Goal: Transaction & Acquisition: Book appointment/travel/reservation

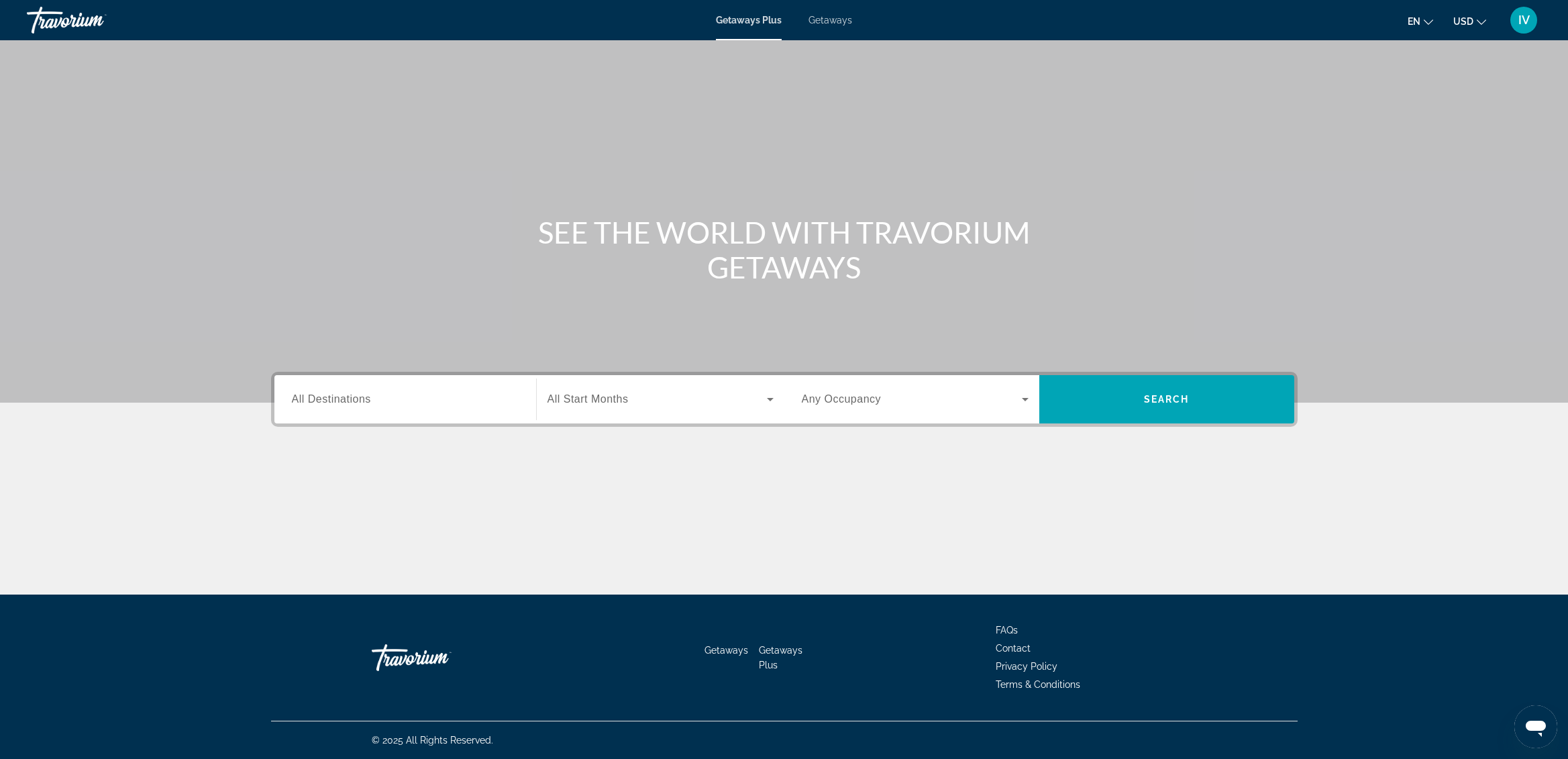
click at [825, 21] on span "Getaways" at bounding box center [830, 20] width 44 height 11
click at [441, 389] on div "Search widget" at bounding box center [405, 399] width 227 height 39
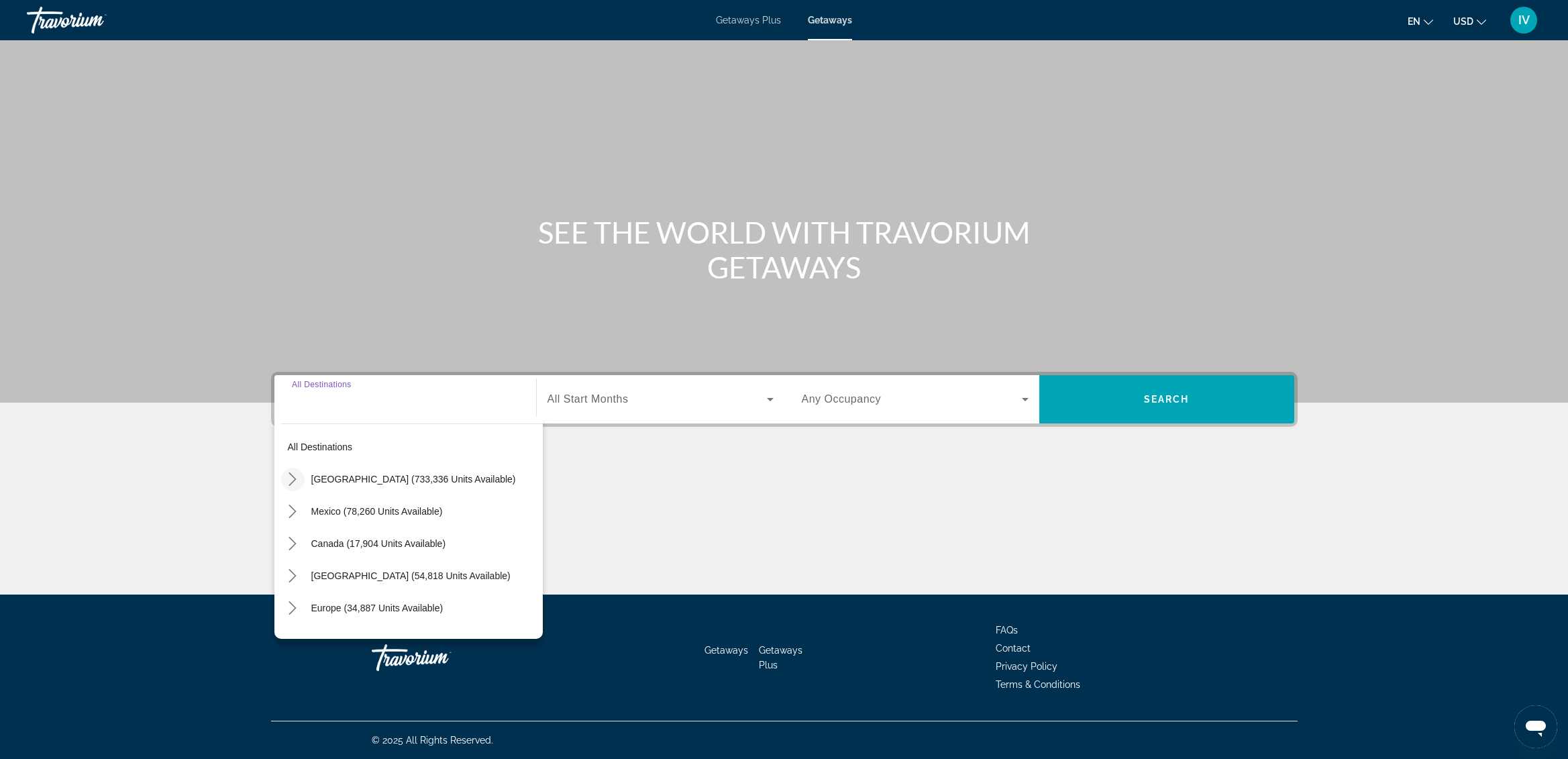
click at [299, 484] on mat-icon "Toggle United States (733,336 units available) submenu" at bounding box center [293, 480] width 24 height 24
click at [364, 538] on span "[US_STATE] (25,250 units available)" at bounding box center [378, 543] width 155 height 11
type input "**********"
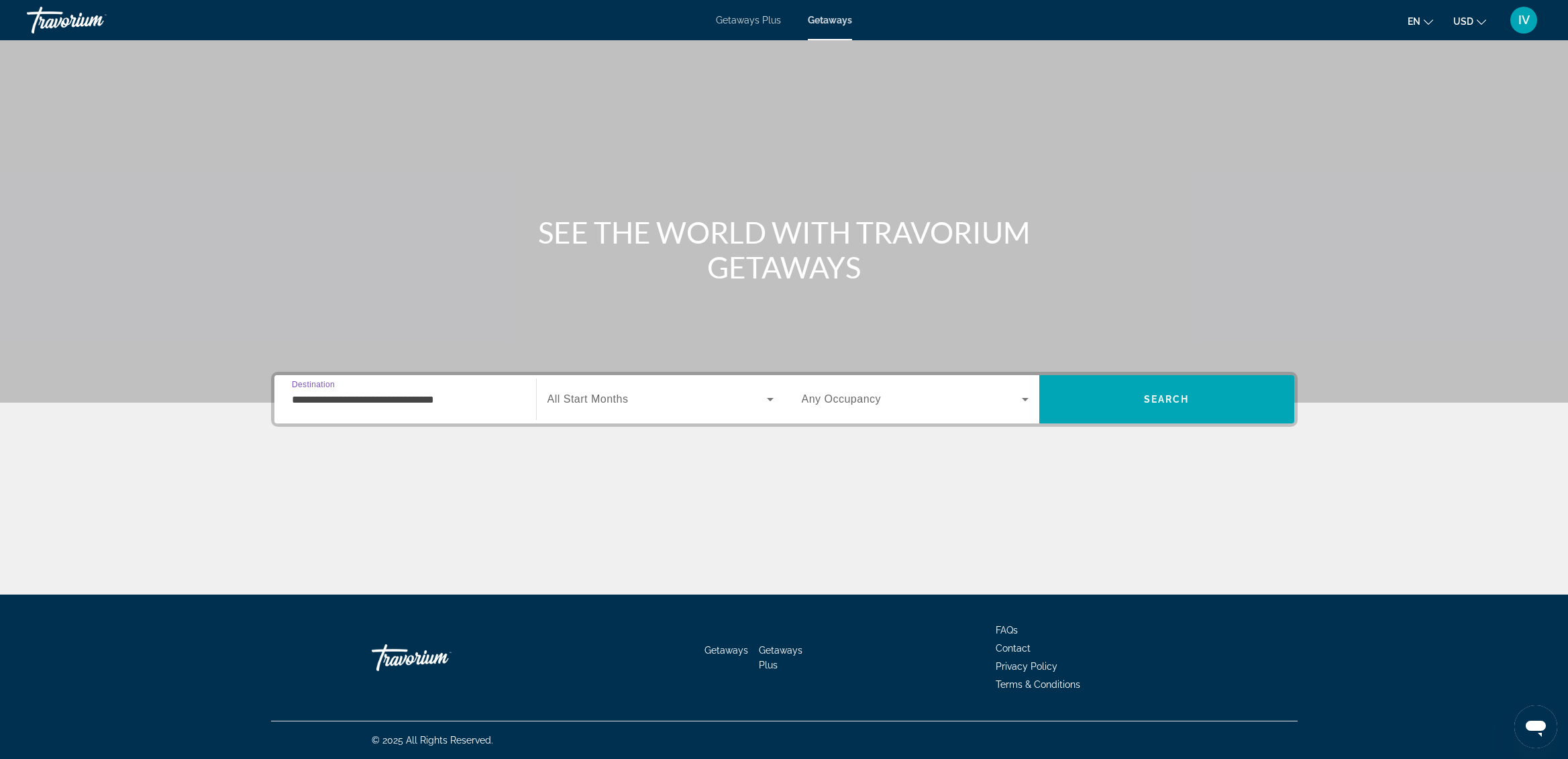
click at [669, 407] on div "Search widget" at bounding box center [661, 399] width 226 height 38
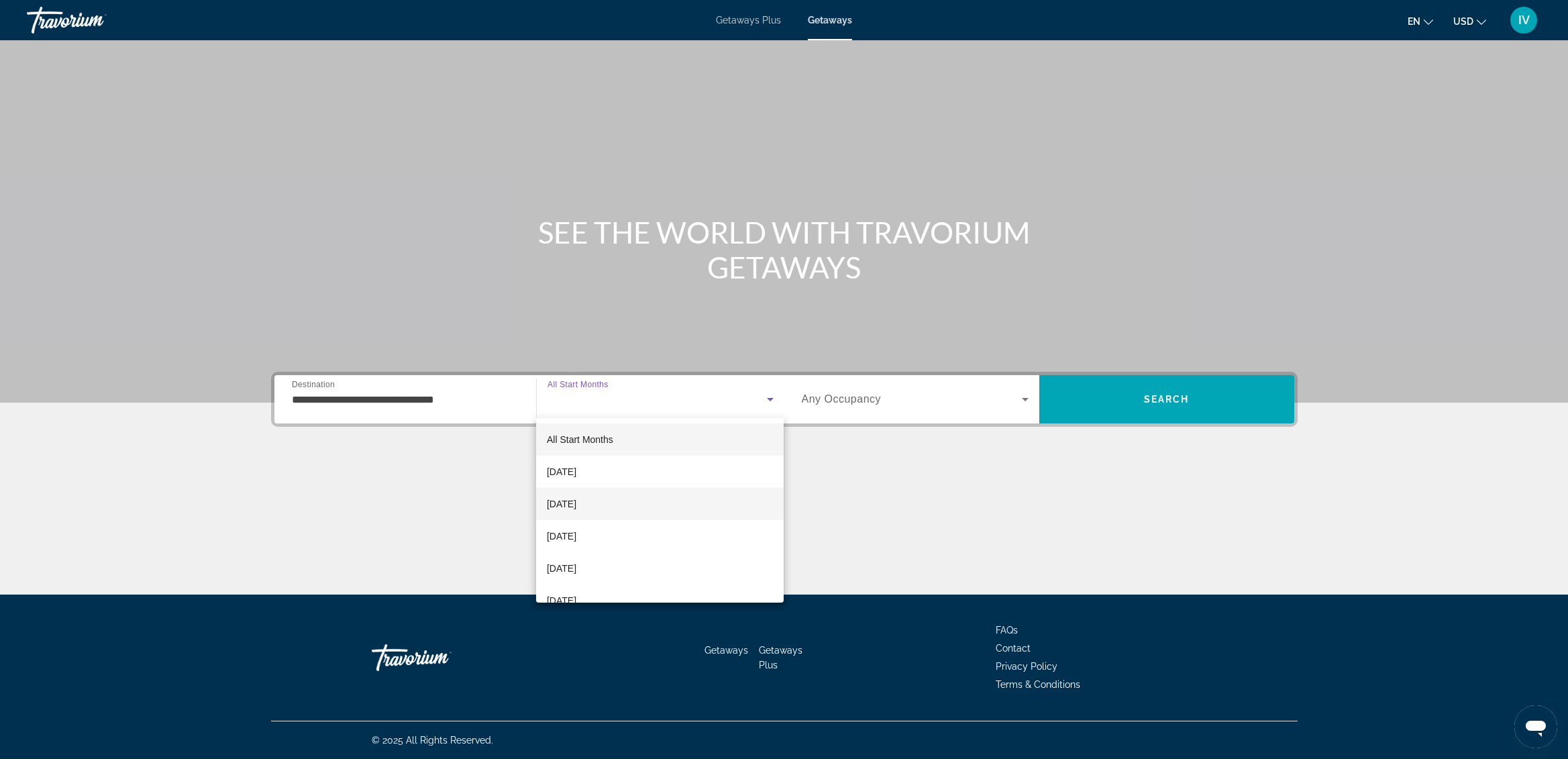
click at [576, 501] on span "[DATE]" at bounding box center [562, 504] width 30 height 16
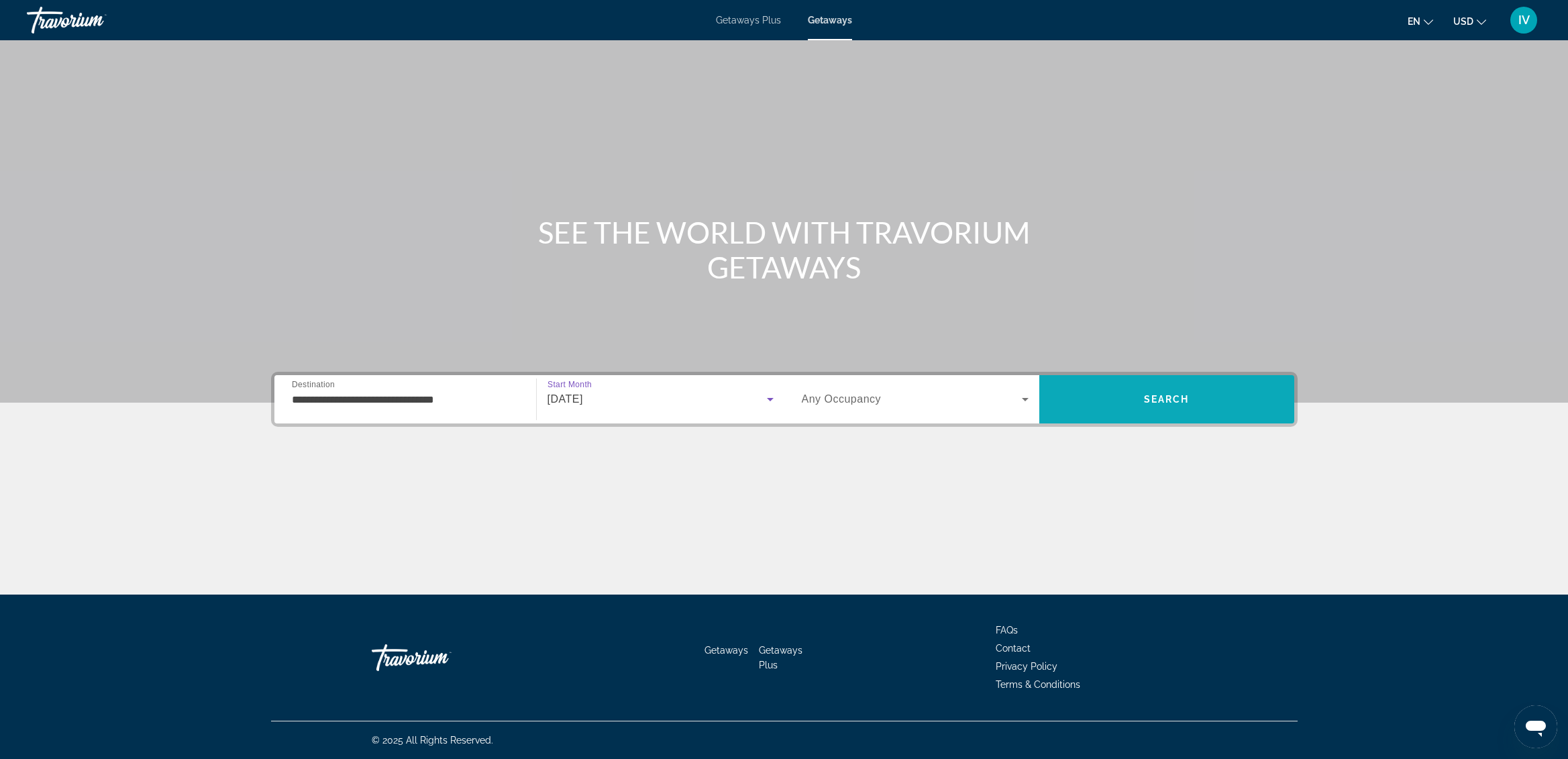
click at [1160, 416] on span "Search" at bounding box center [1167, 399] width 255 height 49
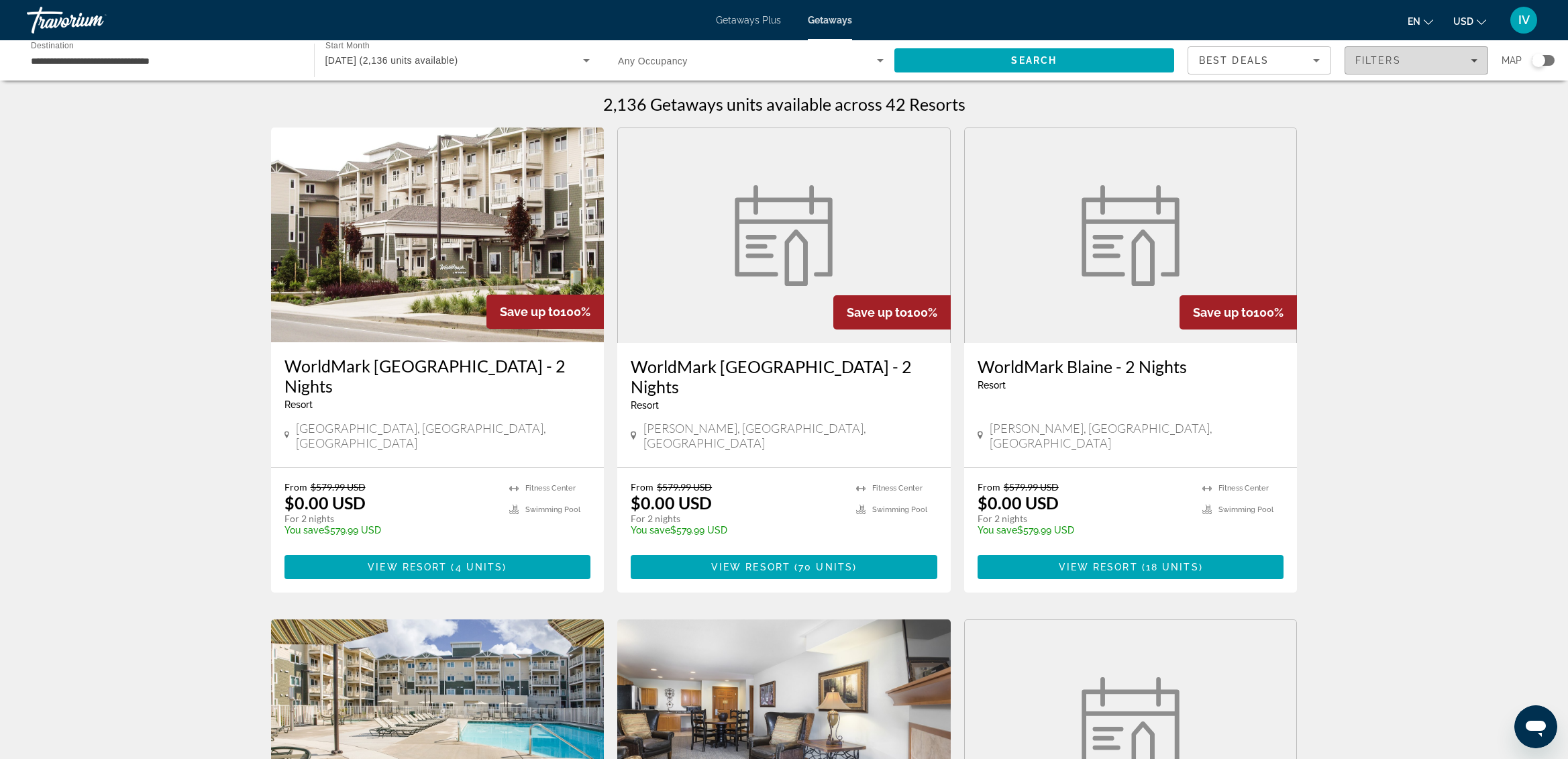
click at [1383, 60] on span "Filters" at bounding box center [1379, 60] width 46 height 11
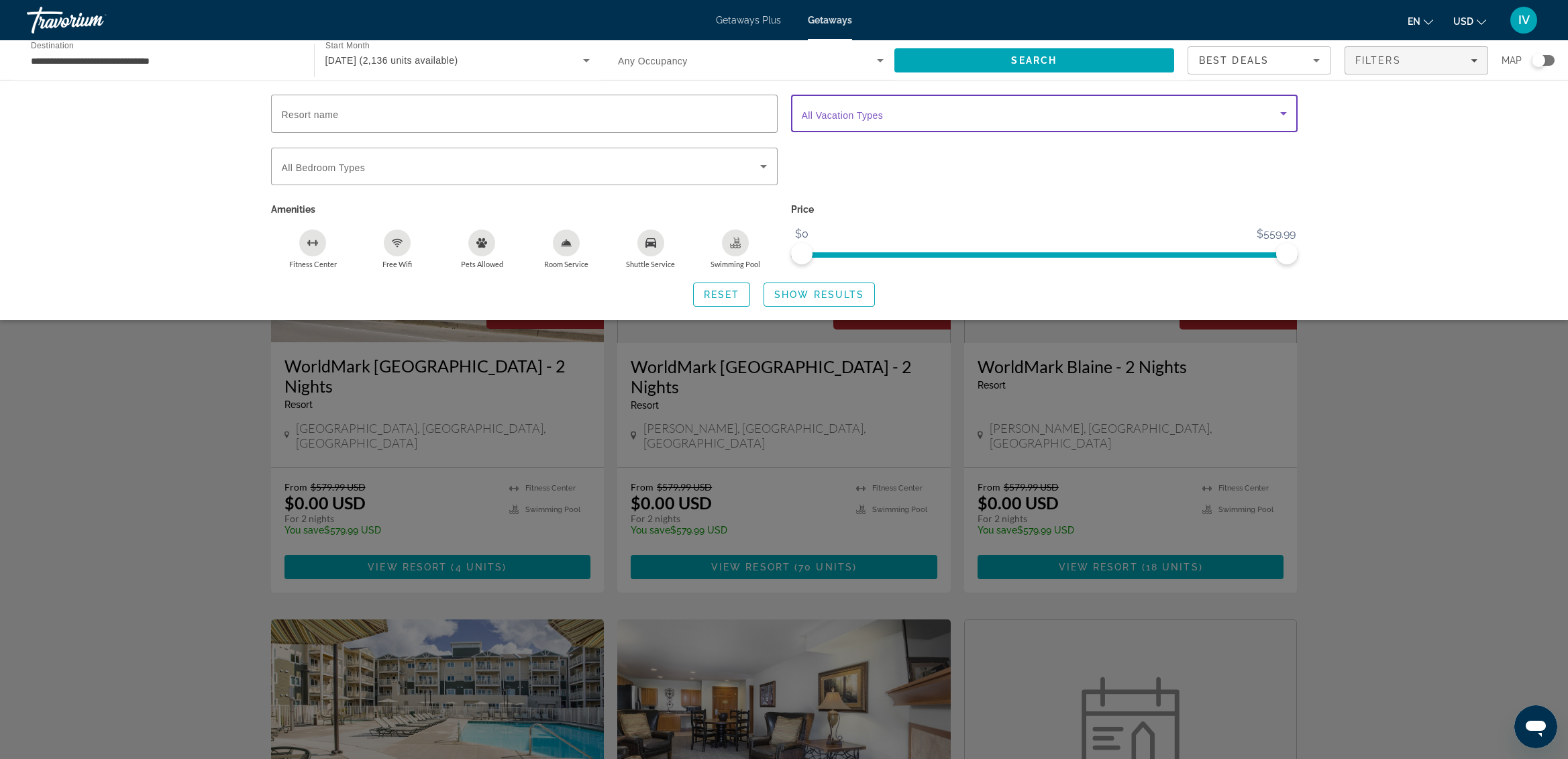
click at [889, 113] on span "Search widget" at bounding box center [1041, 113] width 478 height 16
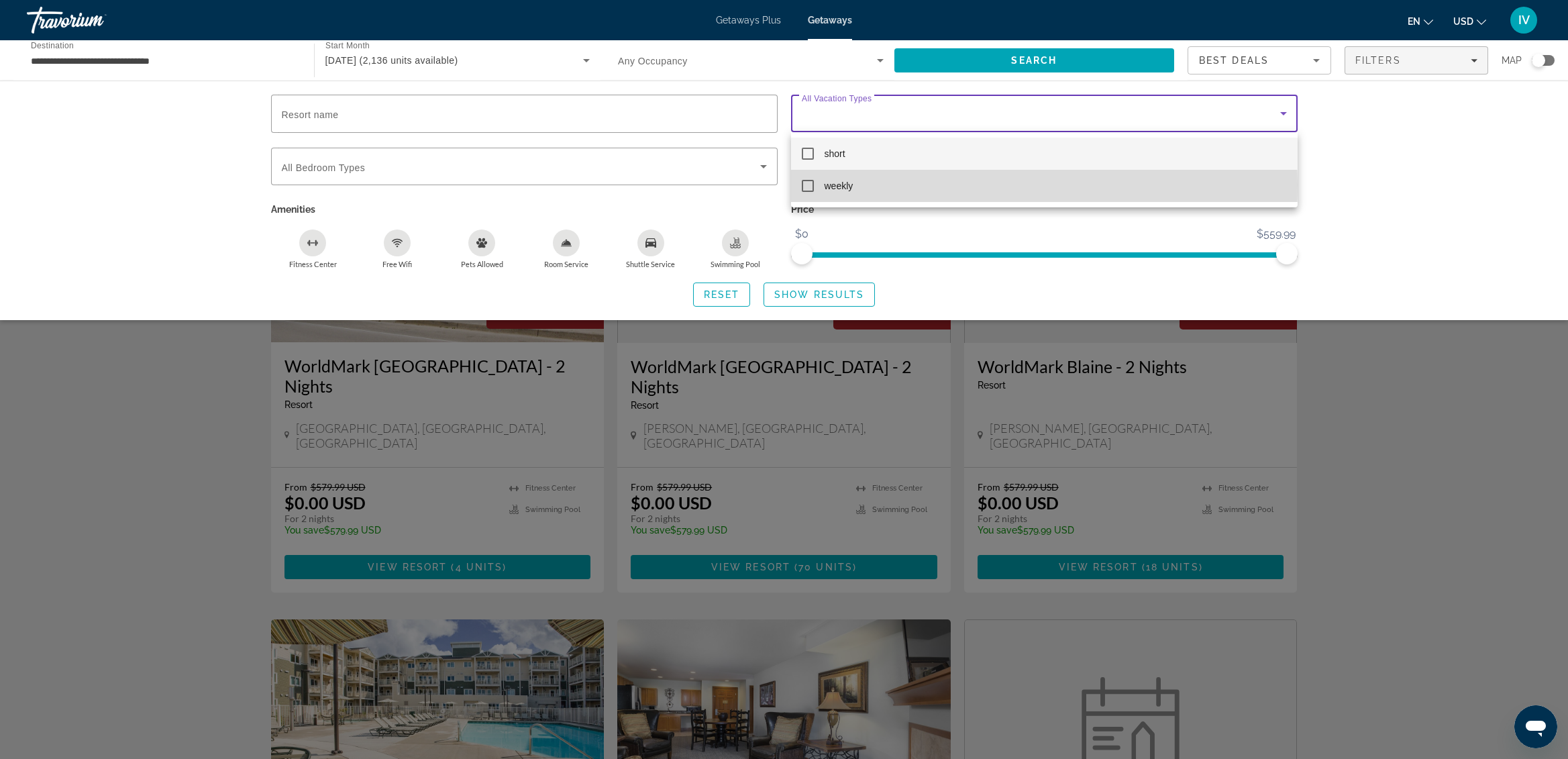
click at [811, 184] on mat-pseudo-checkbox at bounding box center [808, 186] width 12 height 12
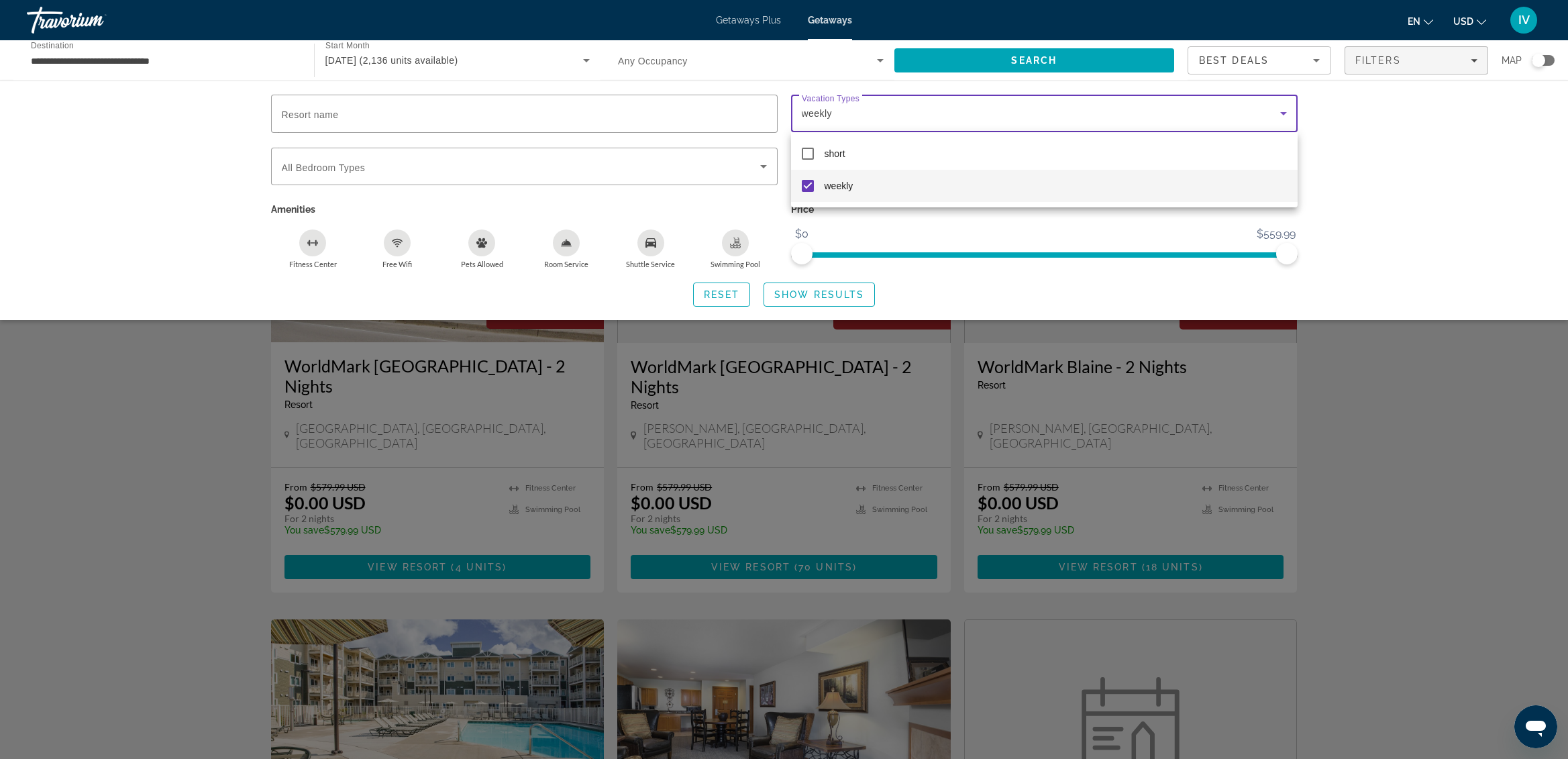
scroll to position [4, 0]
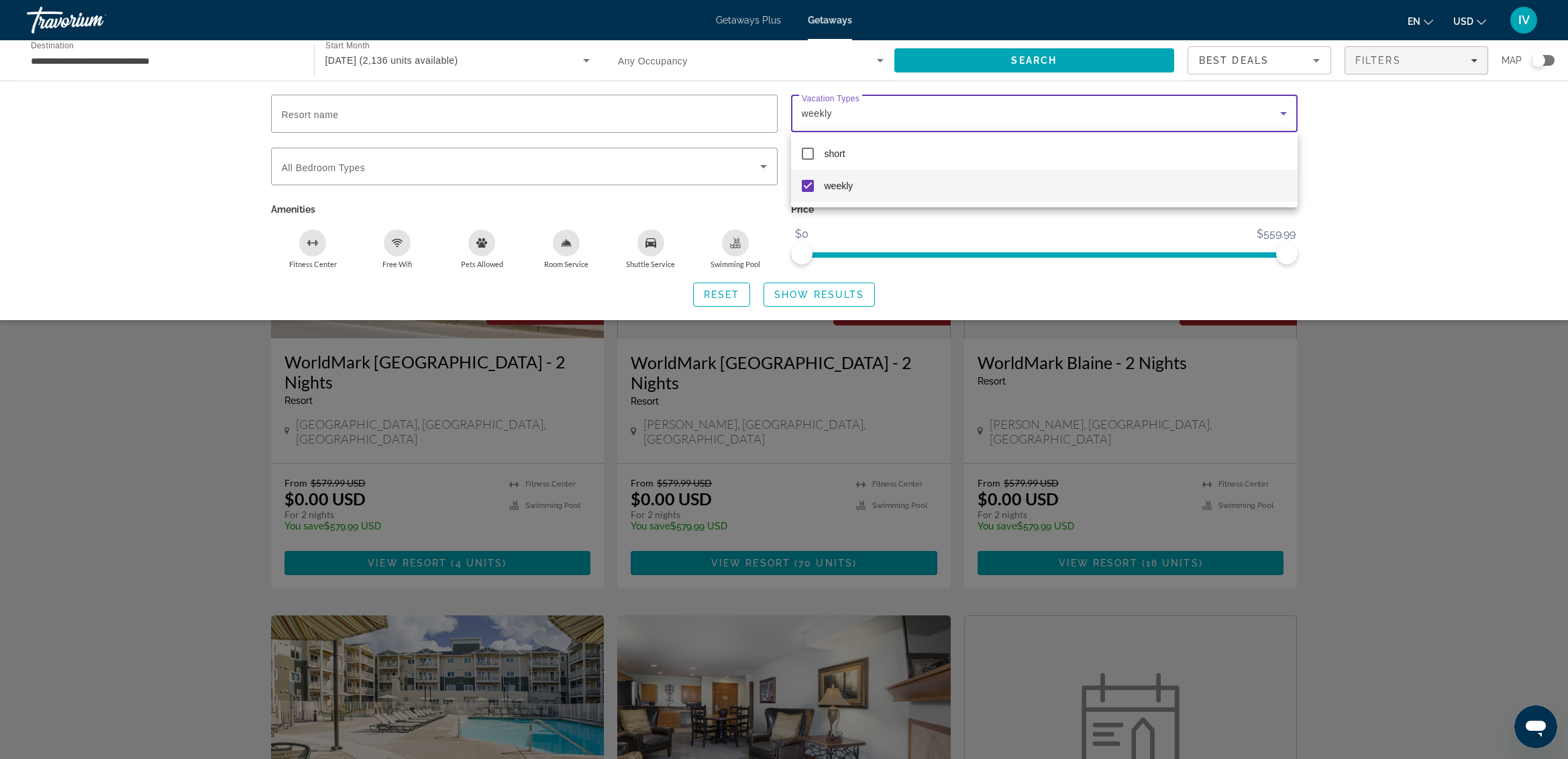
click at [825, 303] on div at bounding box center [784, 380] width 1568 height 759
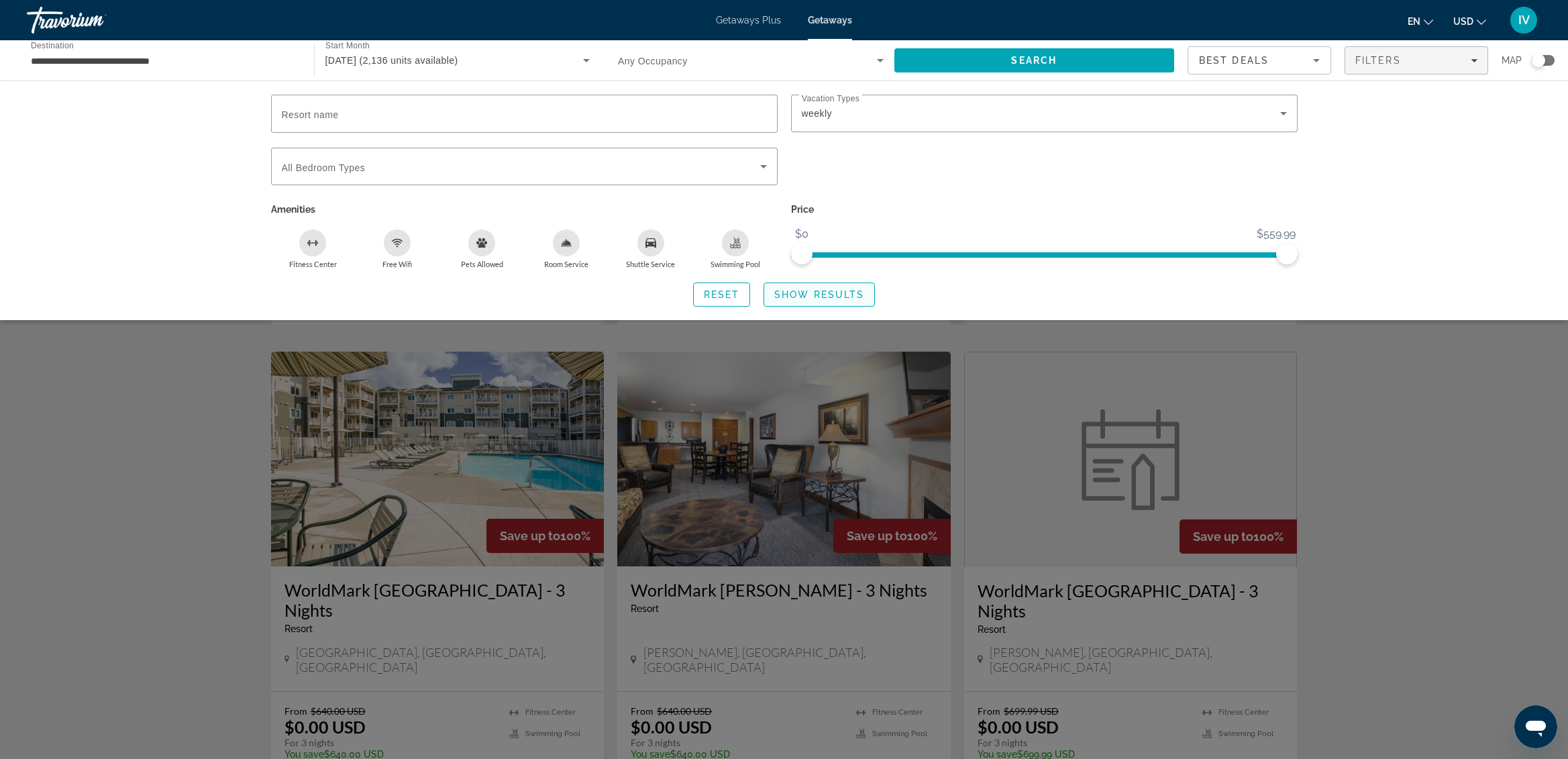
scroll to position [298, 0]
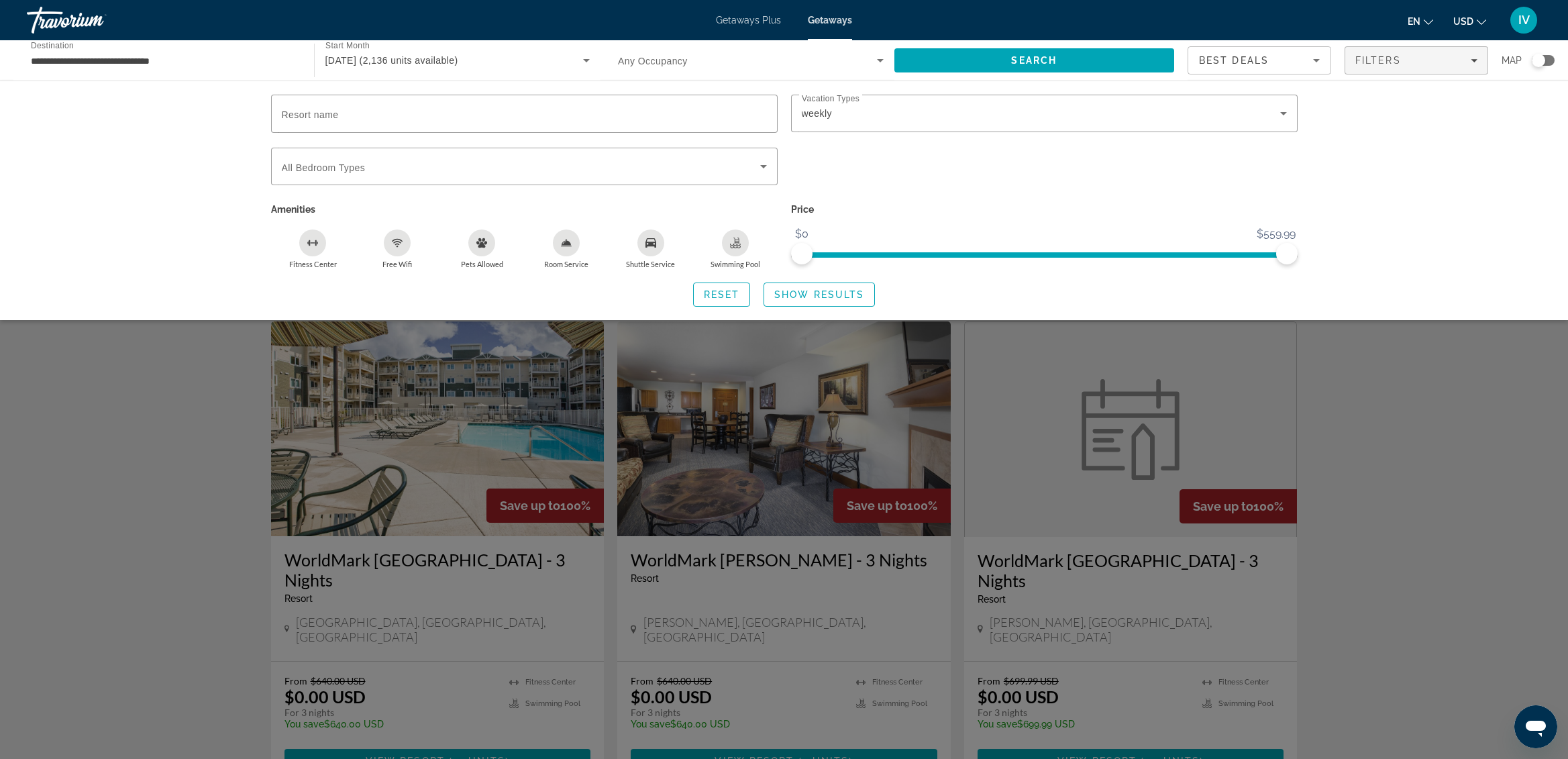
click at [1411, 460] on div "Search widget" at bounding box center [784, 480] width 1568 height 558
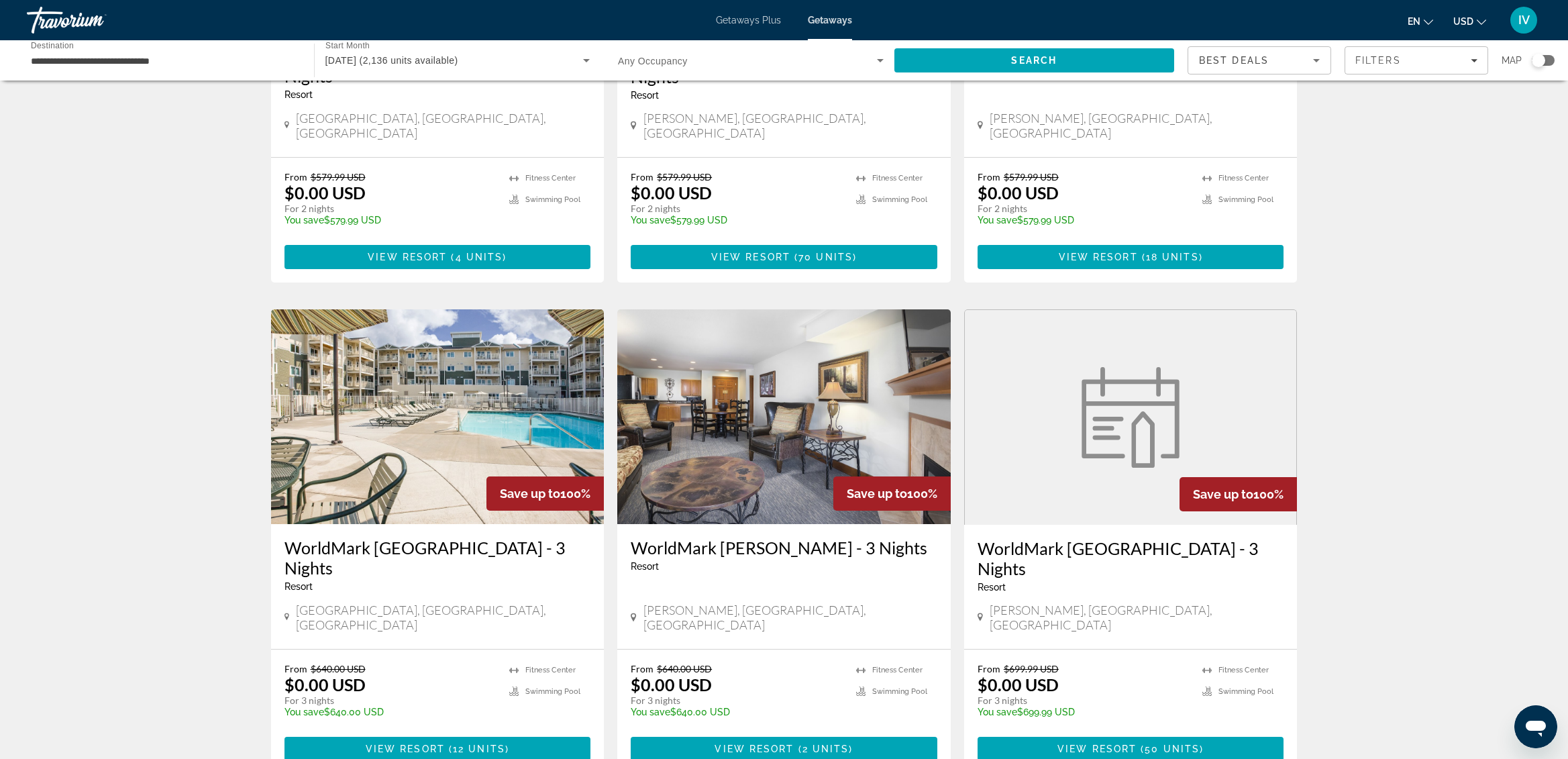
scroll to position [313, 0]
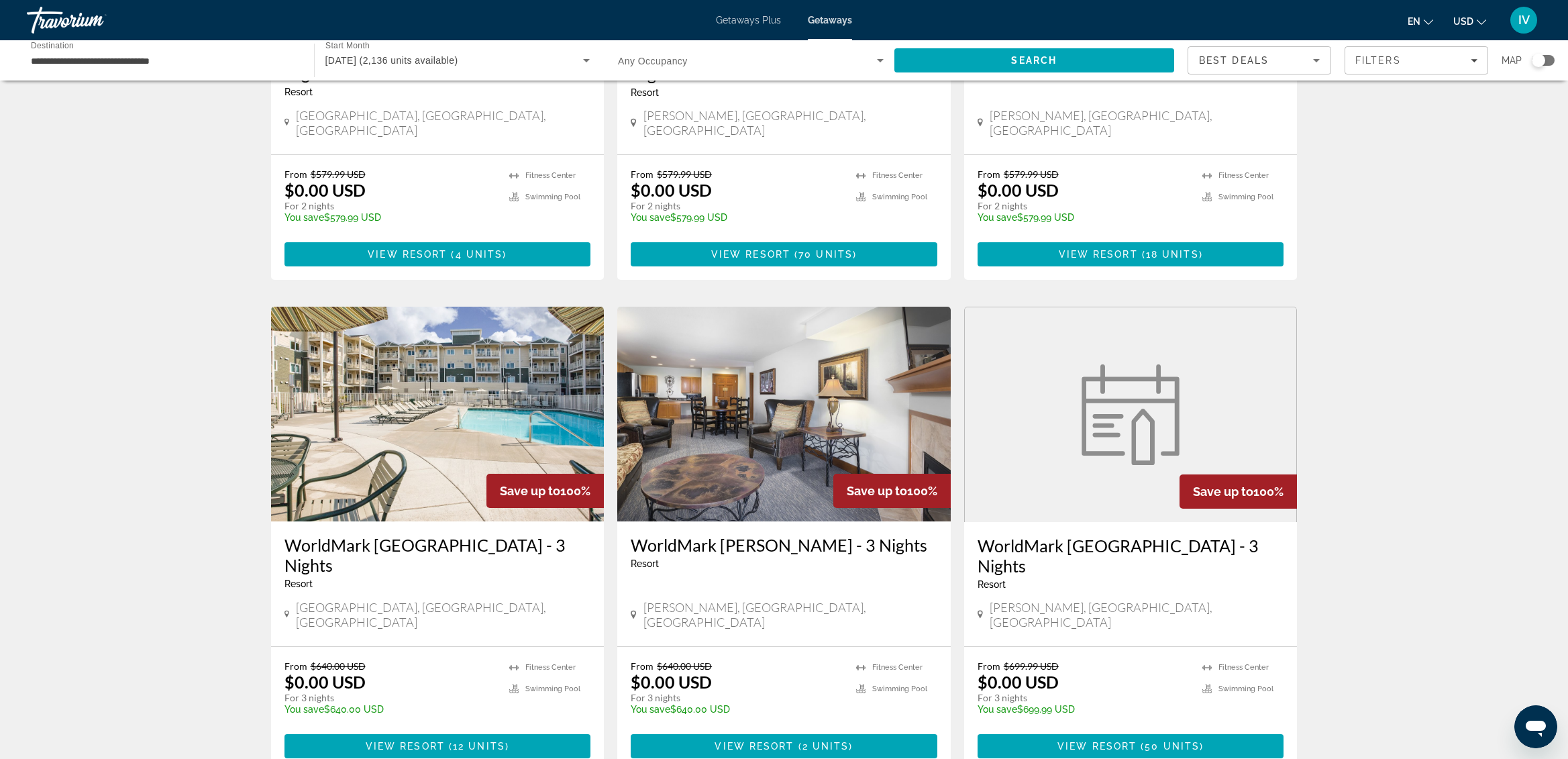
click at [515, 415] on img "Main content" at bounding box center [438, 414] width 334 height 215
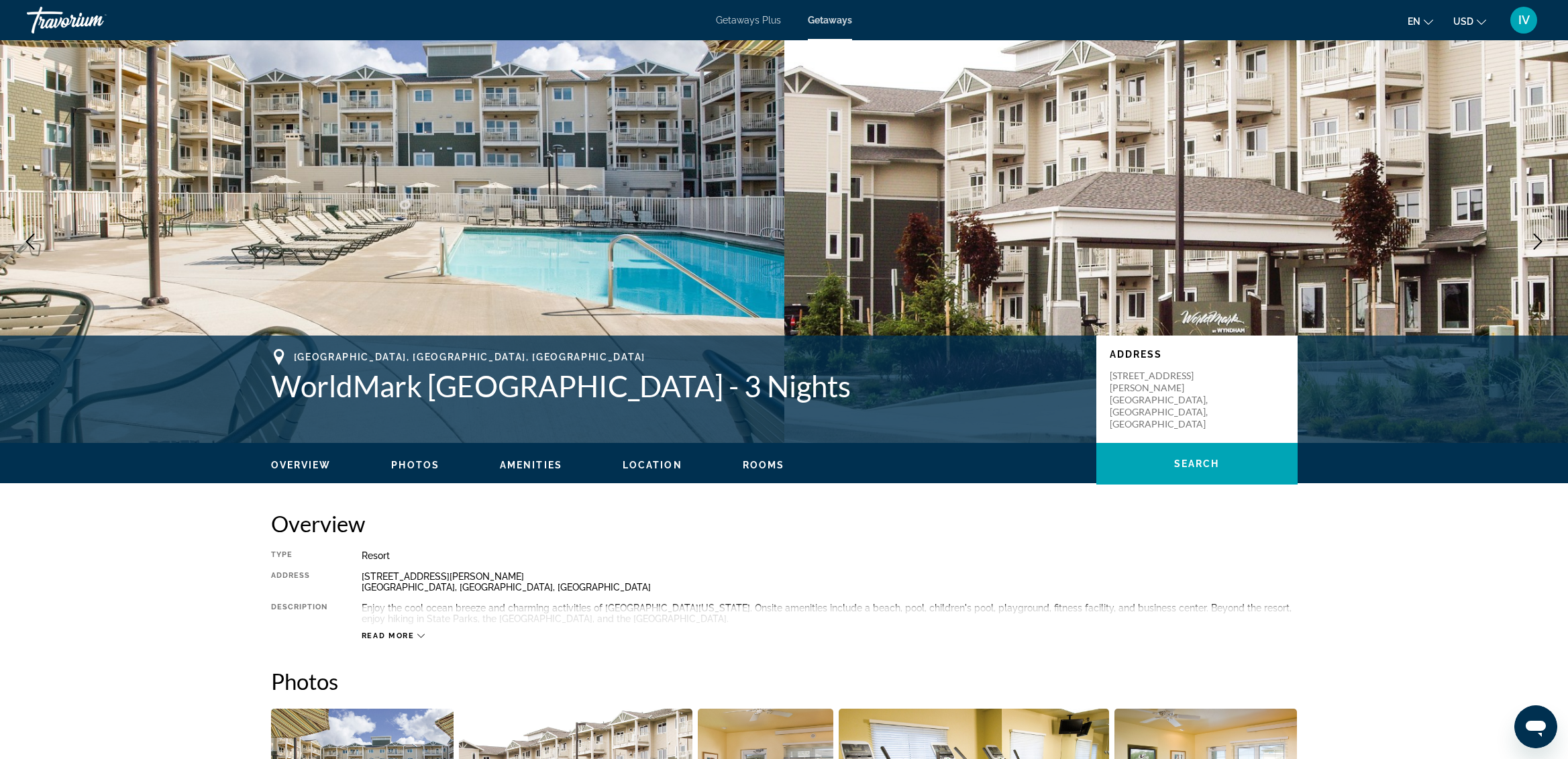
click at [1539, 246] on icon "Next image" at bounding box center [1538, 242] width 16 height 16
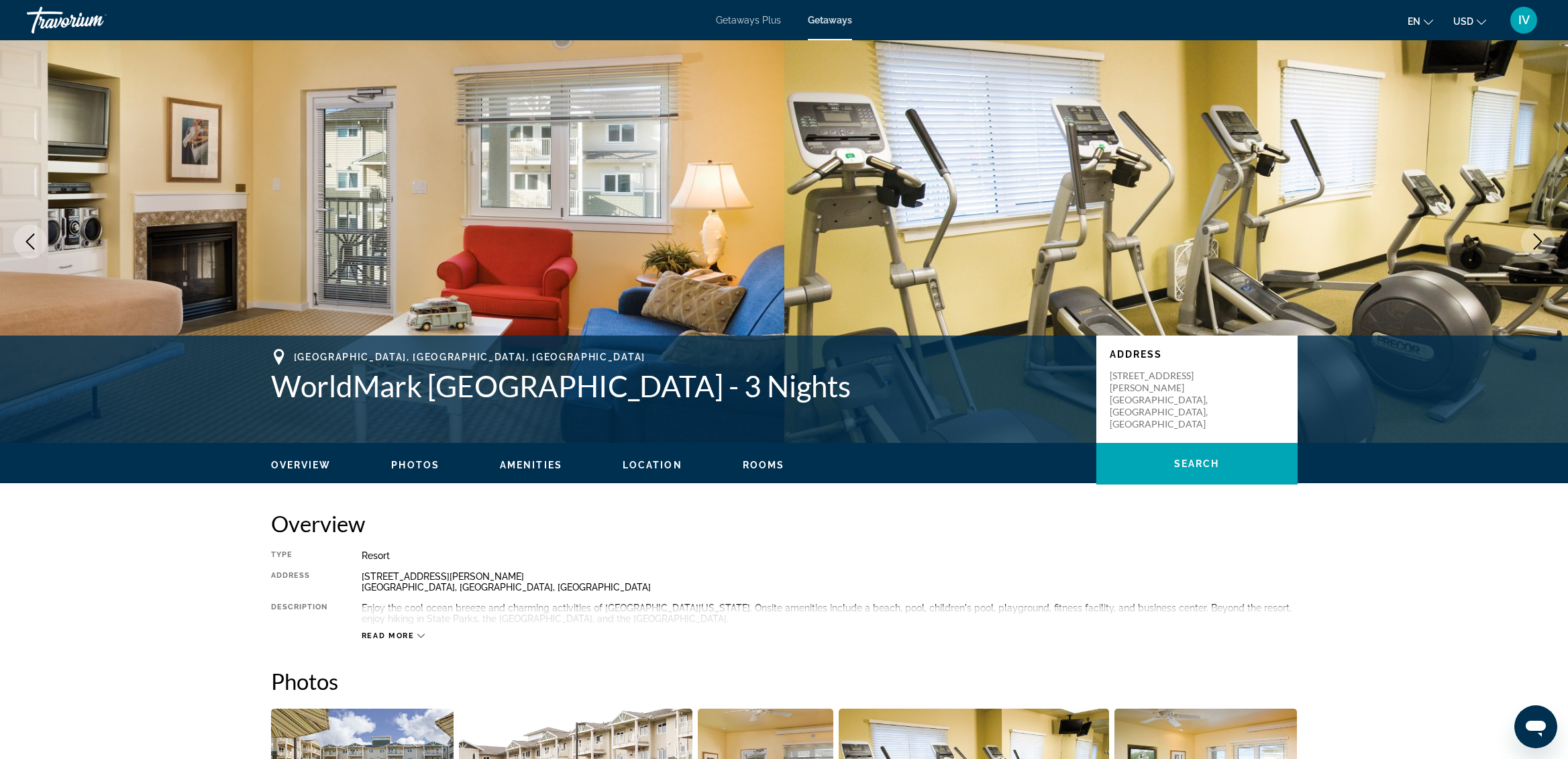
click at [1539, 246] on icon "Next image" at bounding box center [1538, 242] width 16 height 16
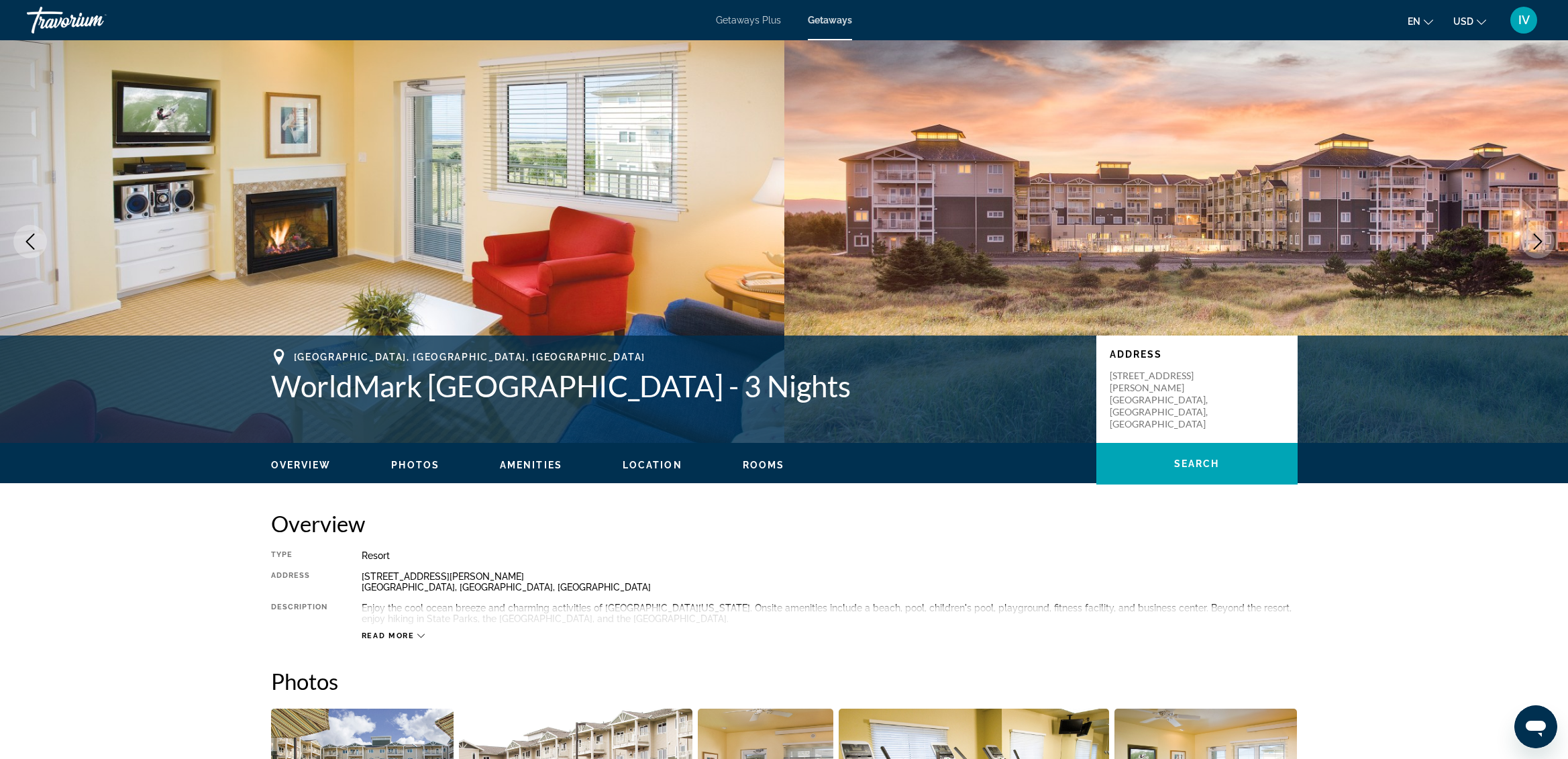
click at [1539, 238] on icon "Next image" at bounding box center [1538, 242] width 16 height 16
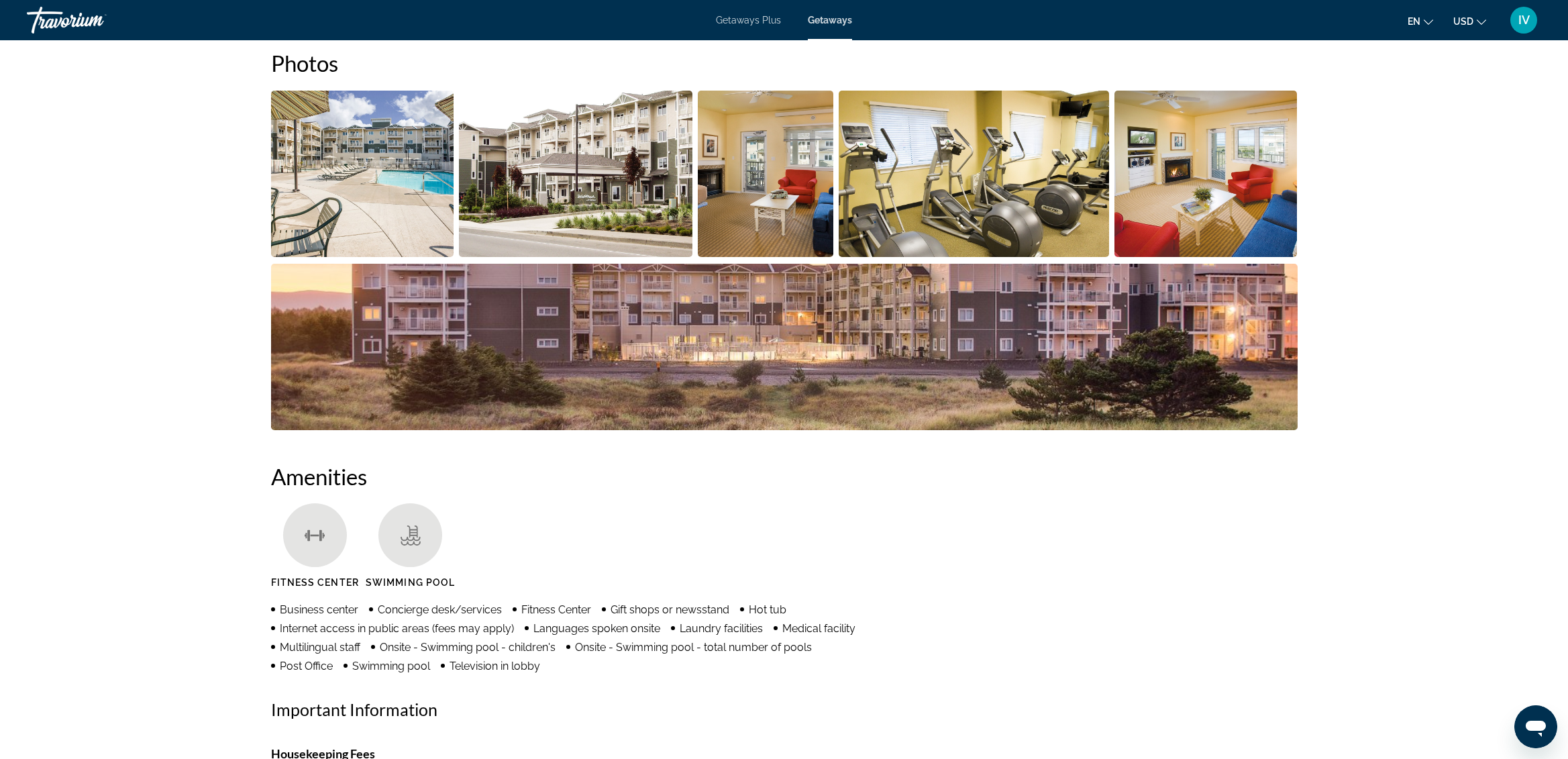
scroll to position [561, 0]
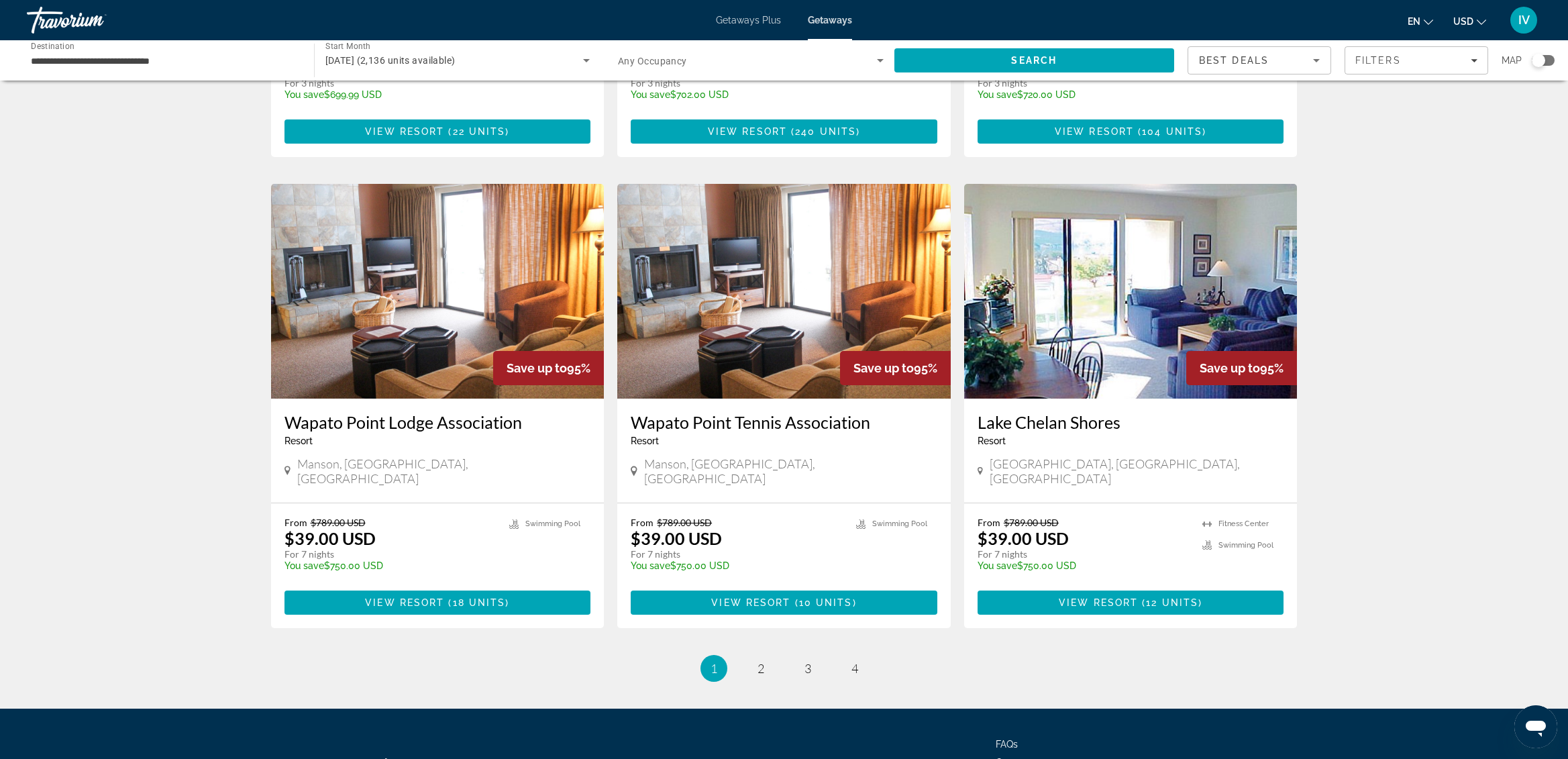
scroll to position [1413, 0]
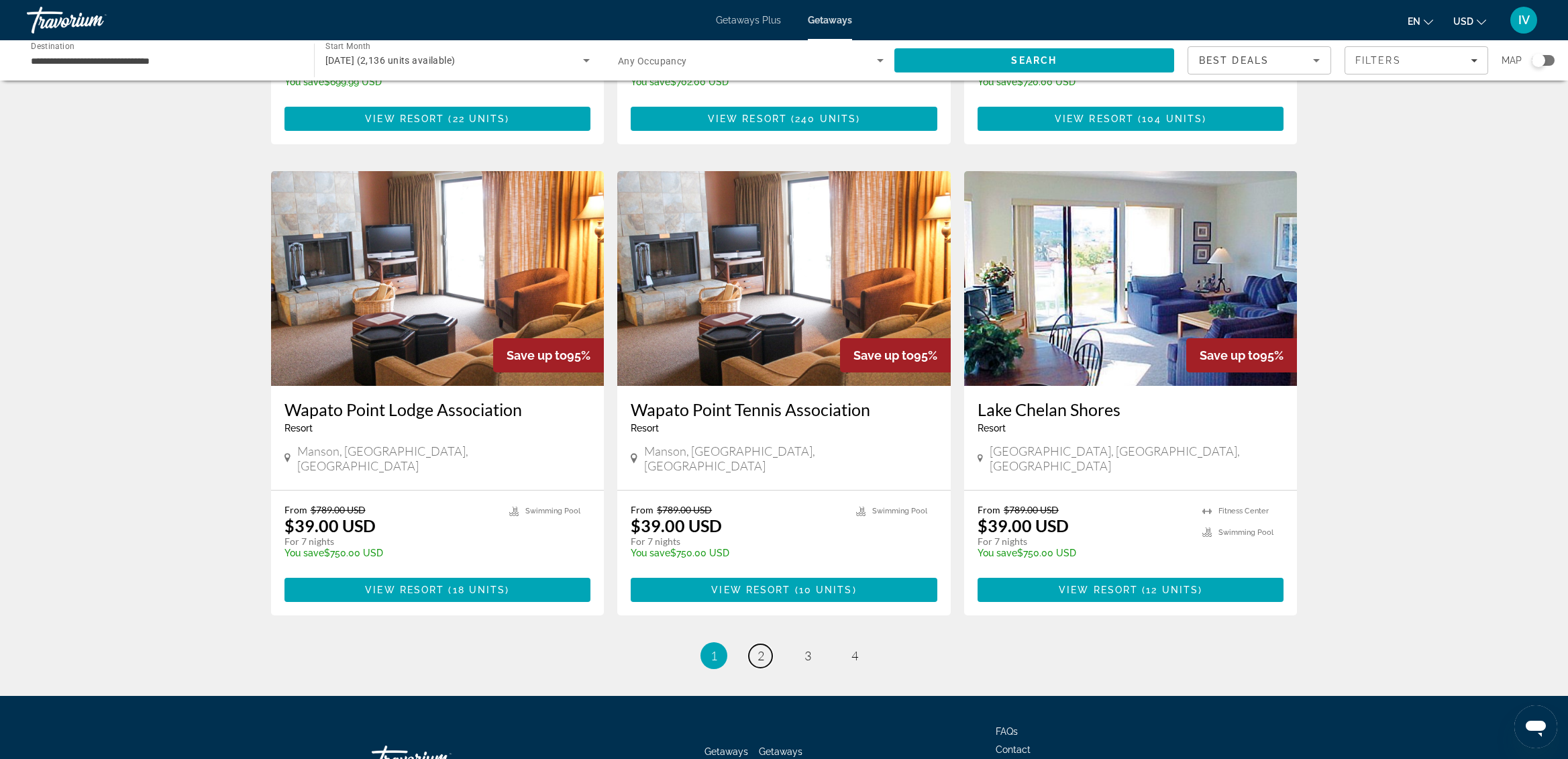
click at [762, 649] on span "2" at bounding box center [761, 656] width 7 height 15
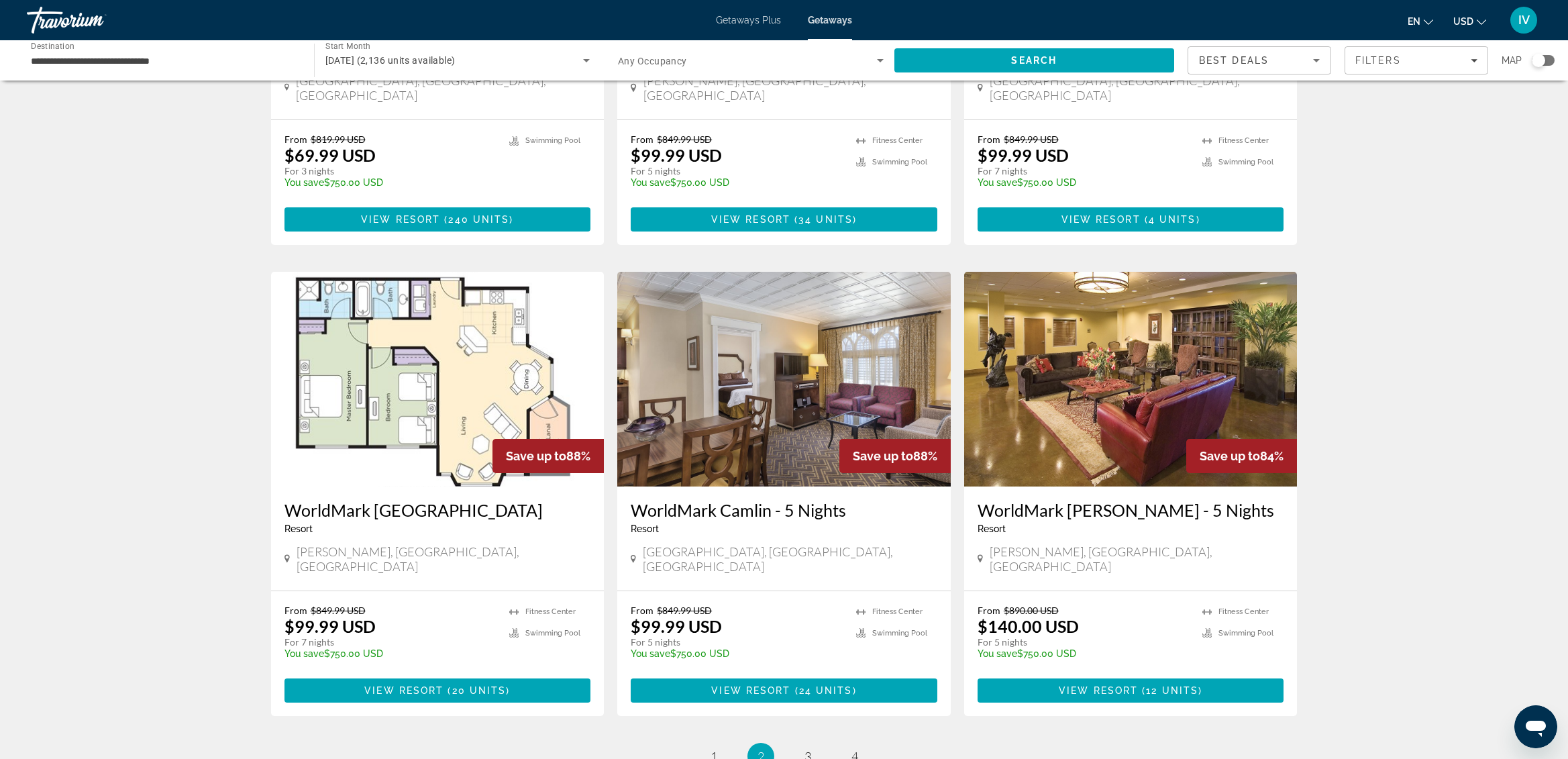
scroll to position [1325, 0]
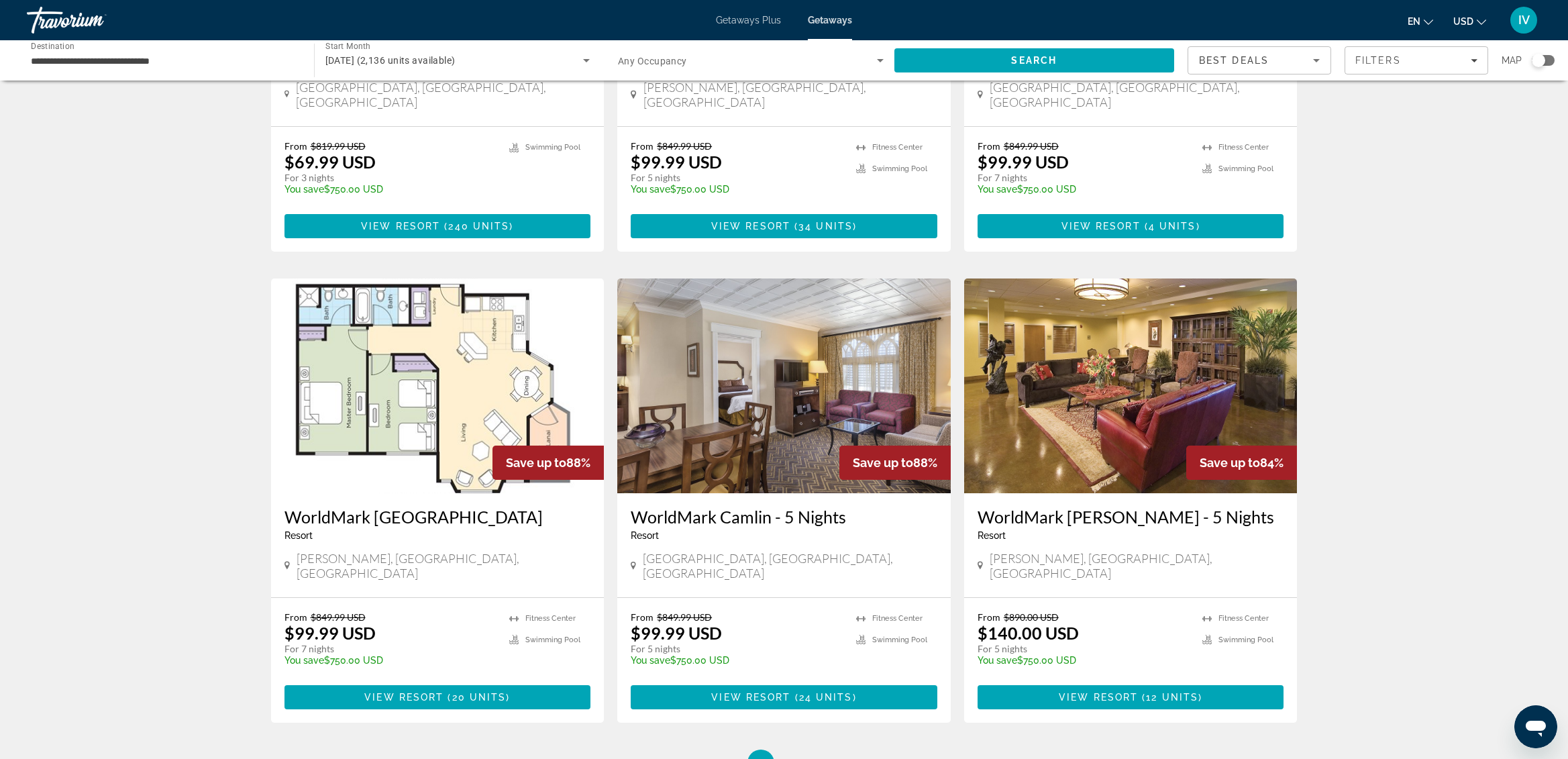
click at [1077, 330] on img "Main content" at bounding box center [1131, 385] width 334 height 215
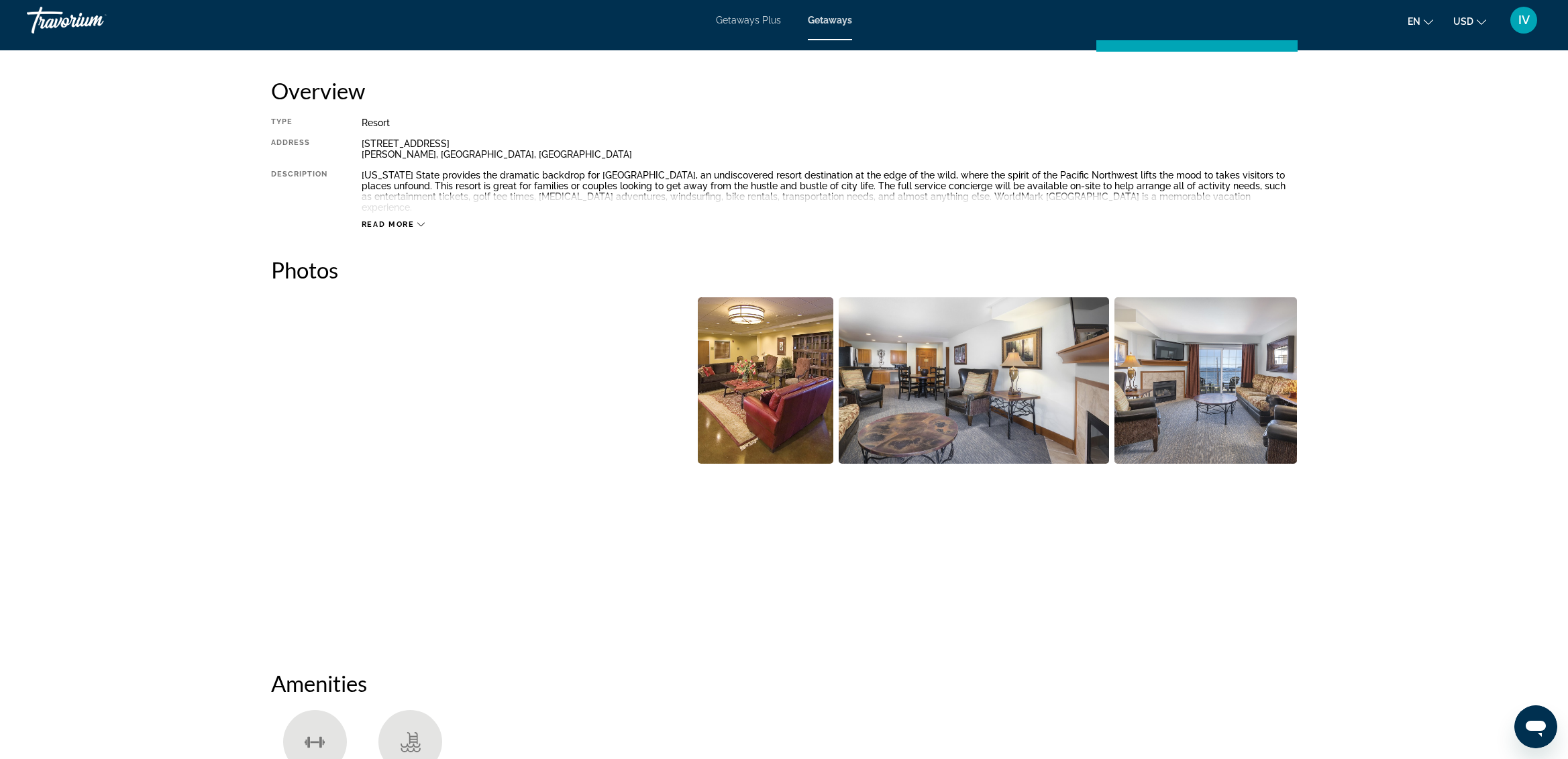
scroll to position [437, 0]
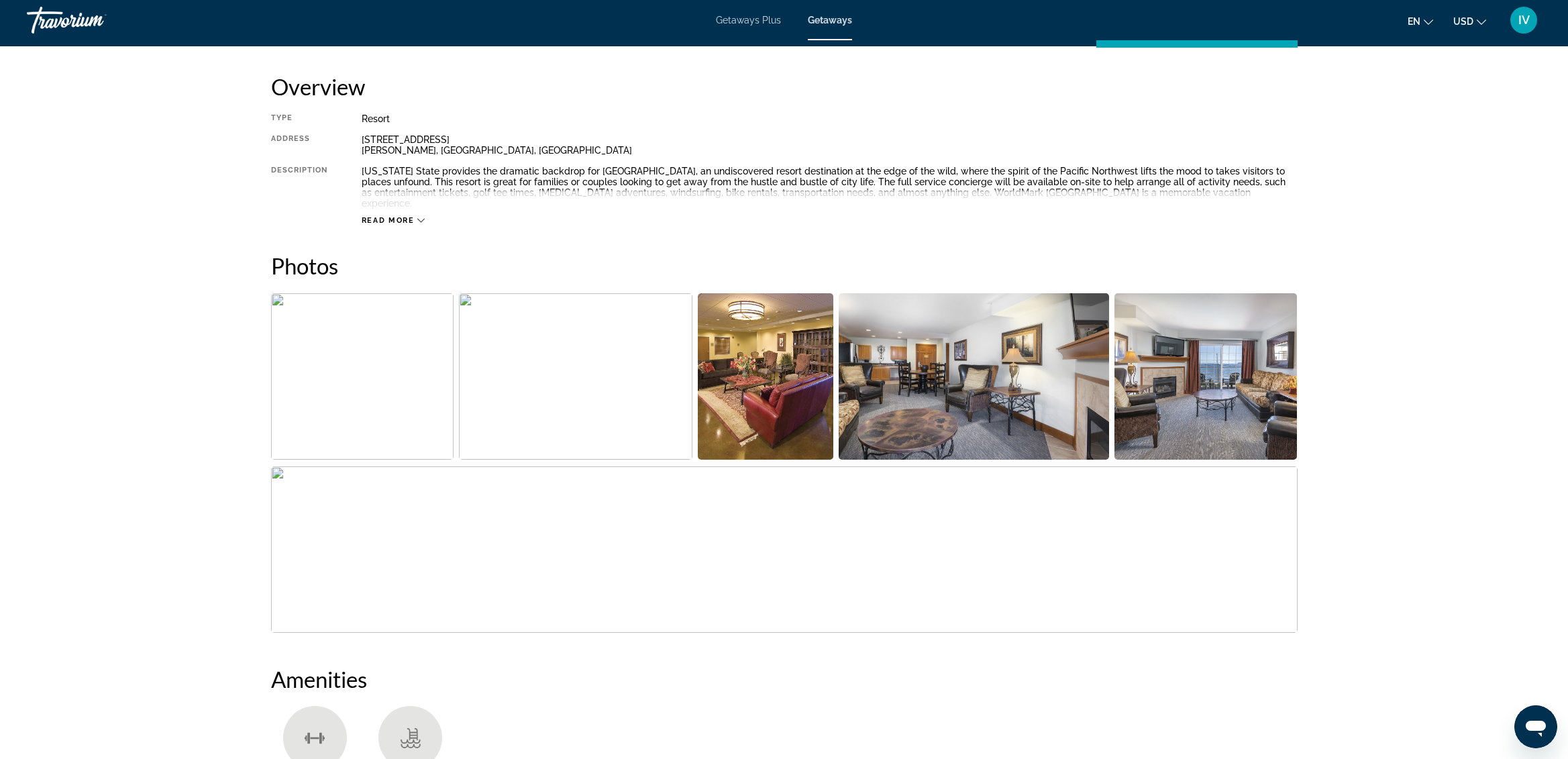
click at [1231, 408] on img "Open full-screen image slider" at bounding box center [1205, 377] width 183 height 166
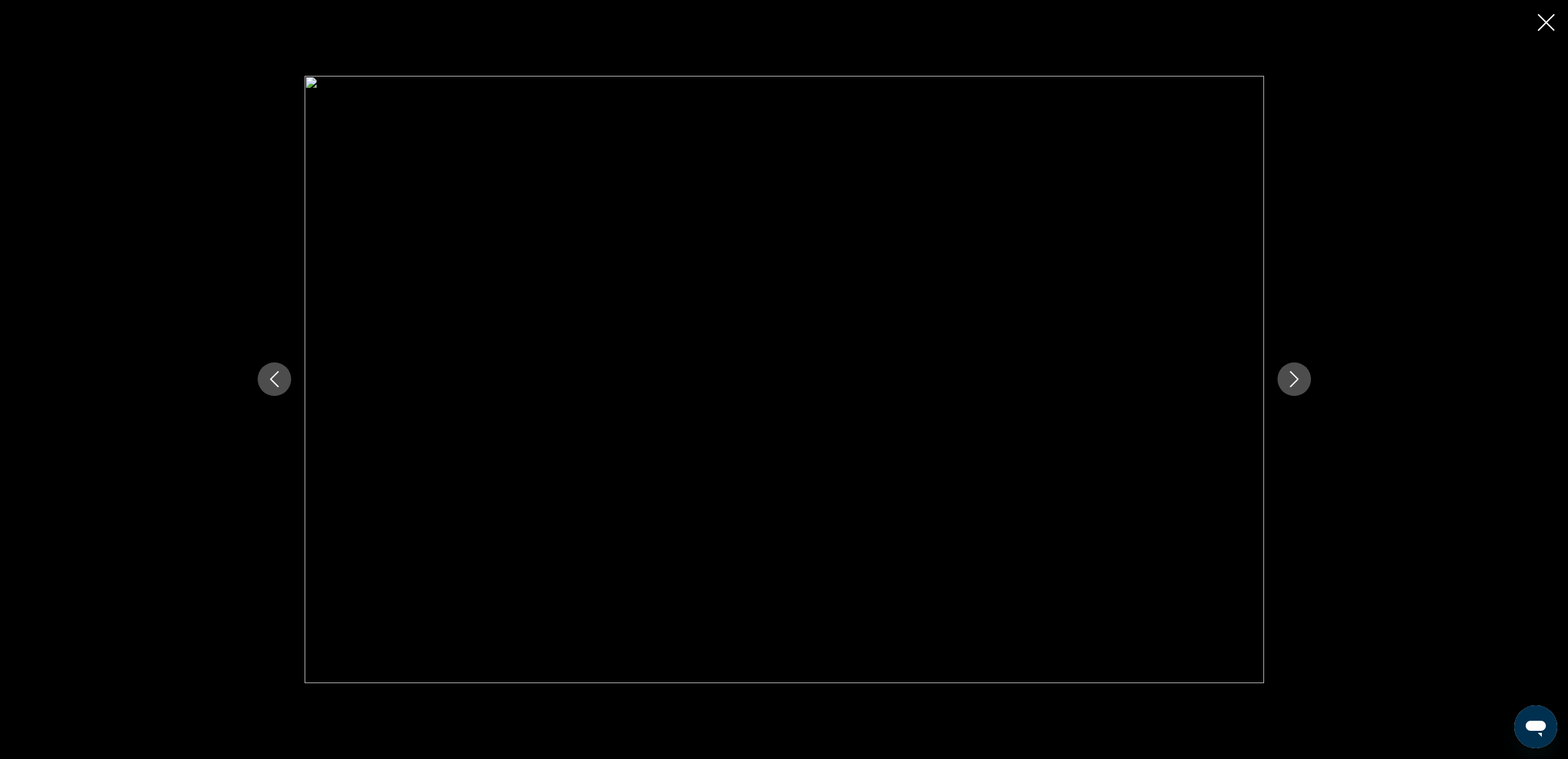
click at [1302, 387] on button "Next image" at bounding box center [1295, 380] width 34 height 34
click at [1554, 28] on icon "Close slideshow" at bounding box center [1546, 22] width 17 height 17
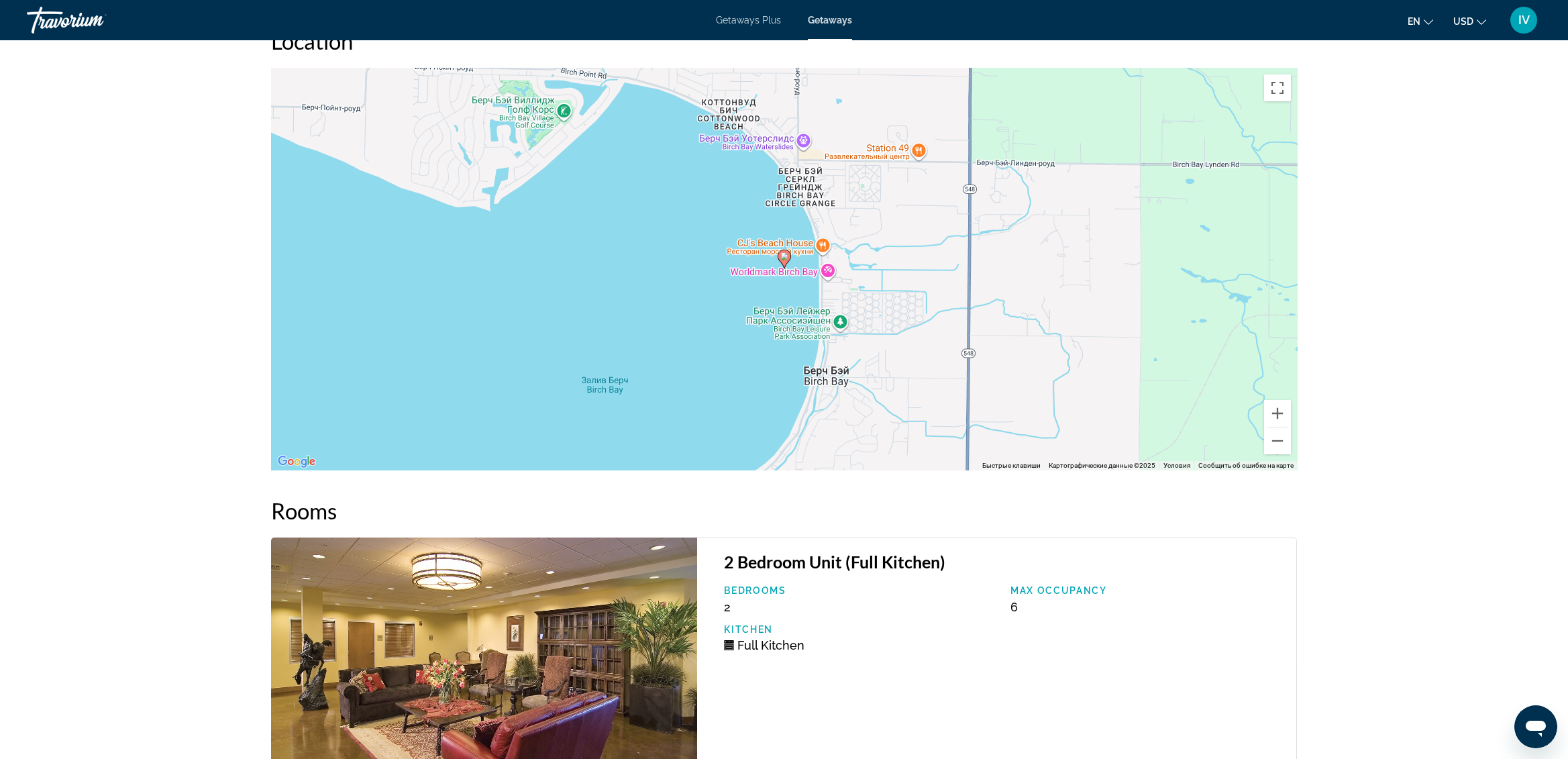
scroll to position [1702, 0]
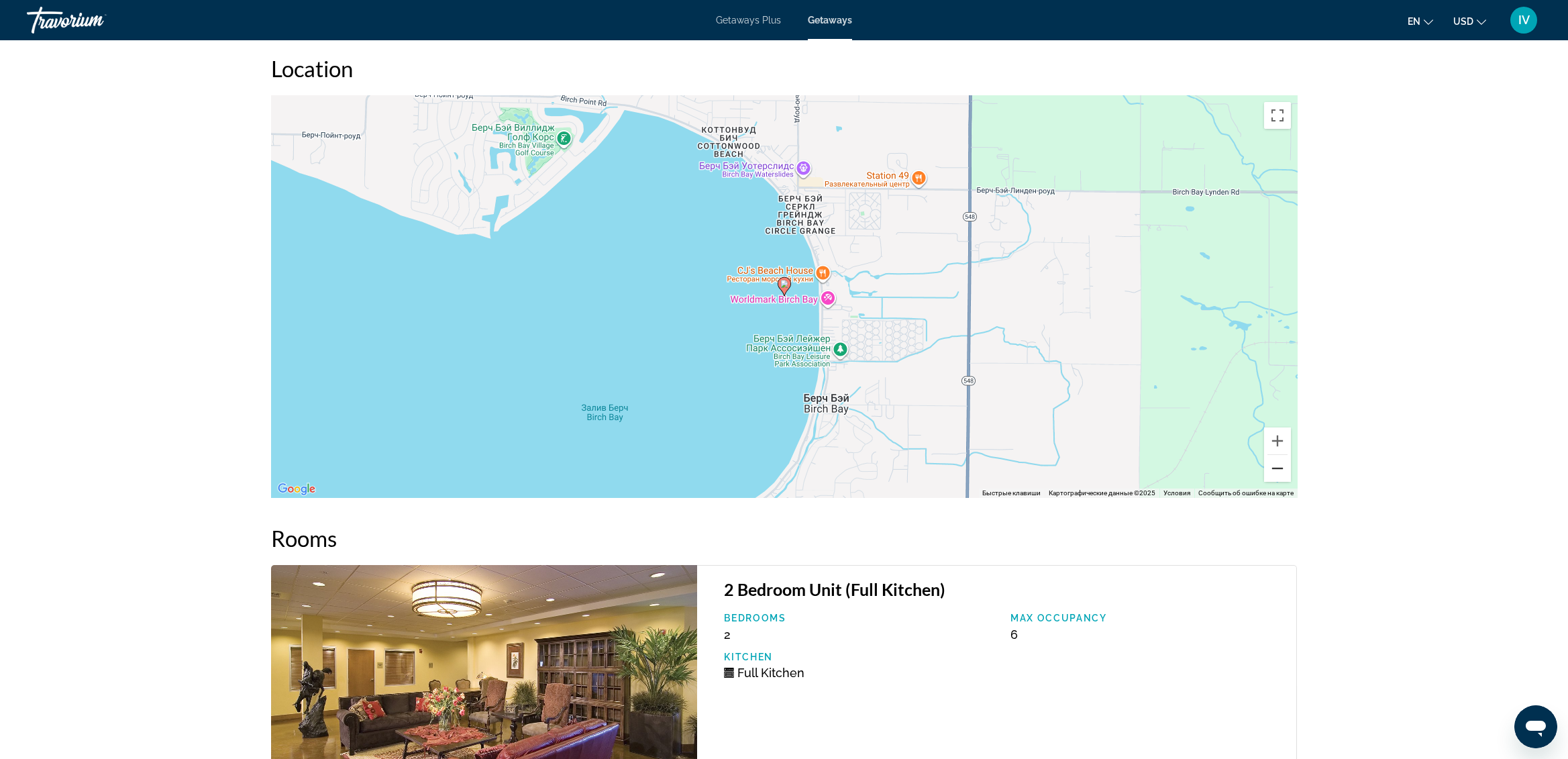
click at [1277, 455] on button "Уменьшить" at bounding box center [1278, 468] width 27 height 27
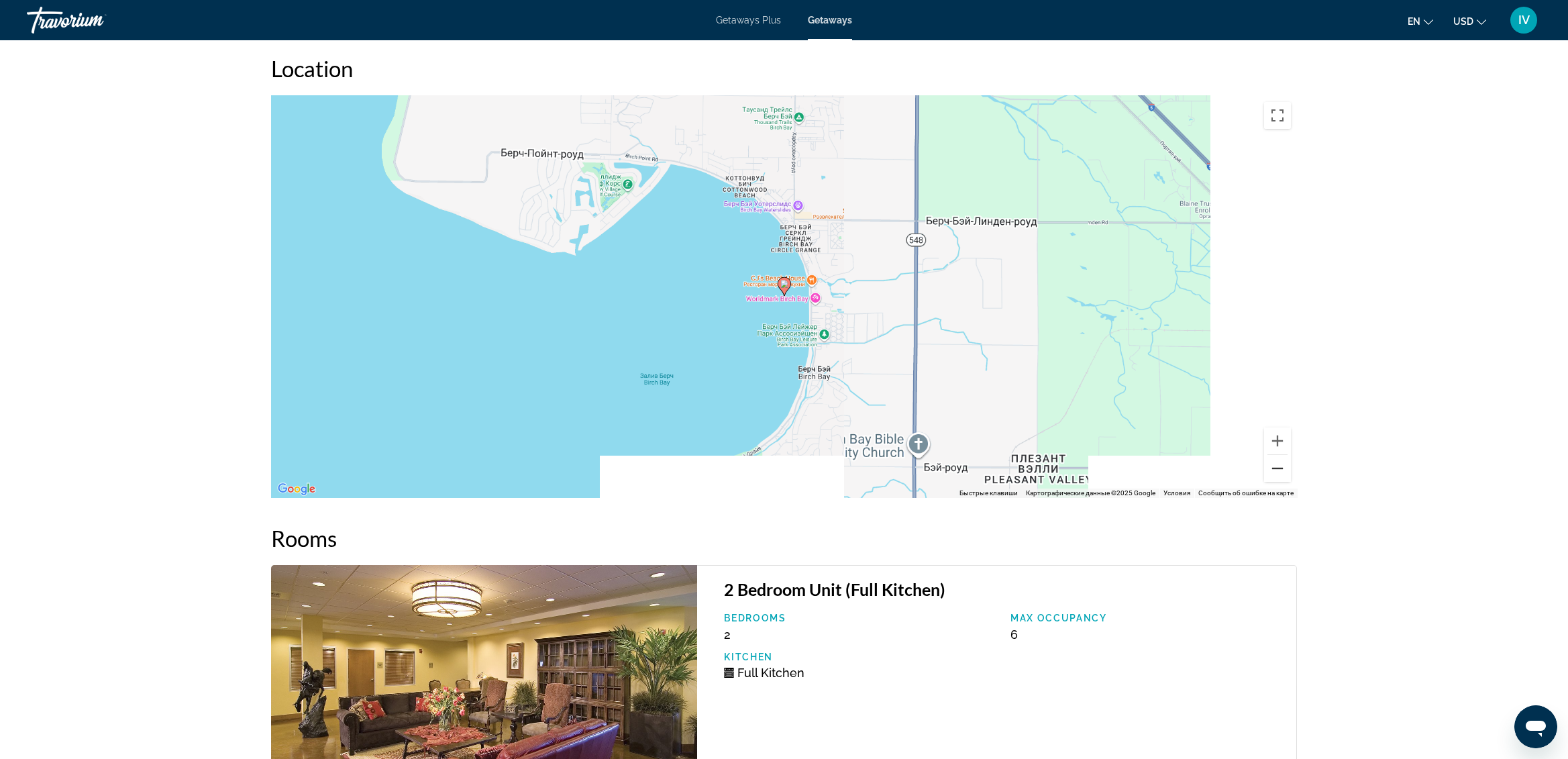
click at [1277, 455] on button "Уменьшить" at bounding box center [1278, 468] width 27 height 27
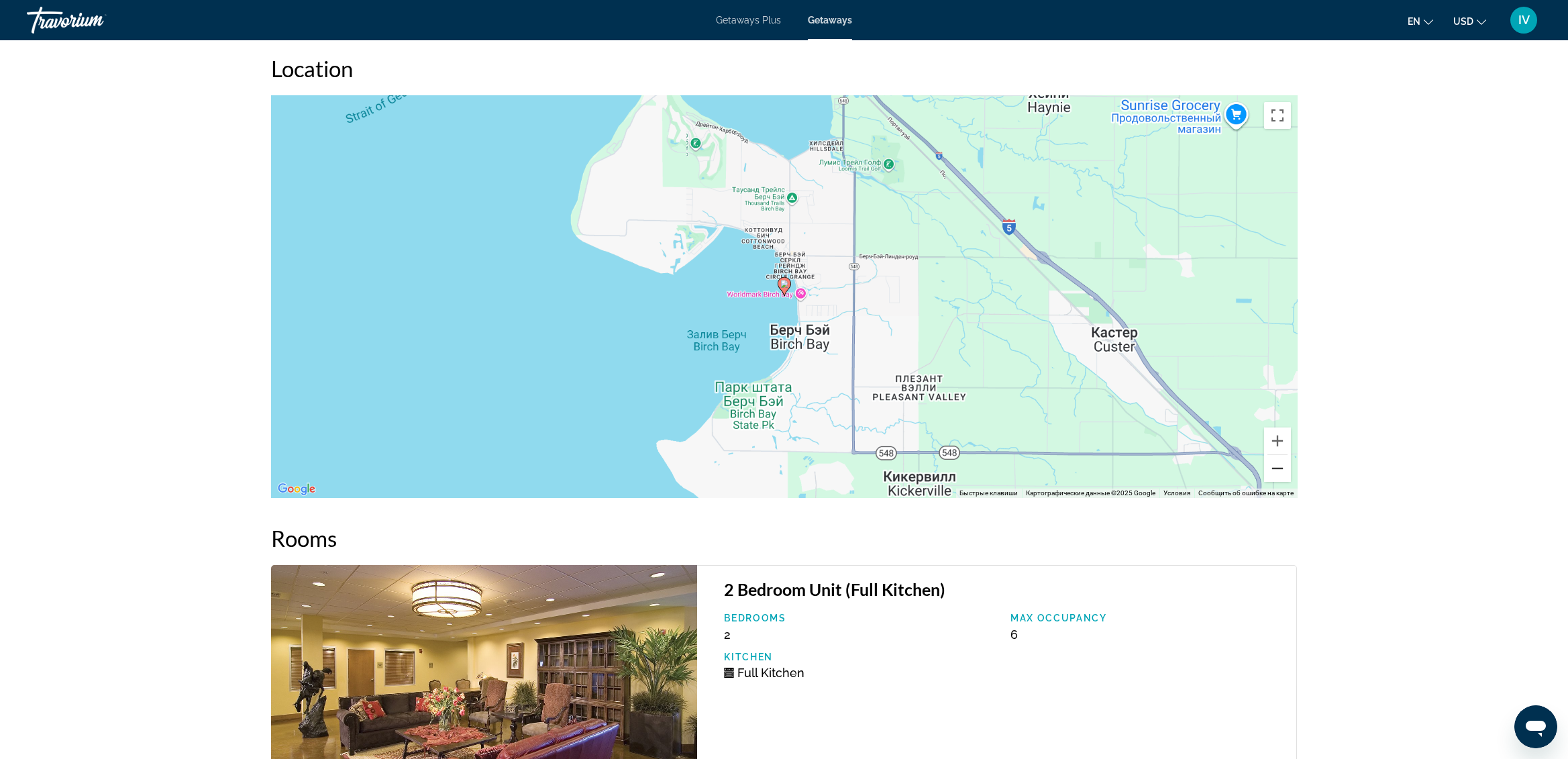
click at [1277, 455] on button "Уменьшить" at bounding box center [1278, 468] width 27 height 27
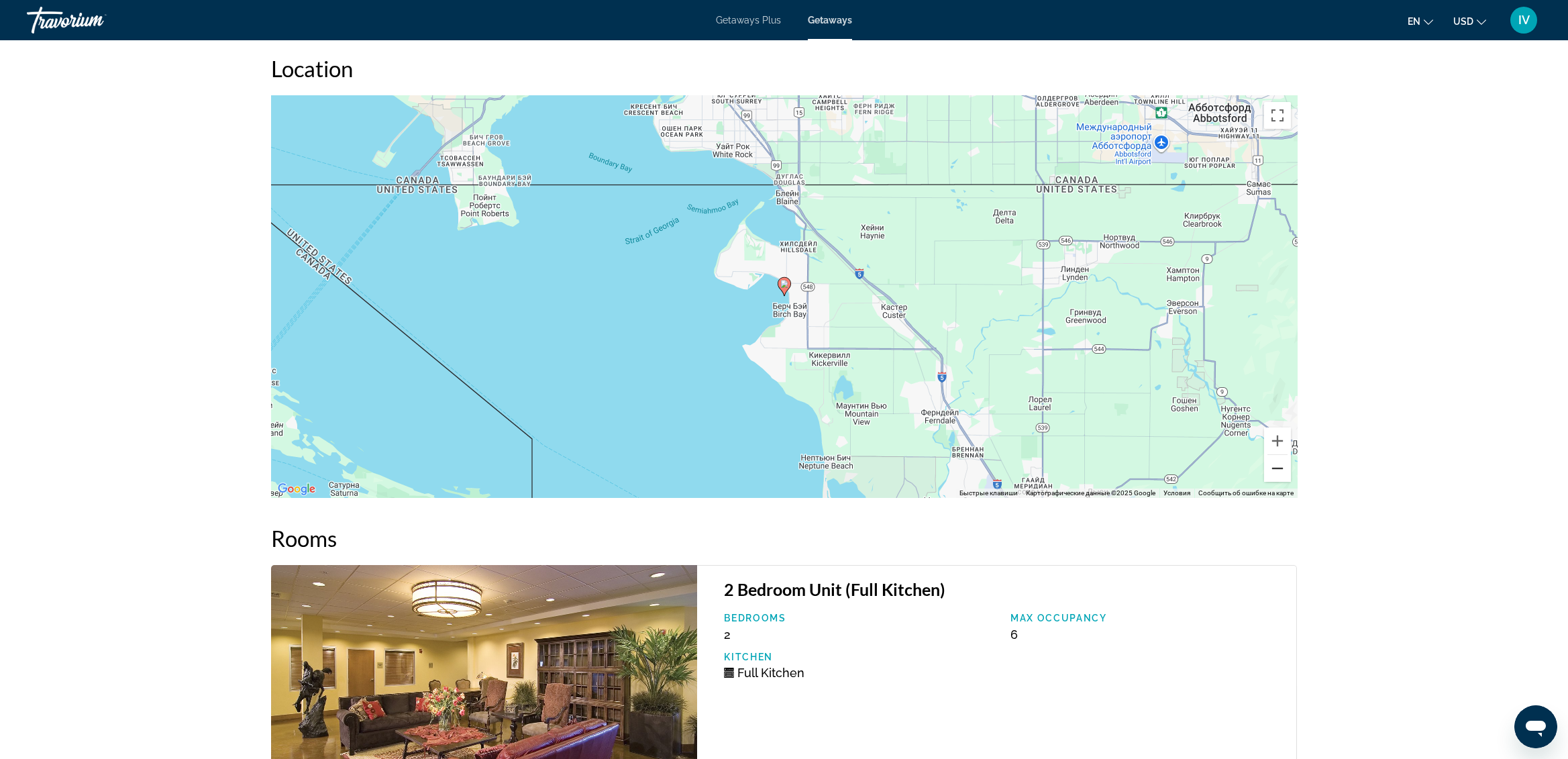
click at [1277, 455] on button "Уменьшить" at bounding box center [1278, 468] width 27 height 27
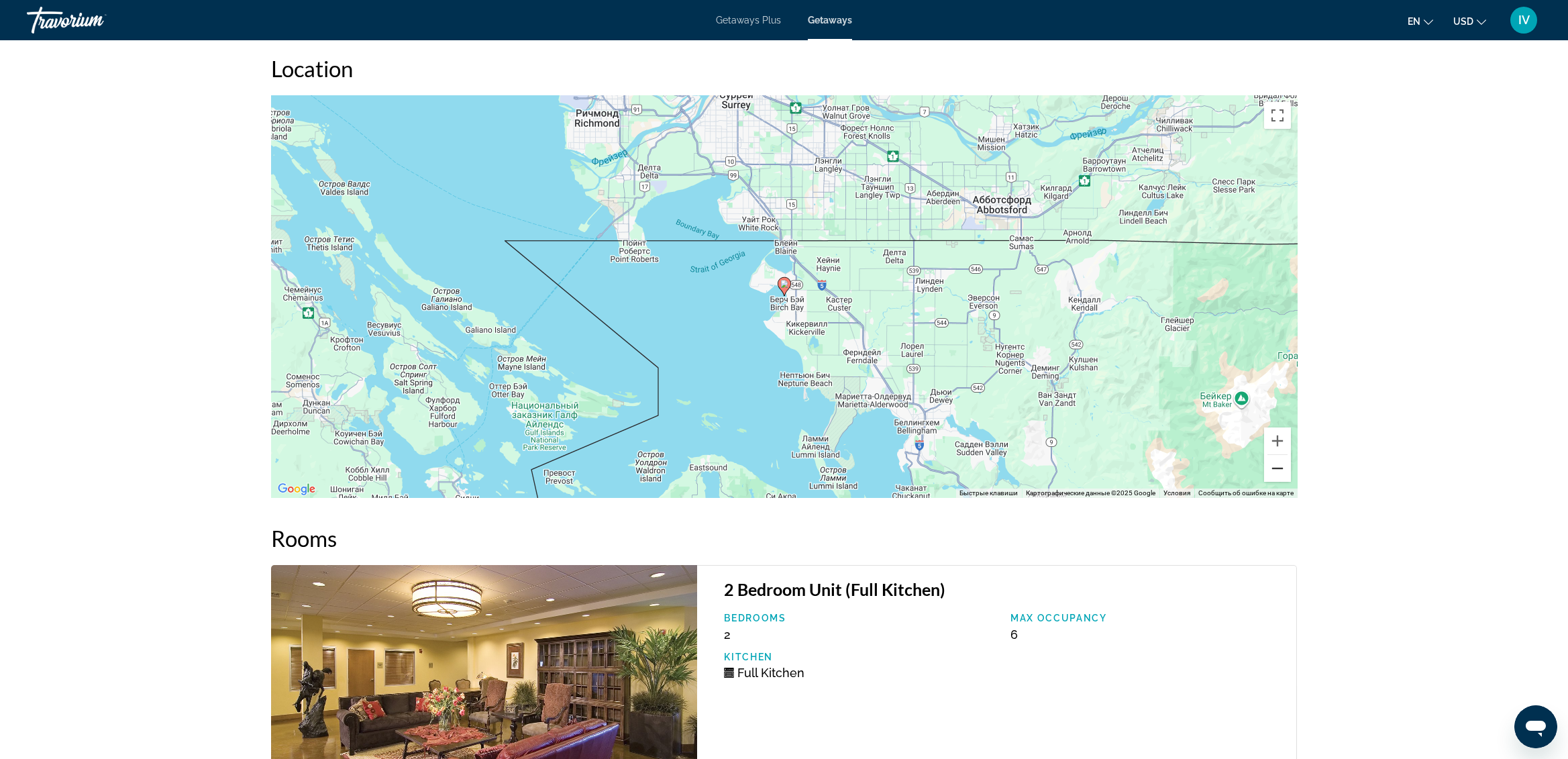
click at [1277, 455] on button "Уменьшить" at bounding box center [1278, 468] width 27 height 27
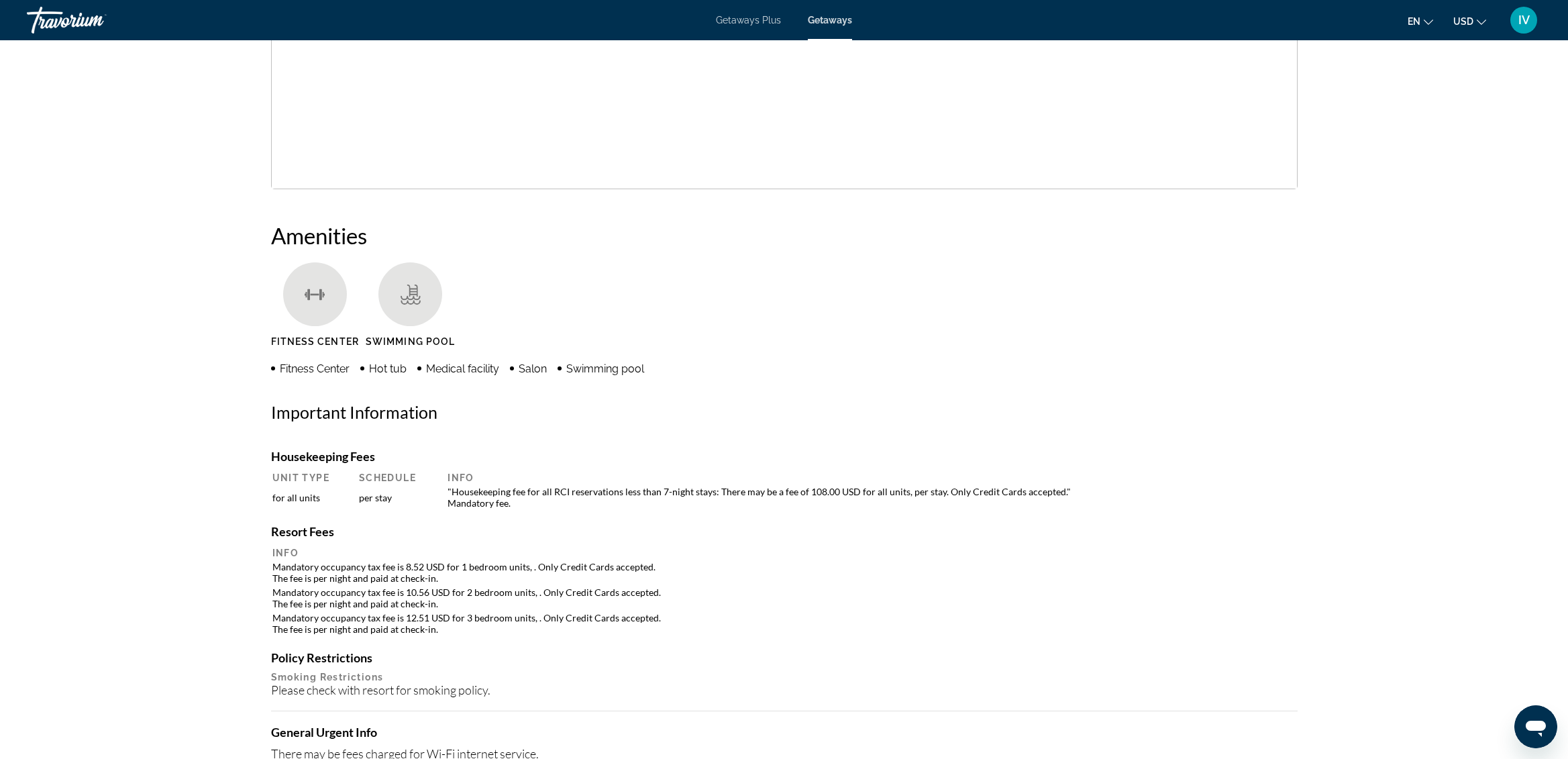
scroll to position [0, 0]
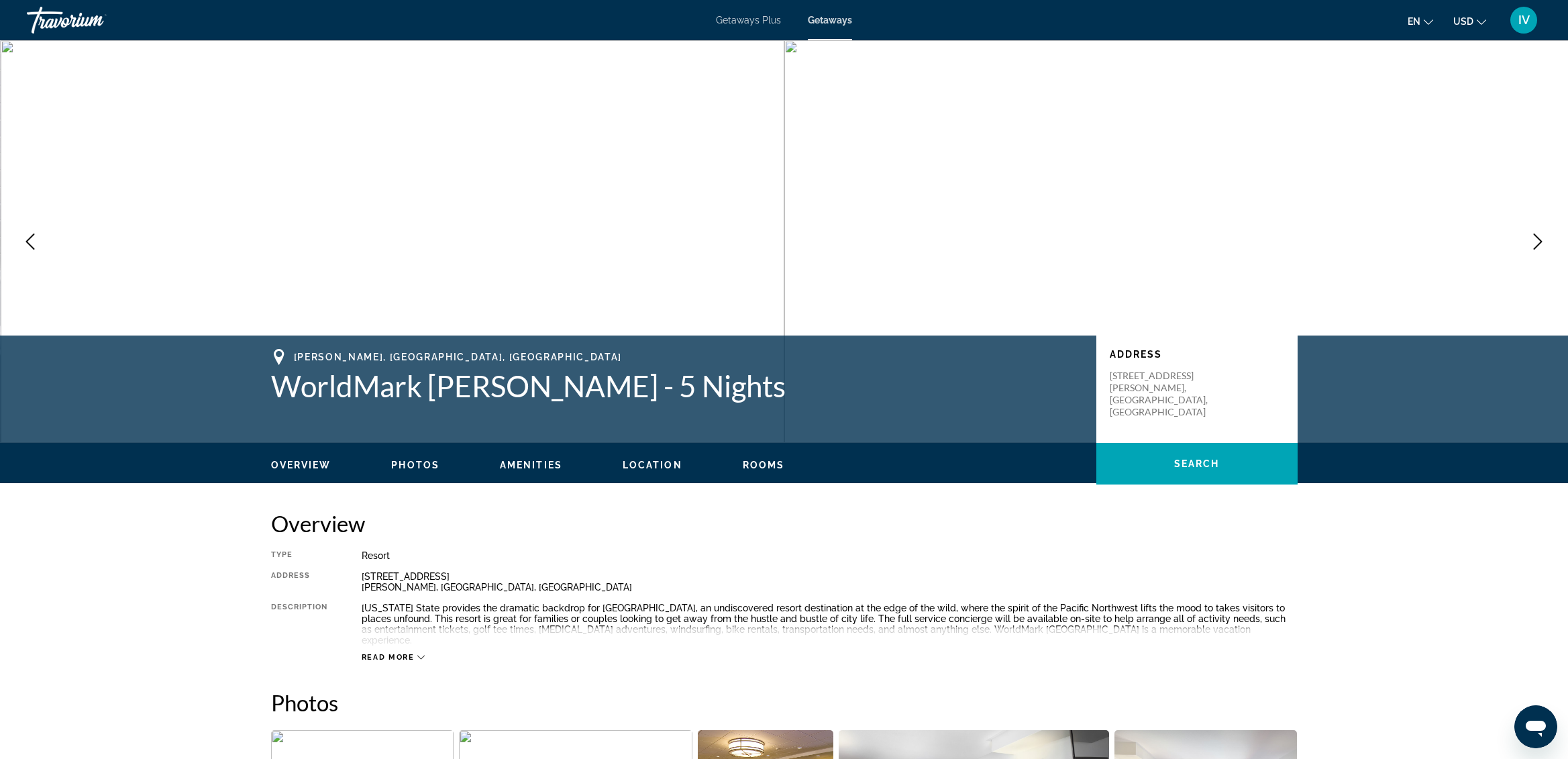
click at [1543, 238] on icon "Next image" at bounding box center [1538, 242] width 16 height 16
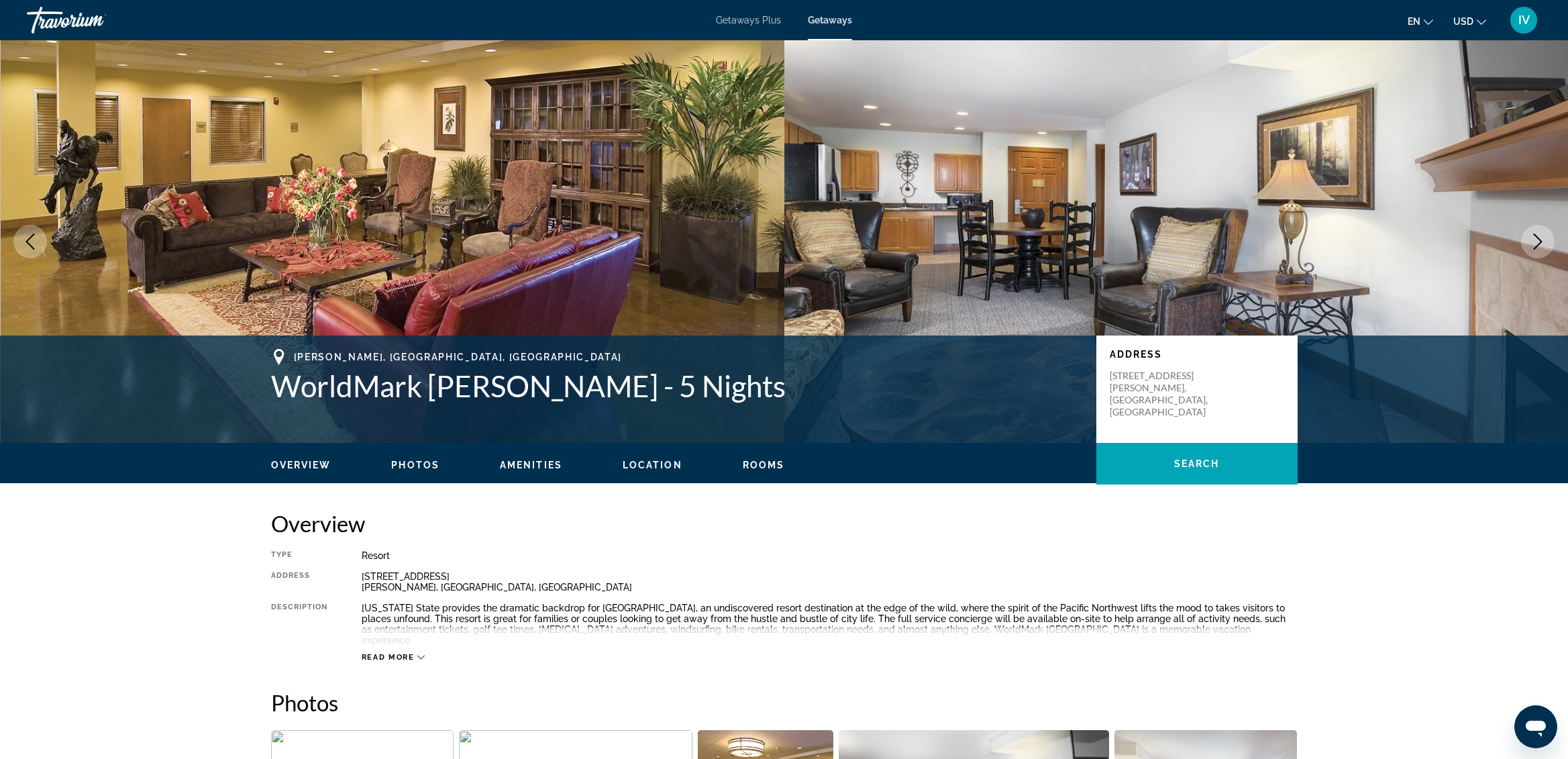
click at [1536, 247] on icon "Next image" at bounding box center [1538, 242] width 16 height 16
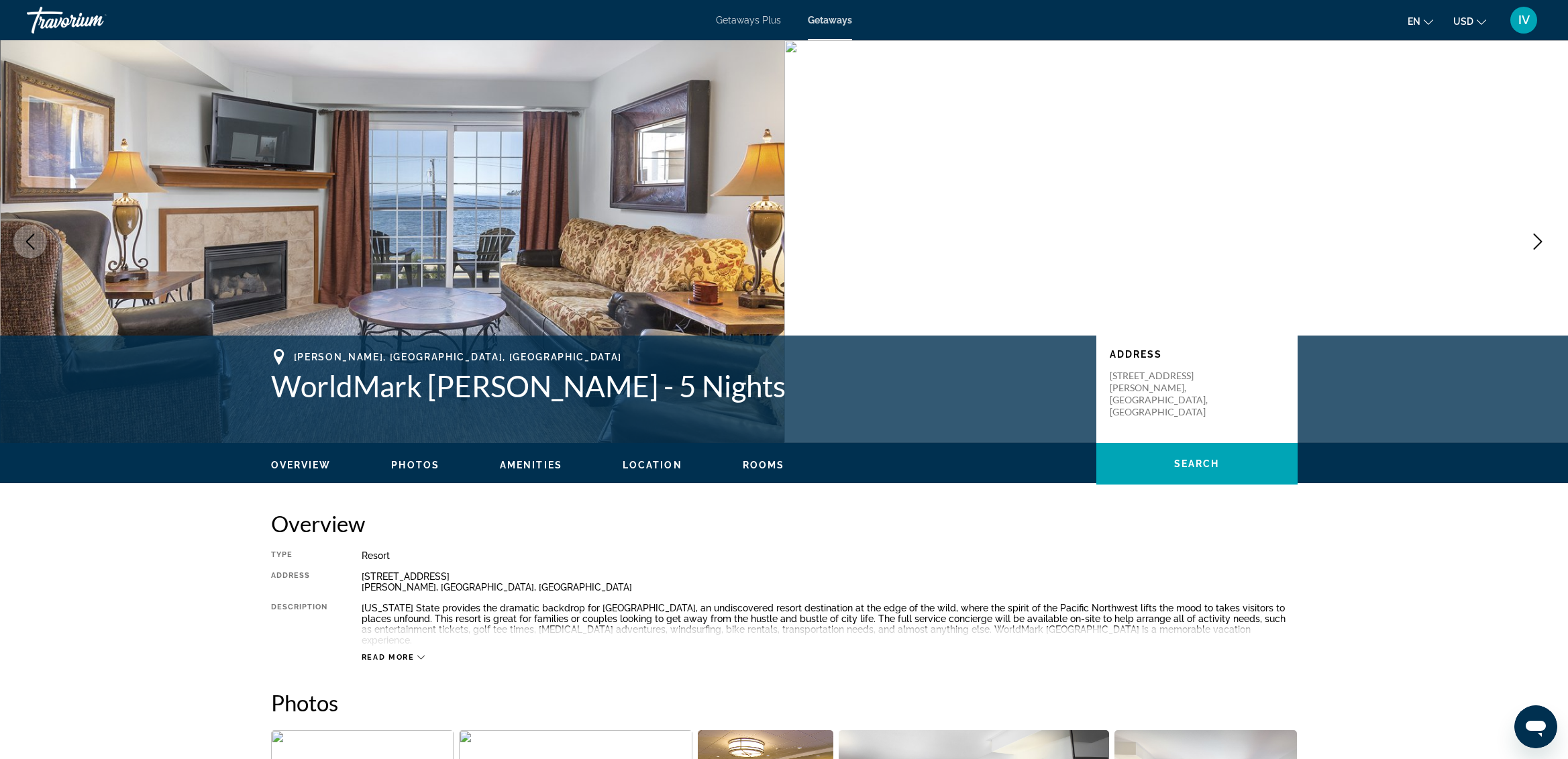
click at [1537, 247] on icon "Next image" at bounding box center [1538, 242] width 16 height 16
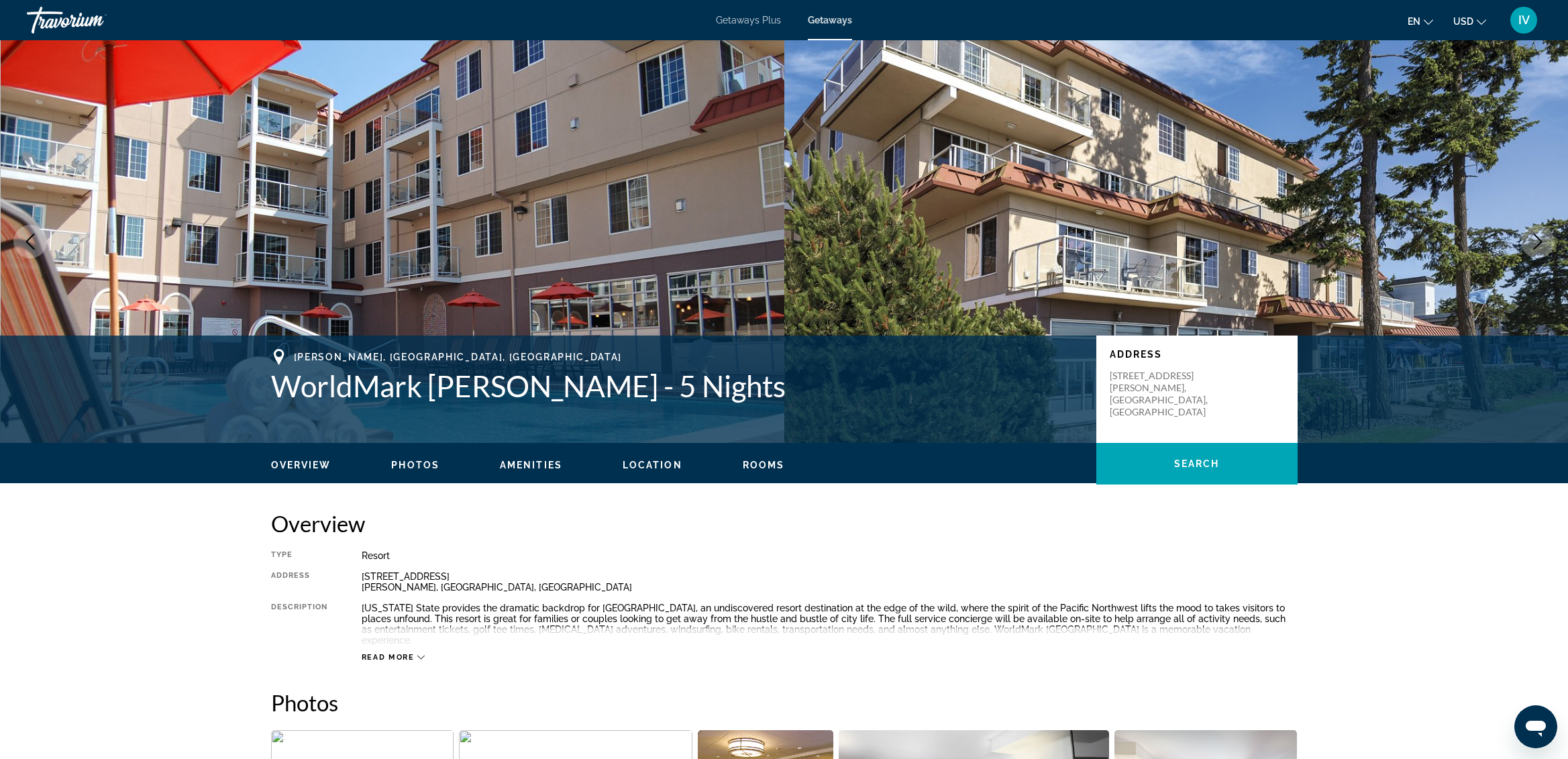
click at [1537, 247] on icon "Next image" at bounding box center [1538, 242] width 16 height 16
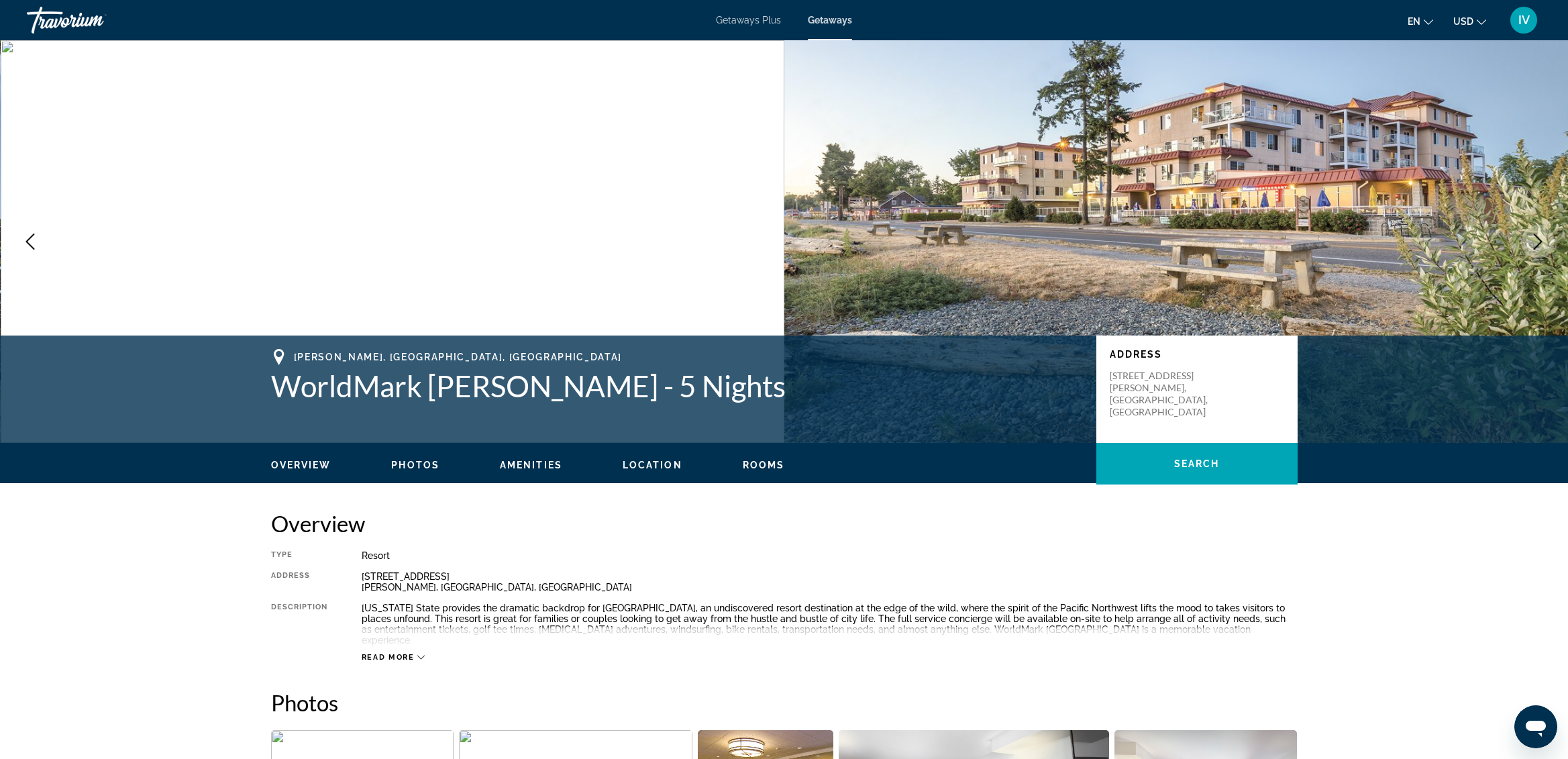
click at [1537, 247] on icon "Next image" at bounding box center [1538, 242] width 16 height 16
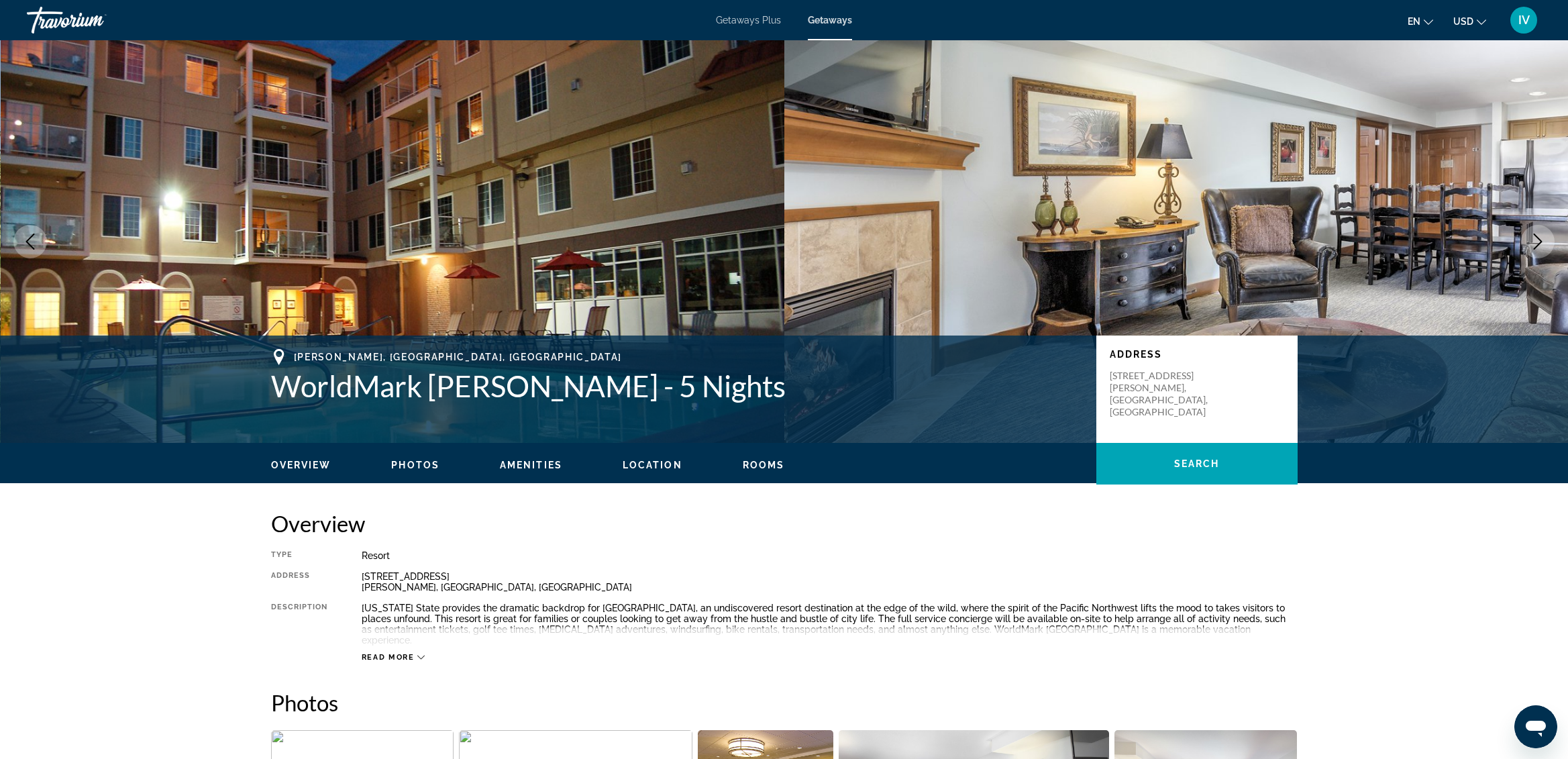
click at [1537, 247] on icon "Next image" at bounding box center [1538, 242] width 16 height 16
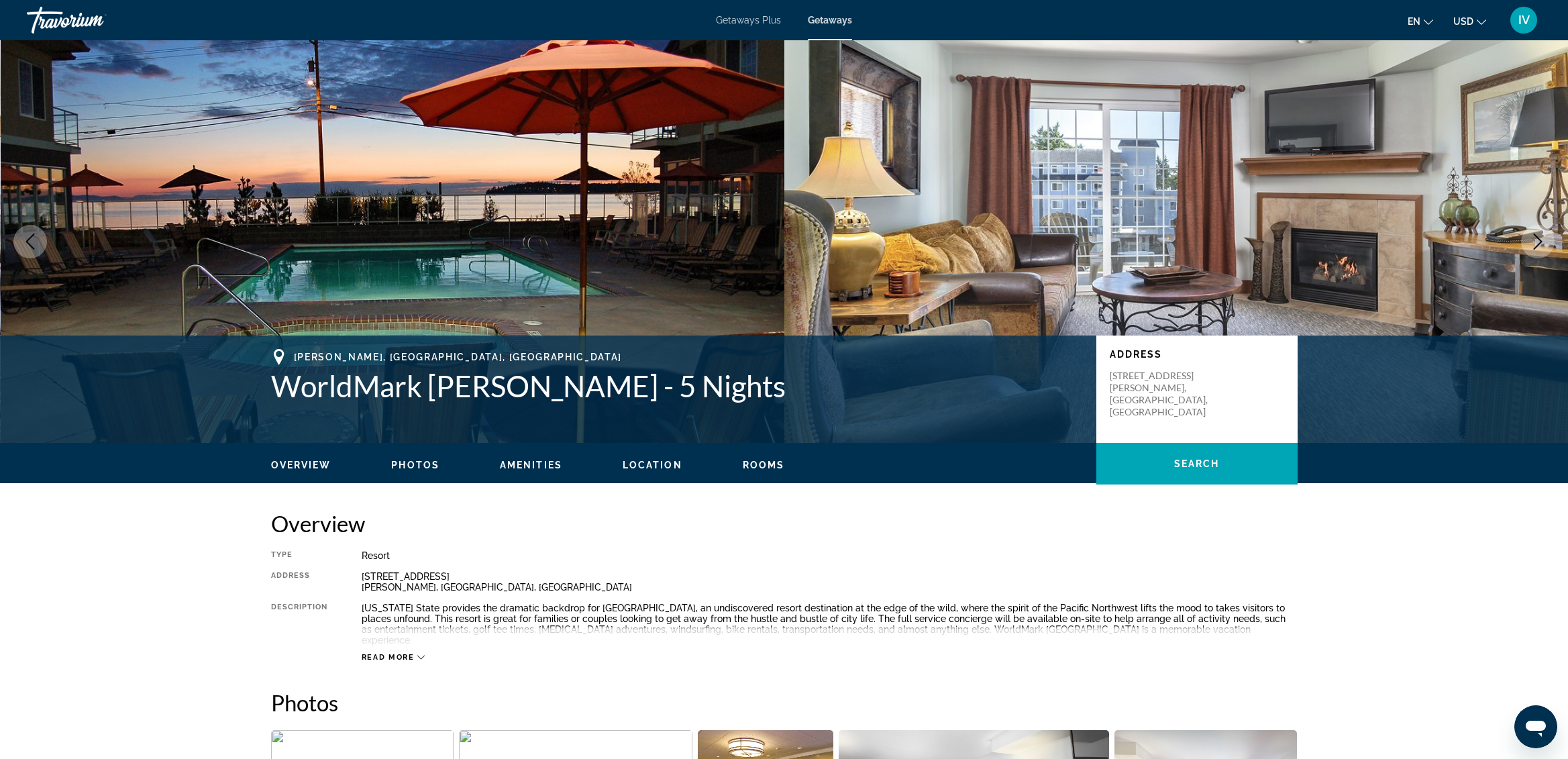
click at [1537, 247] on icon "Next image" at bounding box center [1538, 242] width 16 height 16
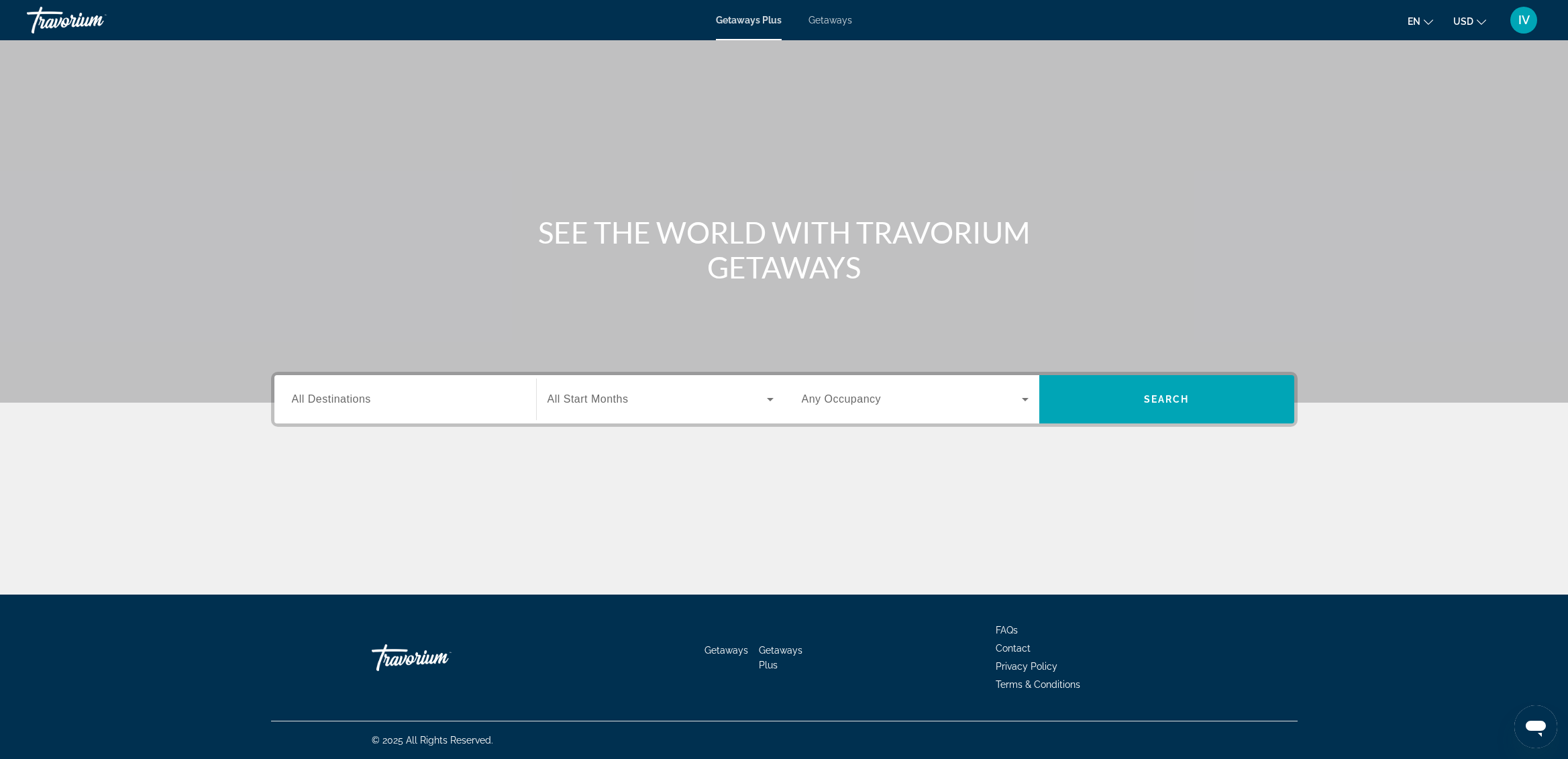
click at [827, 24] on span "Getaways" at bounding box center [830, 20] width 44 height 11
click at [357, 412] on div "Search widget" at bounding box center [405, 399] width 227 height 39
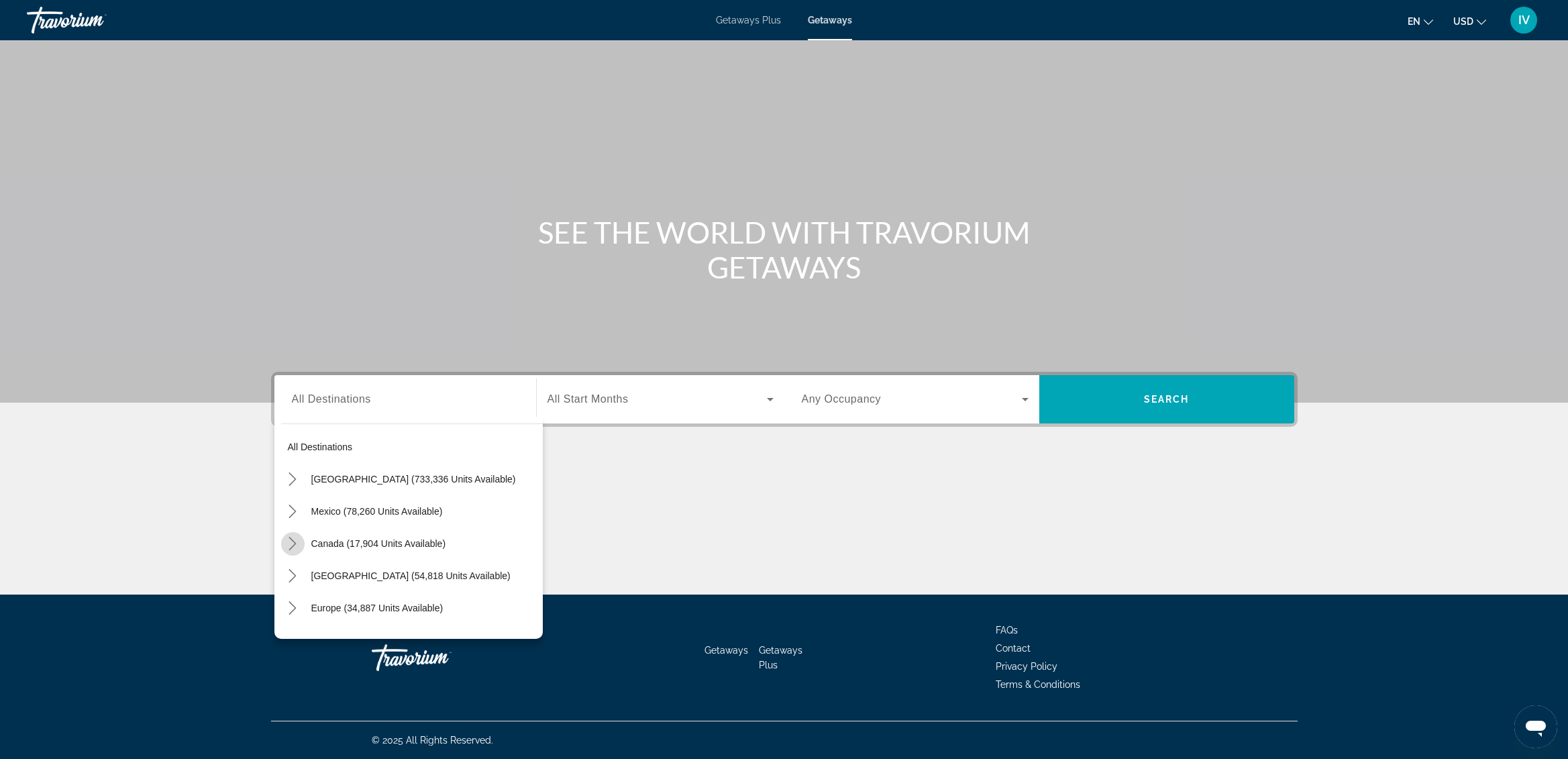
click at [293, 544] on icon "Toggle Canada (17,904 units available) submenu" at bounding box center [292, 544] width 7 height 14
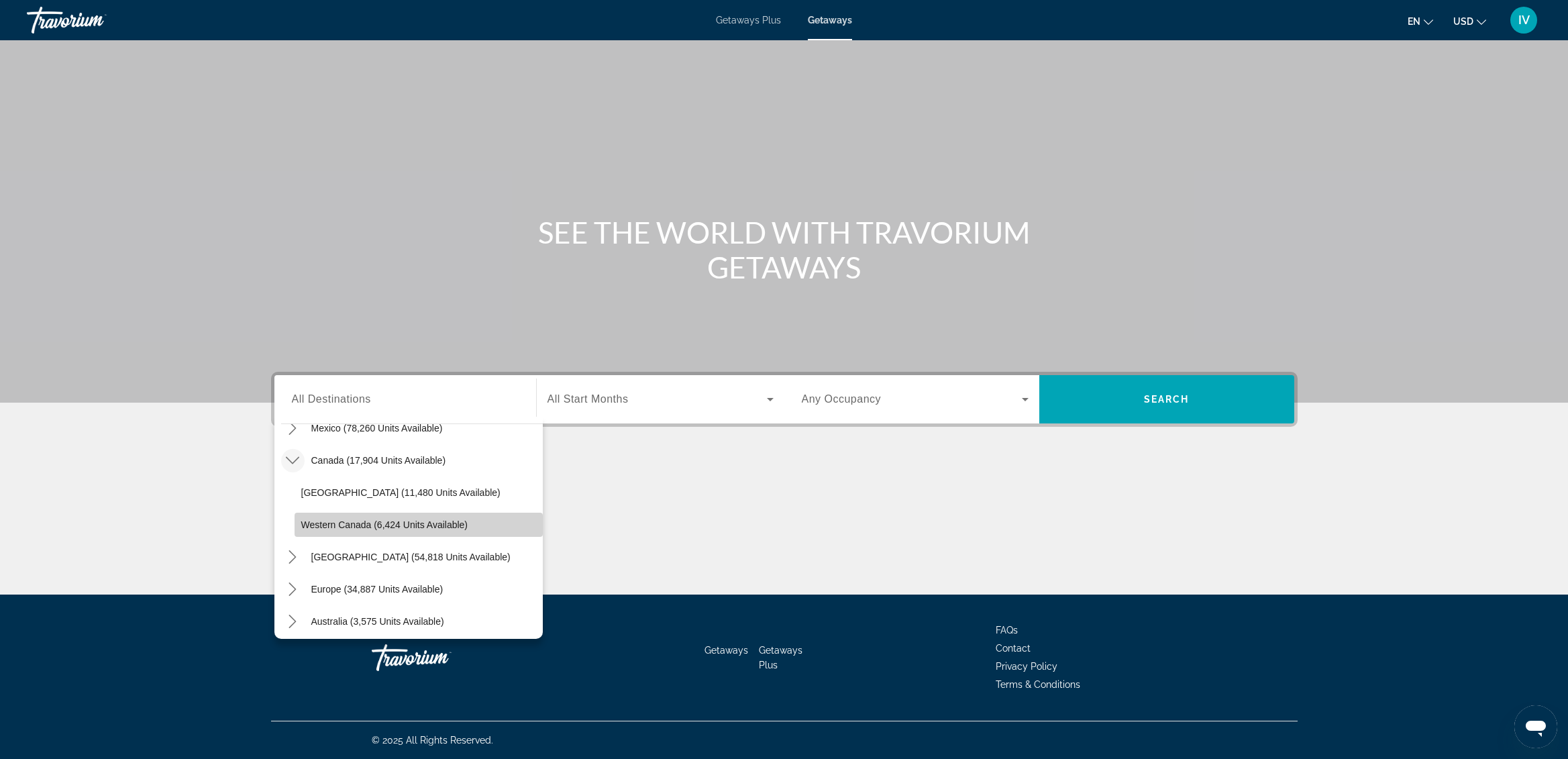
click at [439, 531] on span "Select destination: Western Canada (6,424 units available)" at bounding box center [418, 525] width 249 height 33
type input "**********"
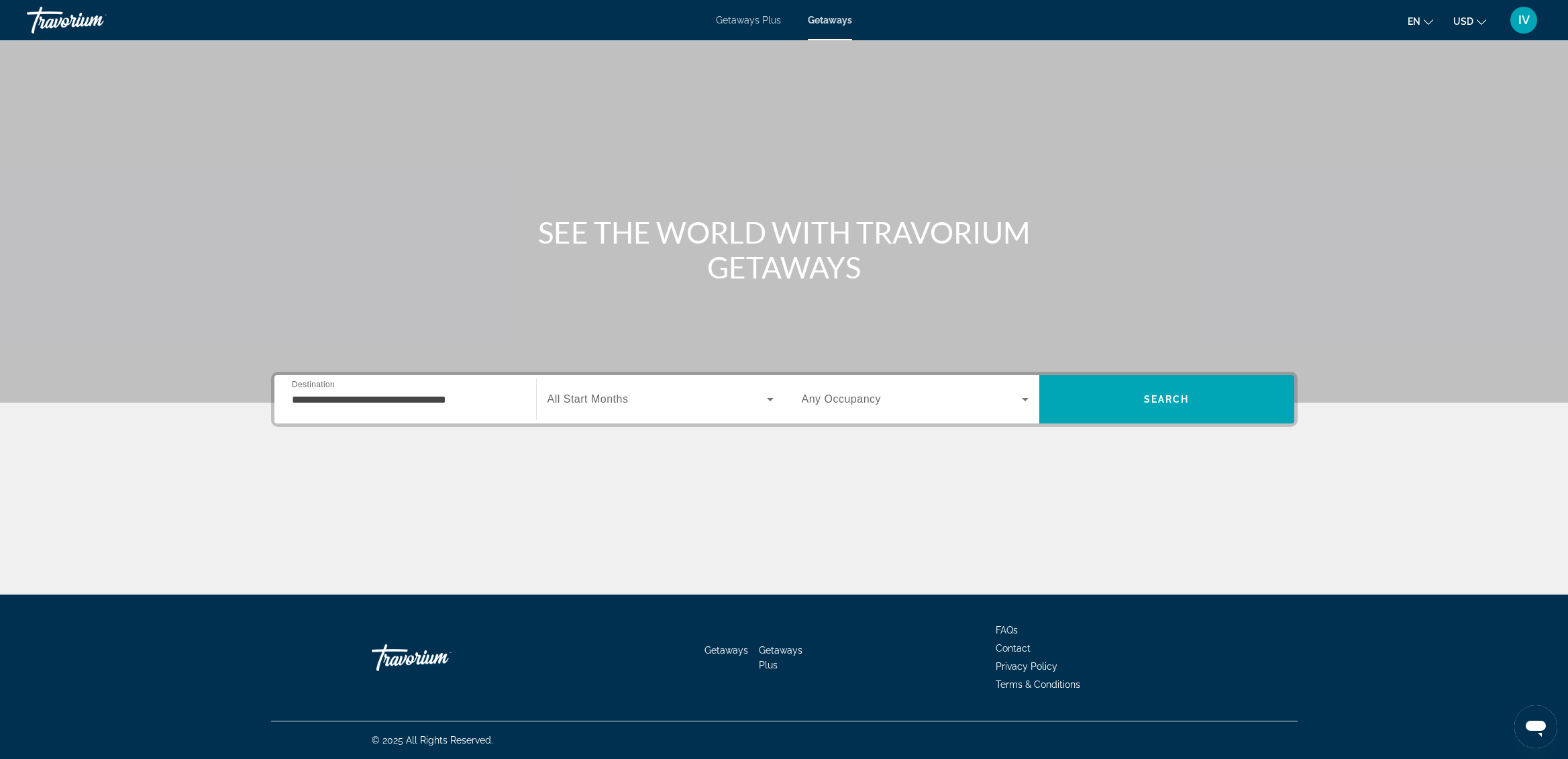
click at [715, 419] on div "Start Month All Start Months" at bounding box center [660, 399] width 249 height 49
click at [740, 408] on div "Search widget" at bounding box center [661, 399] width 226 height 38
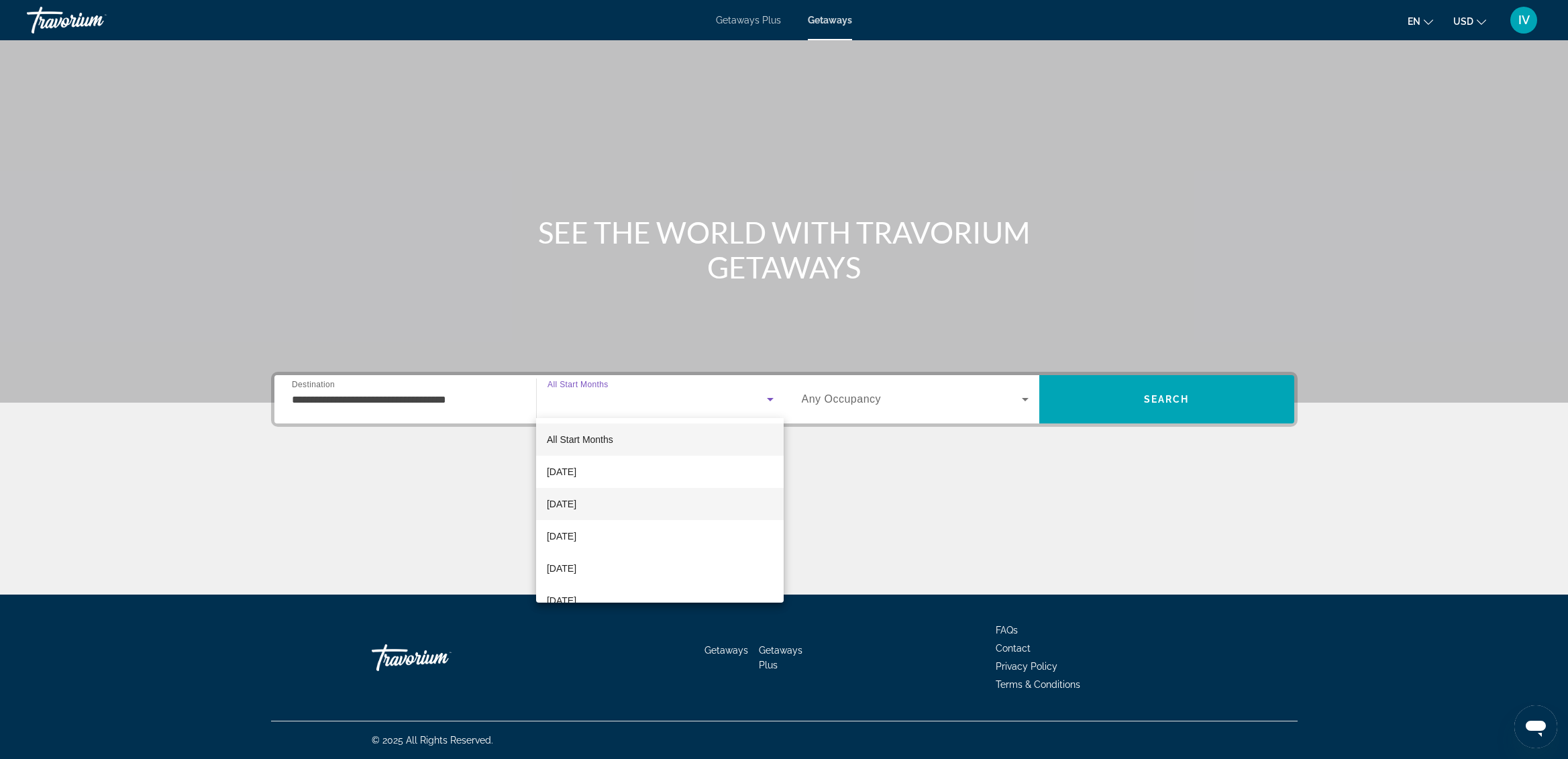
click at [658, 505] on mat-option "[DATE]" at bounding box center [660, 504] width 249 height 33
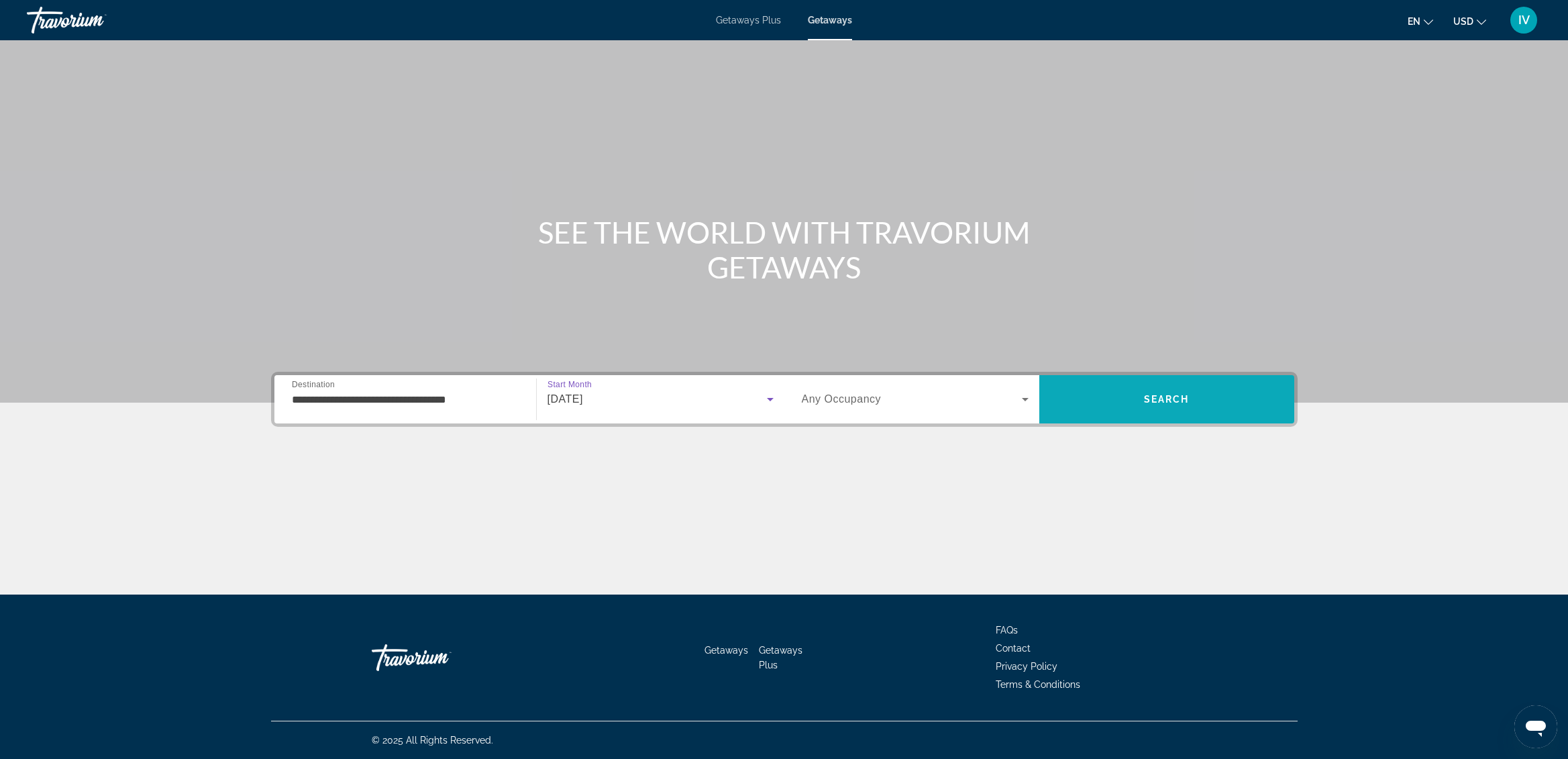
click at [1142, 404] on span "Search" at bounding box center [1167, 399] width 255 height 33
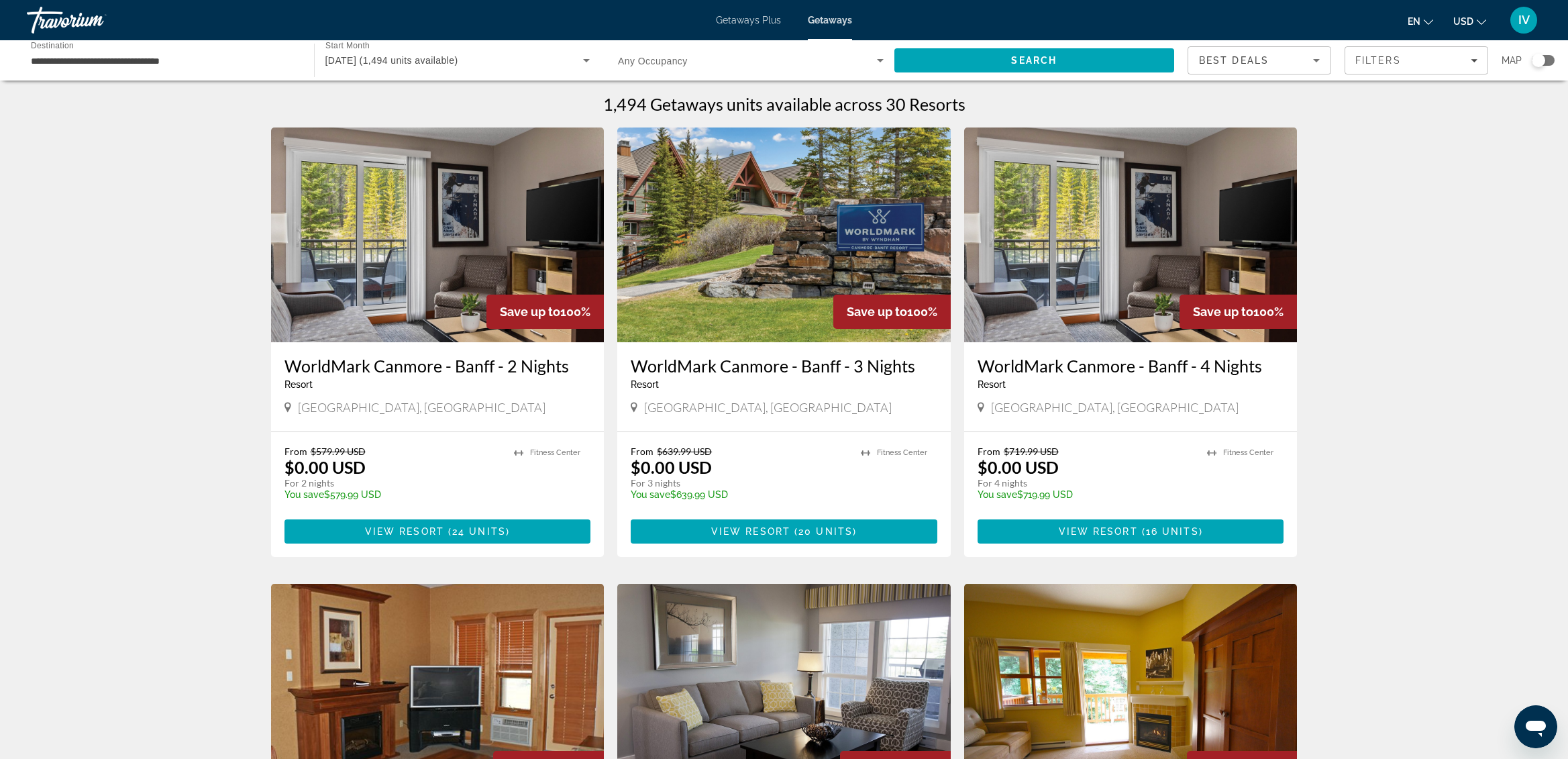
click at [229, 67] on div "**********" at bounding box center [163, 60] width 265 height 39
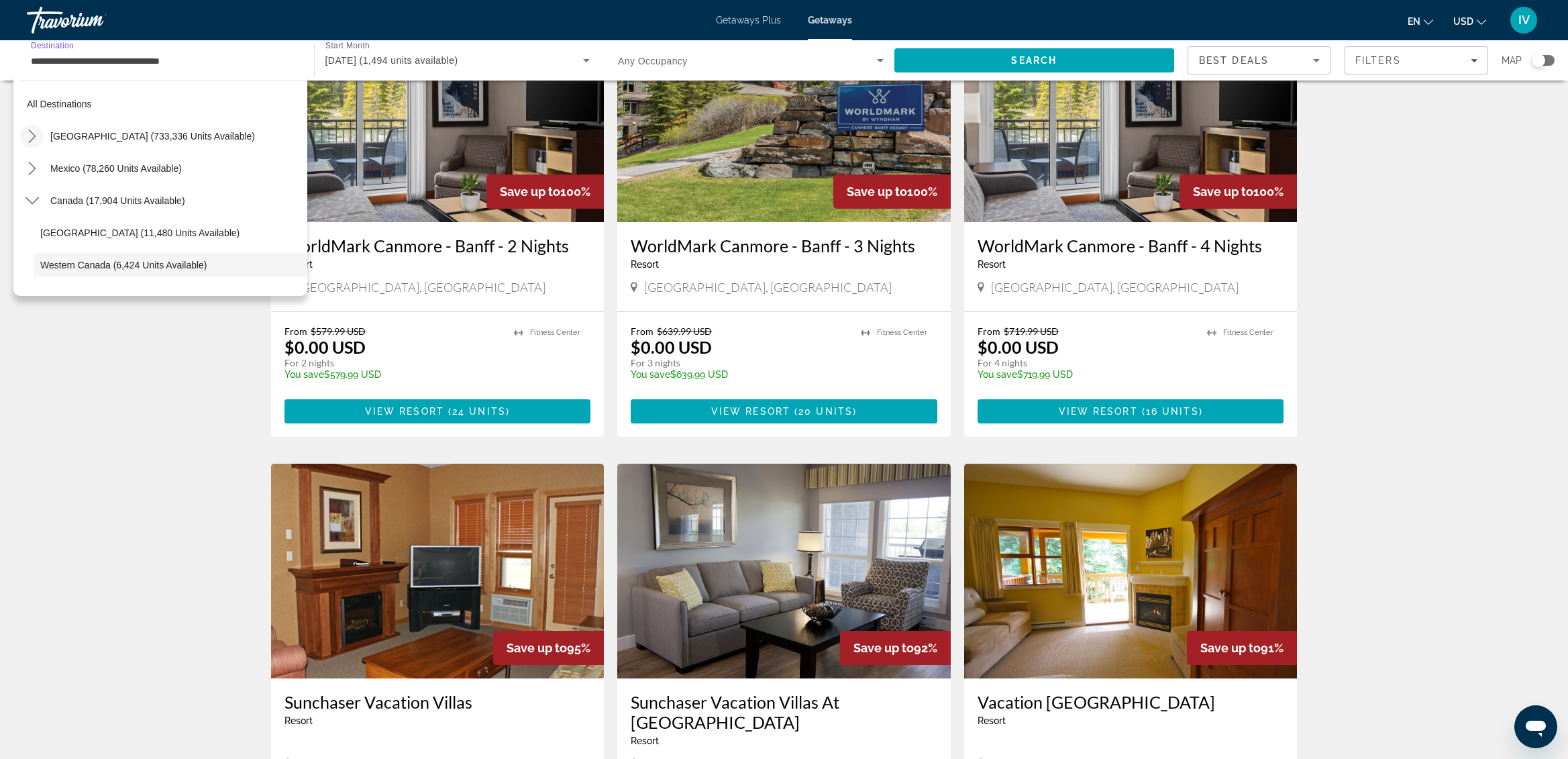
click at [33, 141] on icon "Toggle United States (733,336 units available) submenu" at bounding box center [33, 137] width 14 height 14
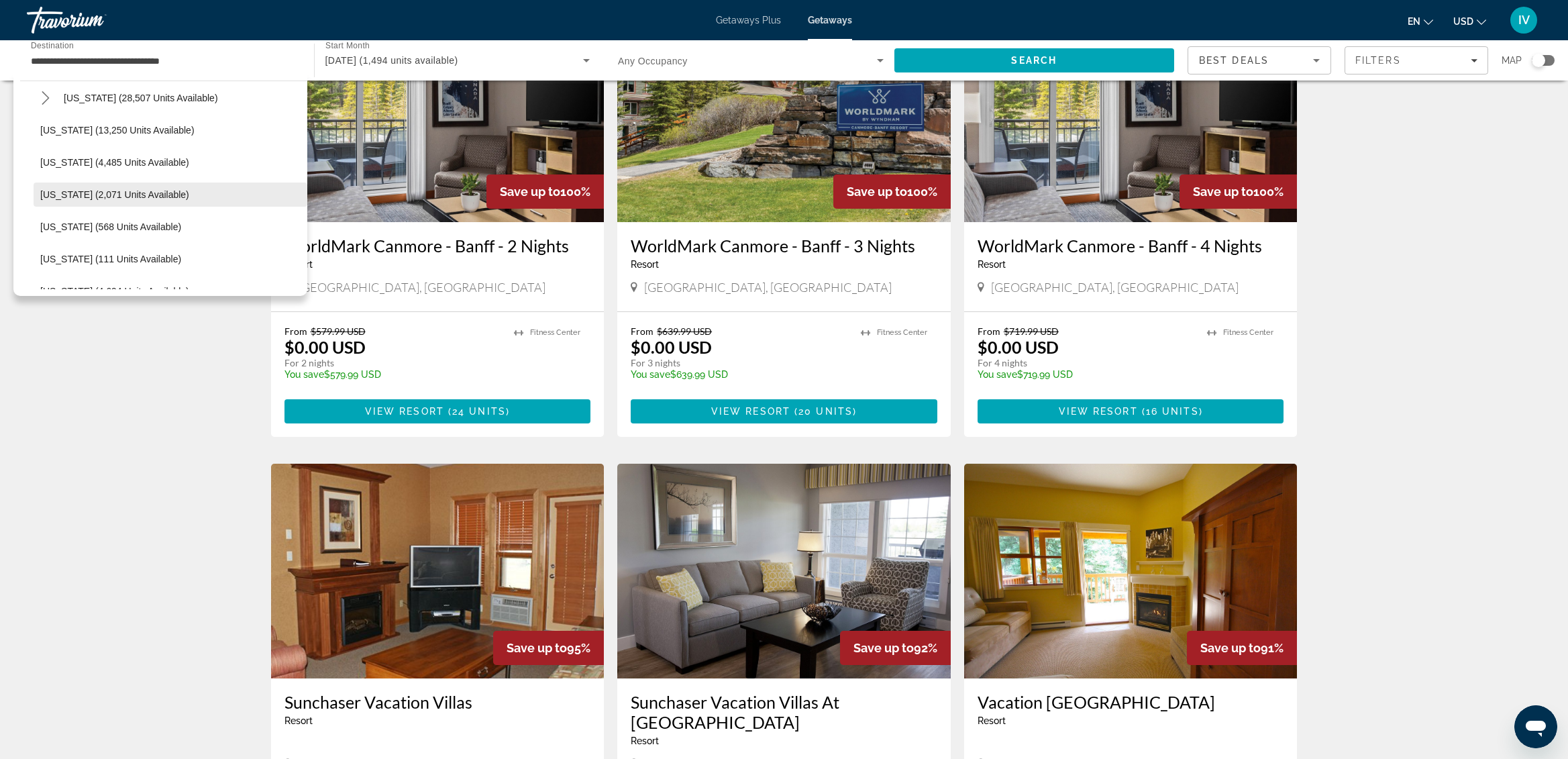
scroll to position [336, 0]
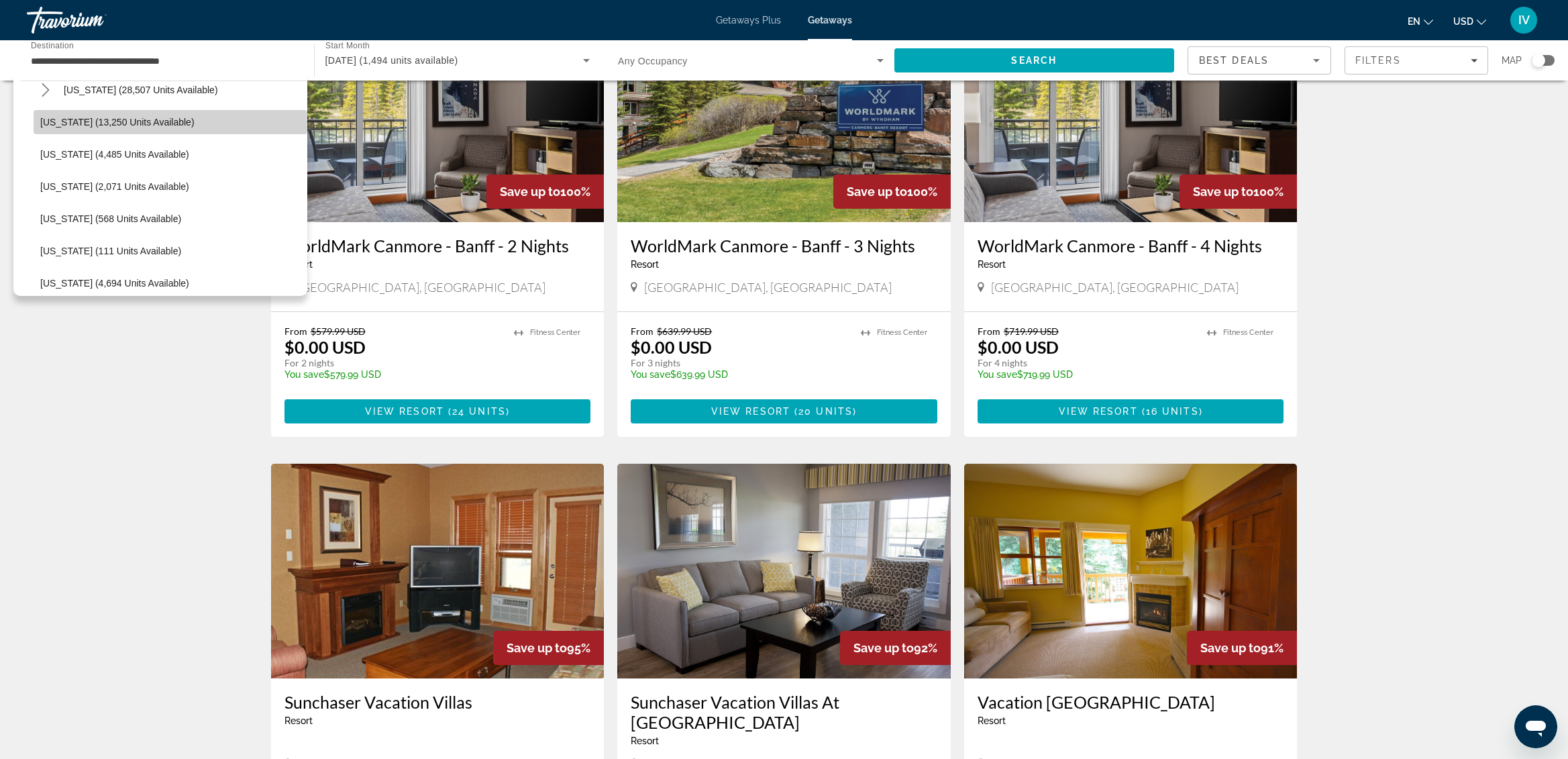
click at [114, 120] on span "[US_STATE] (13,250 units available)" at bounding box center [118, 122] width 155 height 11
type input "**********"
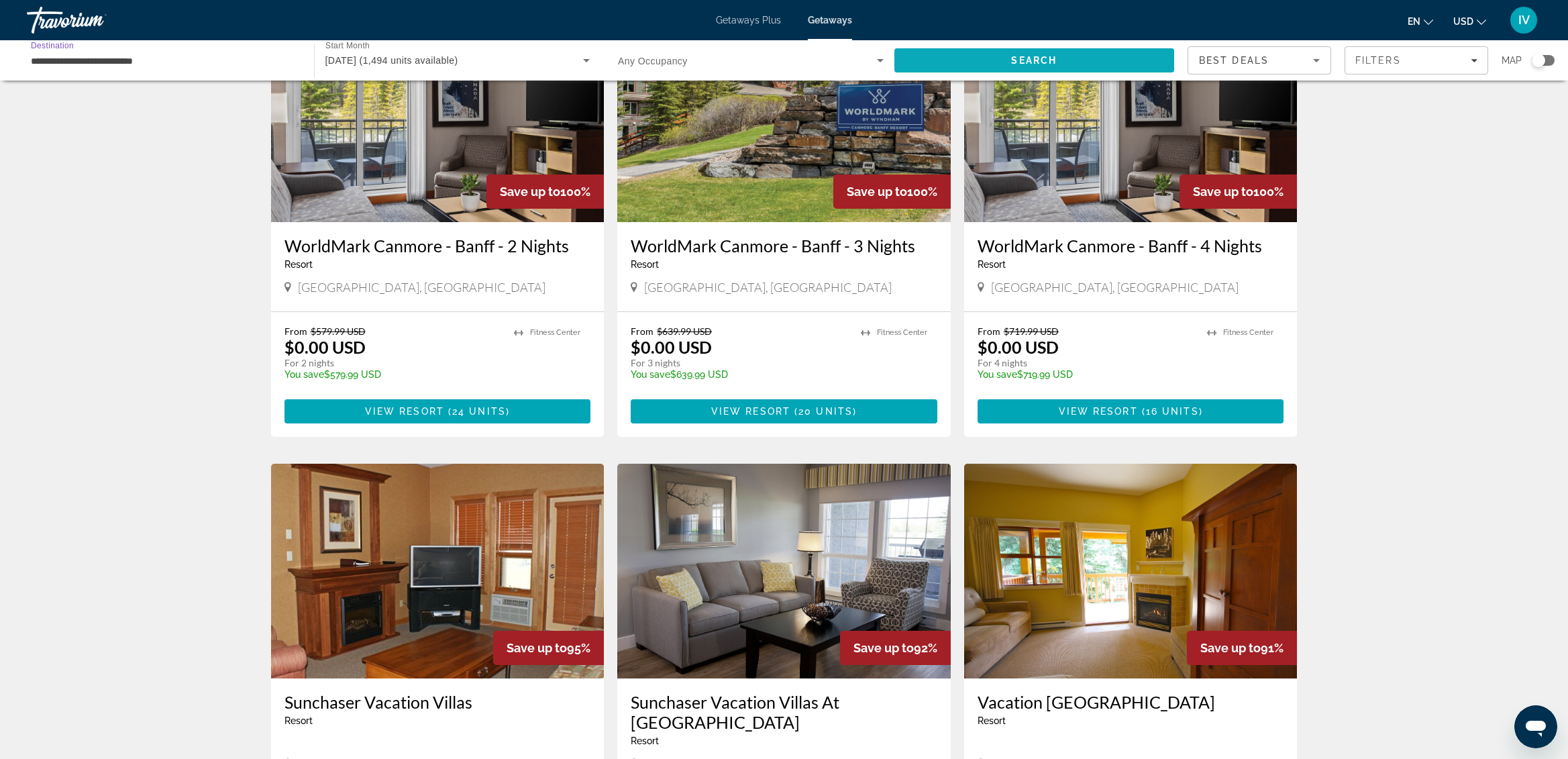
click at [983, 67] on span "Search" at bounding box center [1034, 60] width 280 height 33
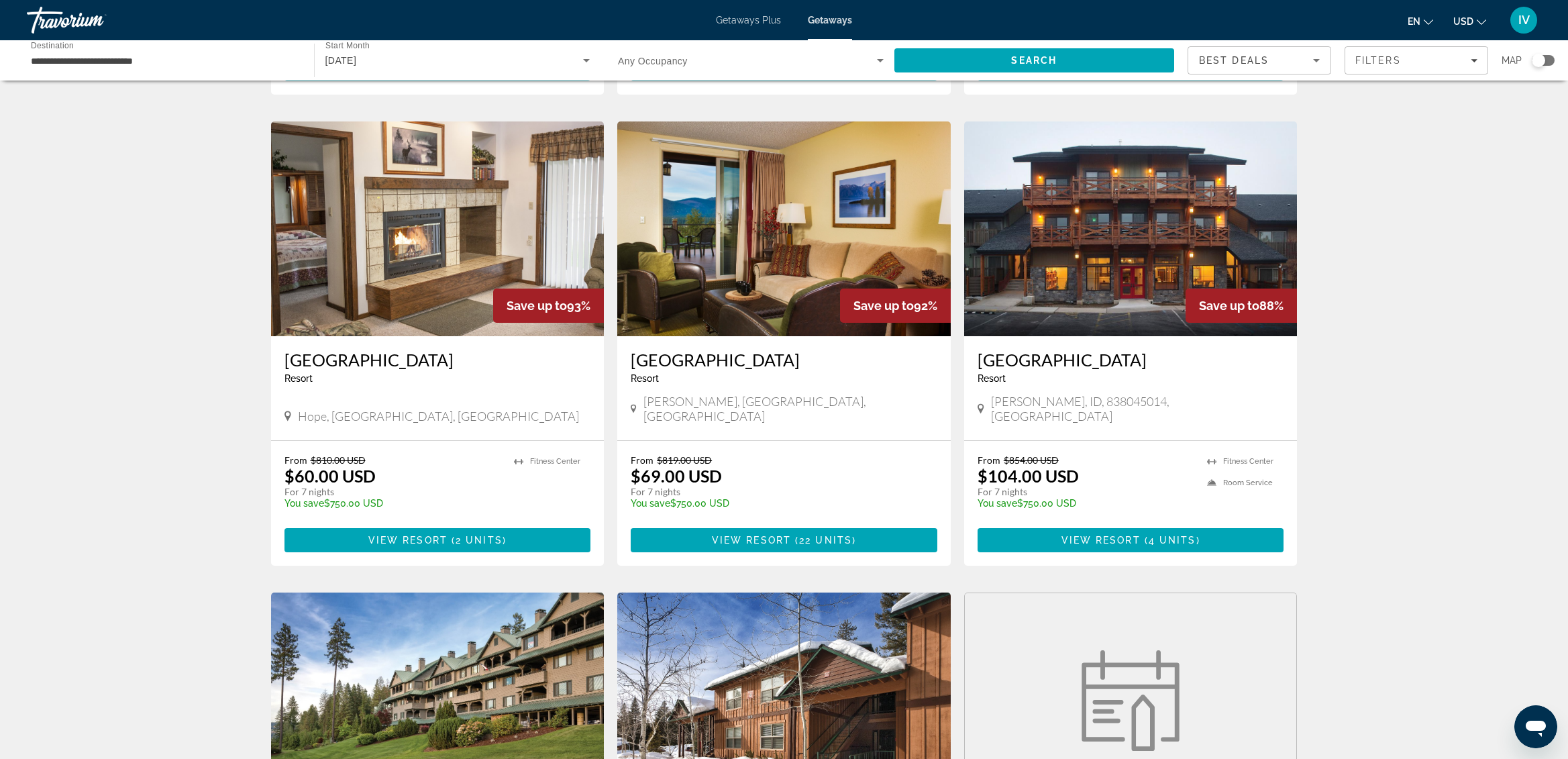
scroll to position [953, 0]
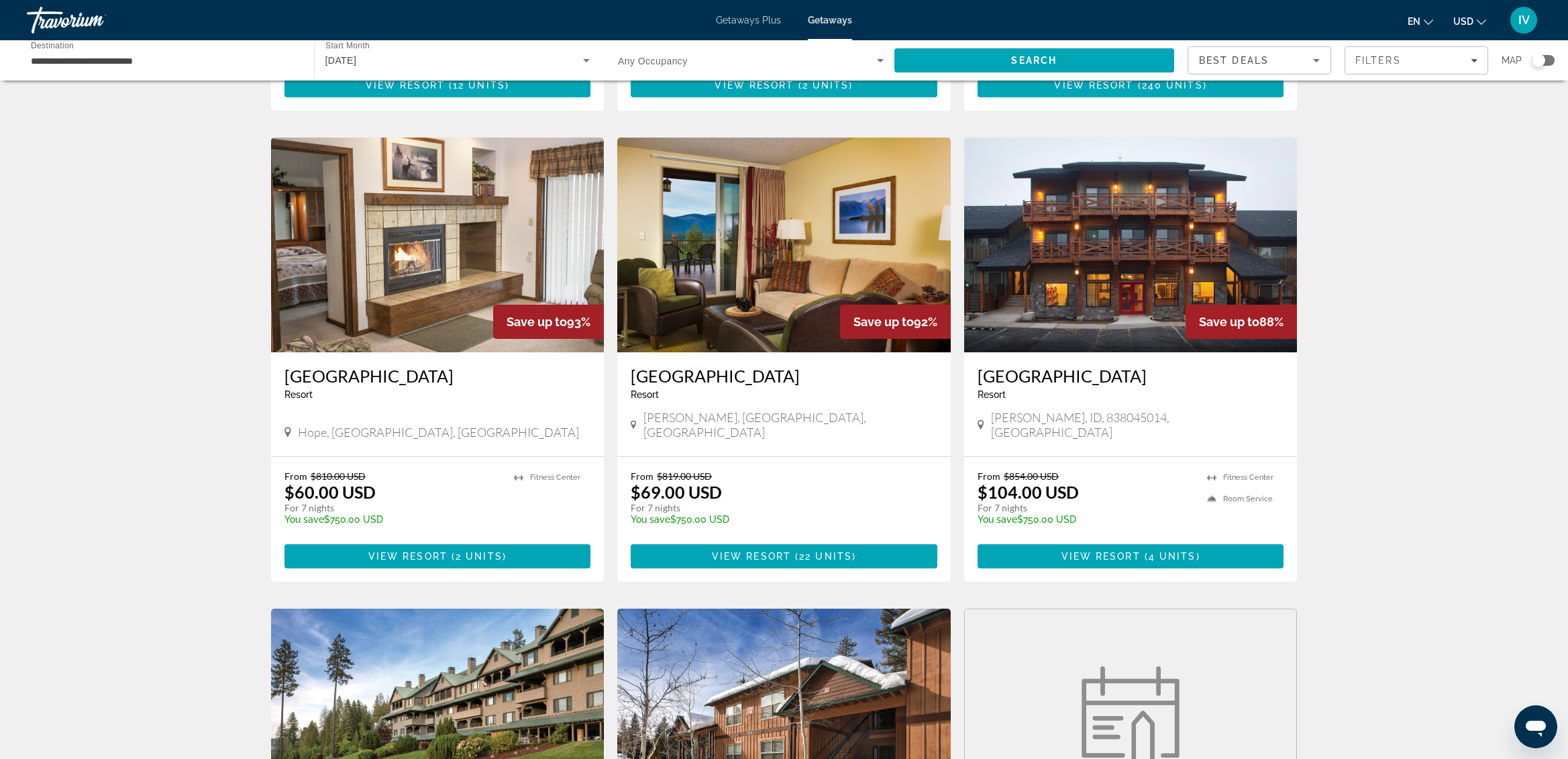
click at [1004, 203] on img "Main content" at bounding box center [1131, 245] width 334 height 215
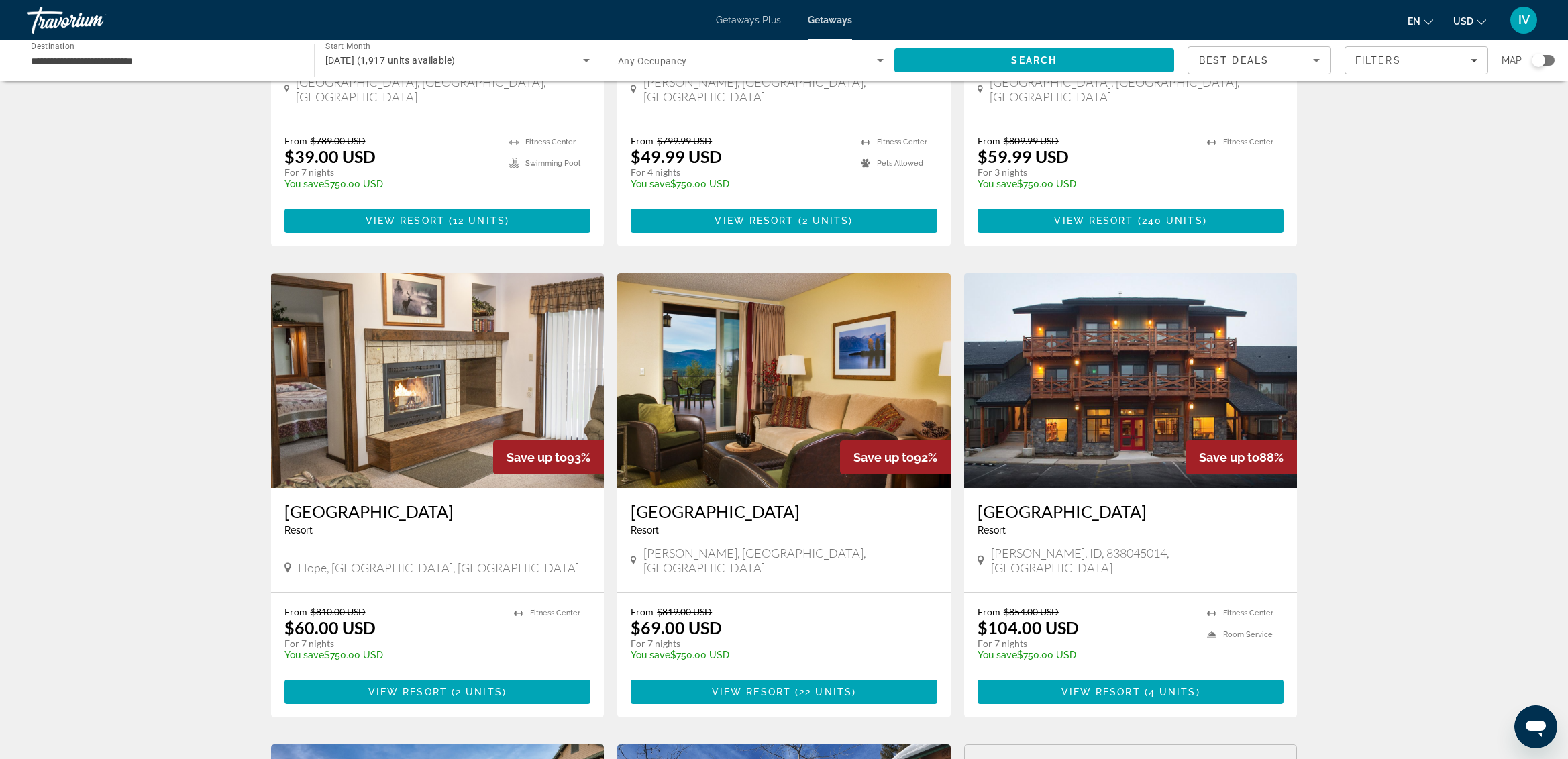
scroll to position [838, 0]
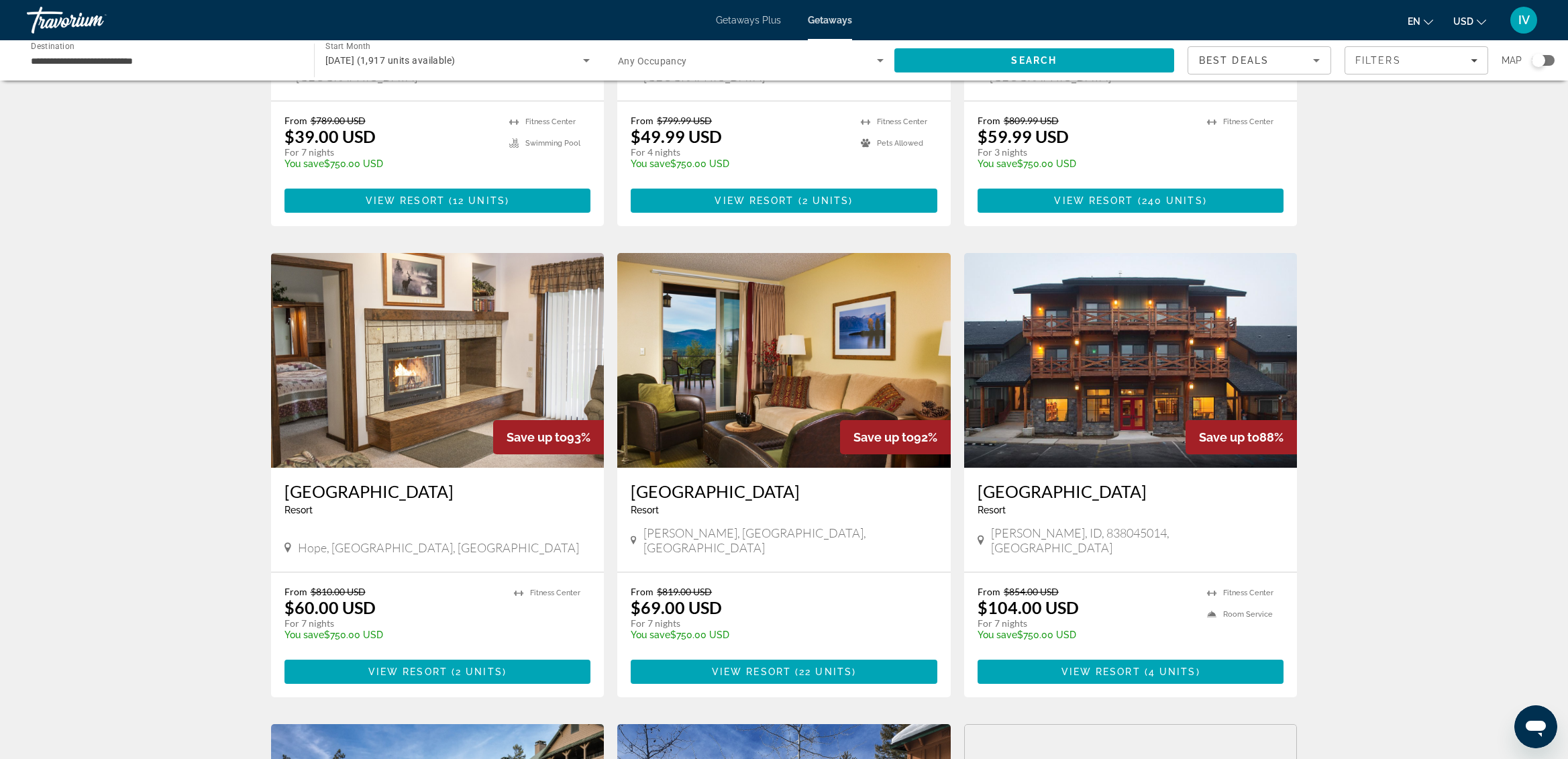
click at [781, 349] on img "Main content" at bounding box center [784, 360] width 334 height 215
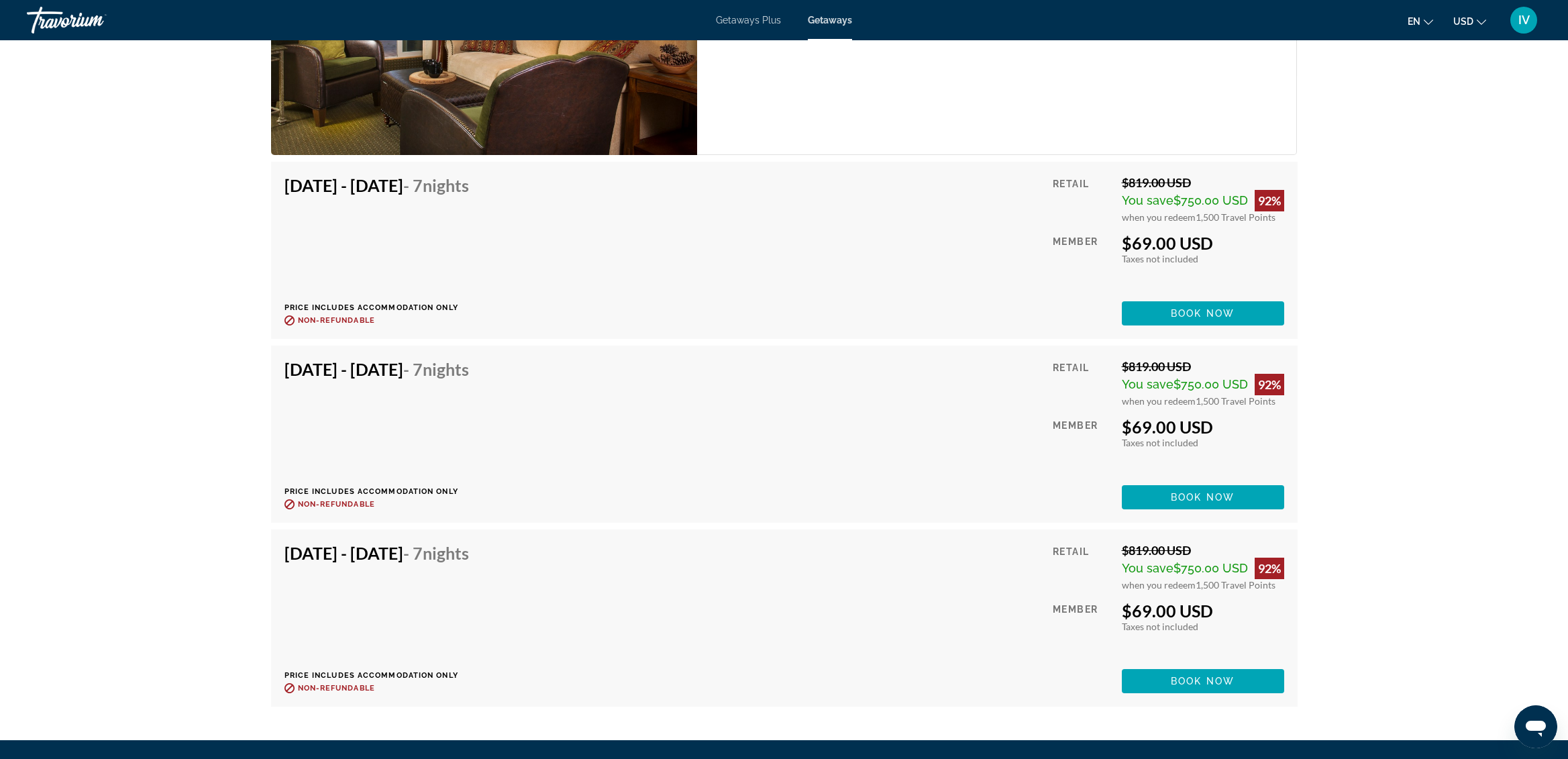
scroll to position [3334, 0]
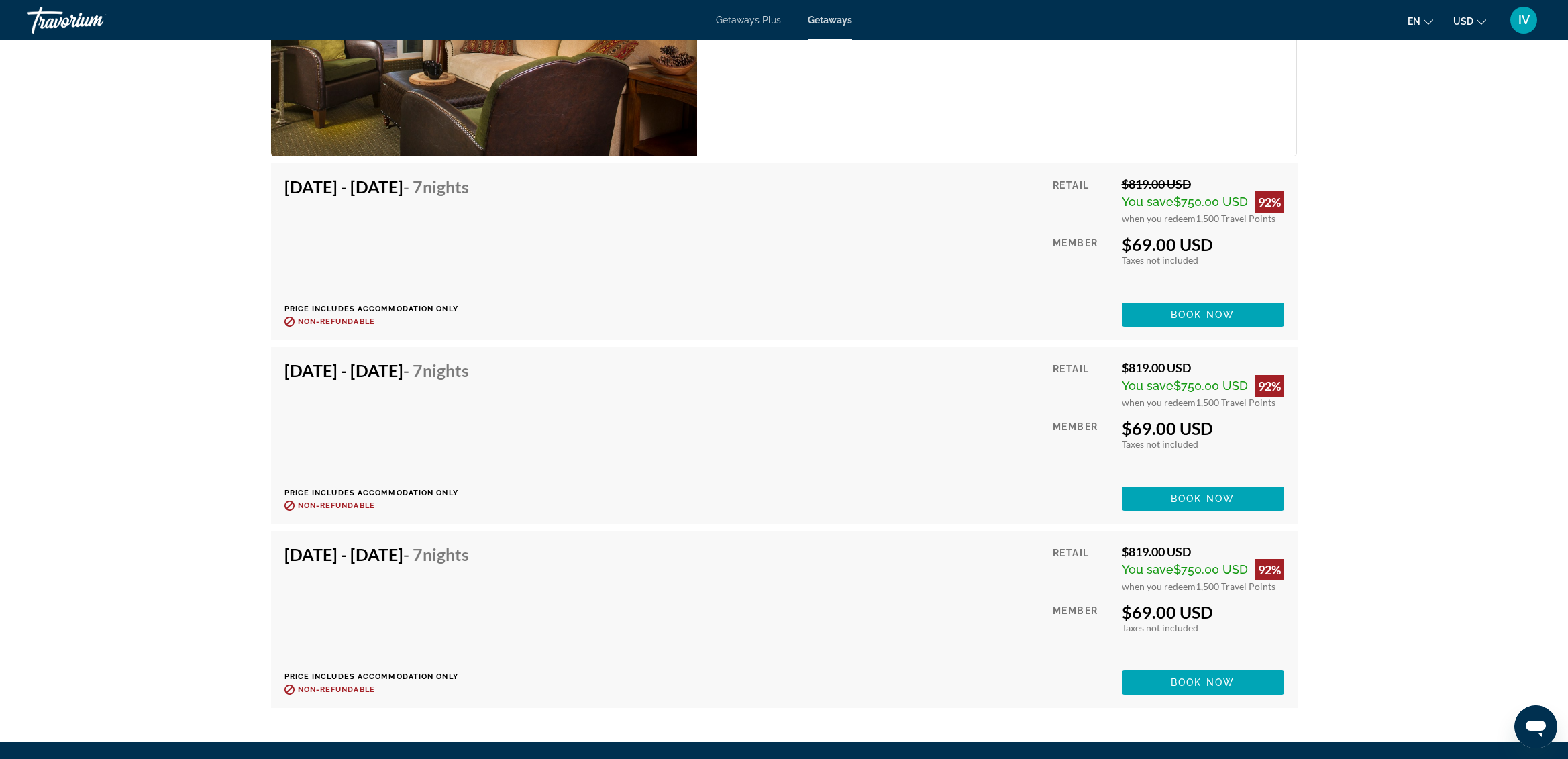
click at [433, 374] on div "[DATE] - [DATE] - 7 Nights Price includes accommodation only Refundable until :…" at bounding box center [381, 436] width 194 height 151
click at [470, 361] on h4 "[DATE] - [DATE] - 7 Nights" at bounding box center [376, 371] width 184 height 20
click at [1179, 493] on span "Book now" at bounding box center [1202, 498] width 63 height 11
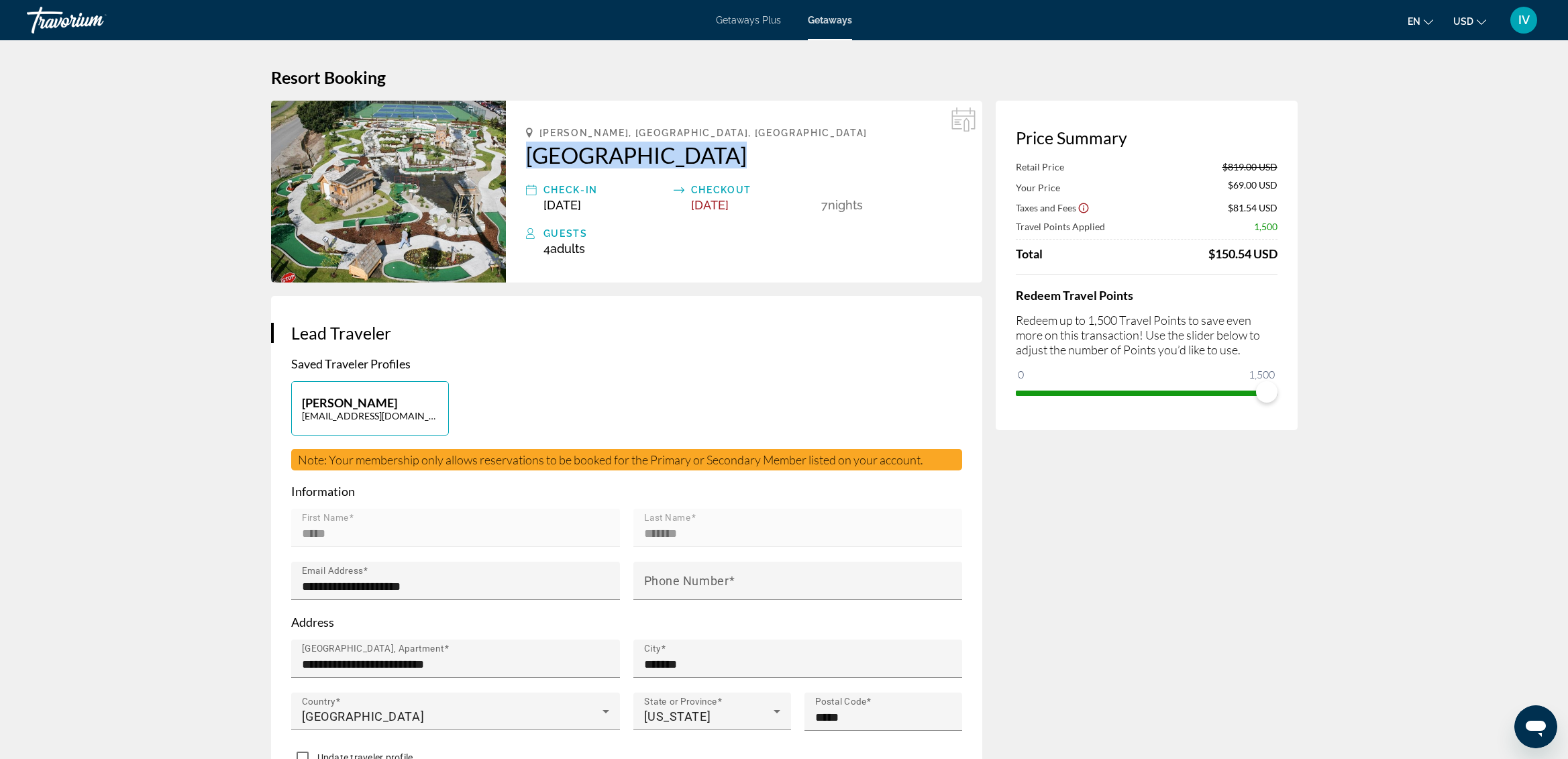
drag, startPoint x: 522, startPoint y: 151, endPoint x: 732, endPoint y: 166, distance: 210.5
click at [732, 166] on div "[PERSON_NAME], [GEOGRAPHIC_DATA], [GEOGRAPHIC_DATA] [GEOGRAPHIC_DATA] Check-In …" at bounding box center [744, 192] width 476 height 182
copy h2 "[GEOGRAPHIC_DATA]"
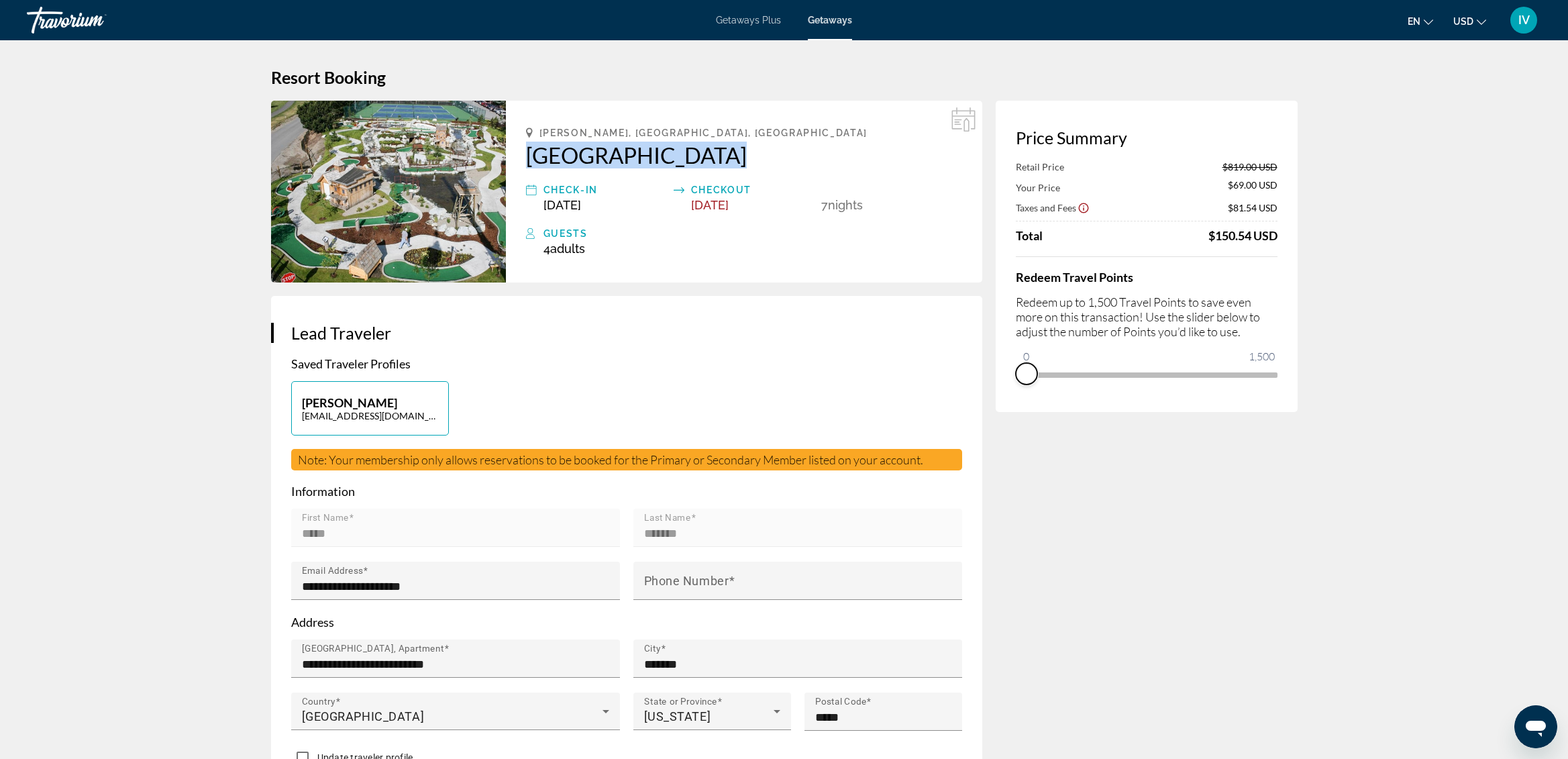
drag, startPoint x: 1265, startPoint y: 395, endPoint x: 922, endPoint y: 424, distance: 344.2
drag, startPoint x: 1026, startPoint y: 355, endPoint x: 1322, endPoint y: 382, distance: 297.2
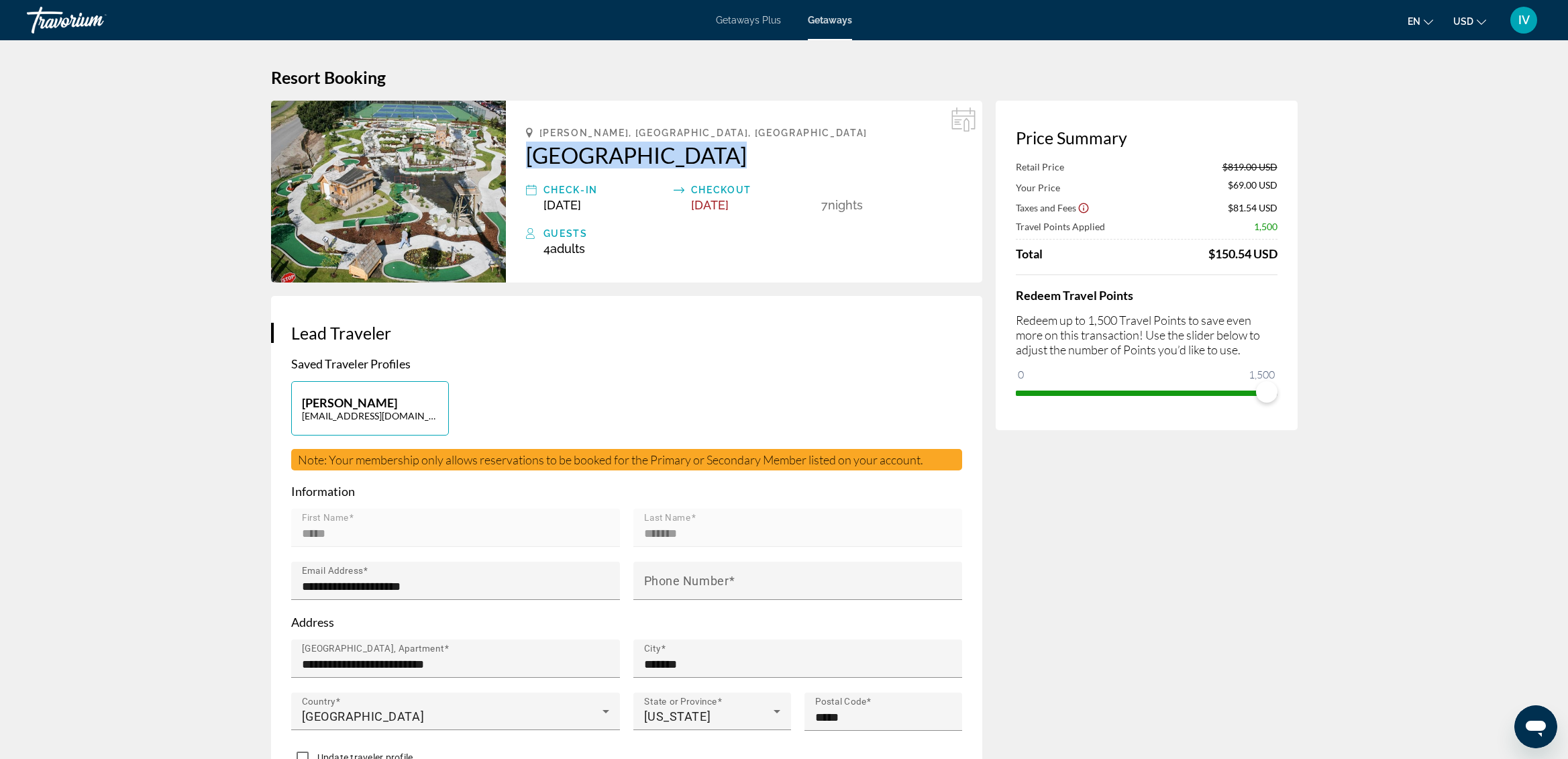
drag, startPoint x: 513, startPoint y: 151, endPoint x: 722, endPoint y: 155, distance: 209.0
click at [732, 155] on div "[PERSON_NAME], [GEOGRAPHIC_DATA], [GEOGRAPHIC_DATA] [GEOGRAPHIC_DATA] Check-In …" at bounding box center [744, 192] width 476 height 182
copy h2 "[GEOGRAPHIC_DATA]"
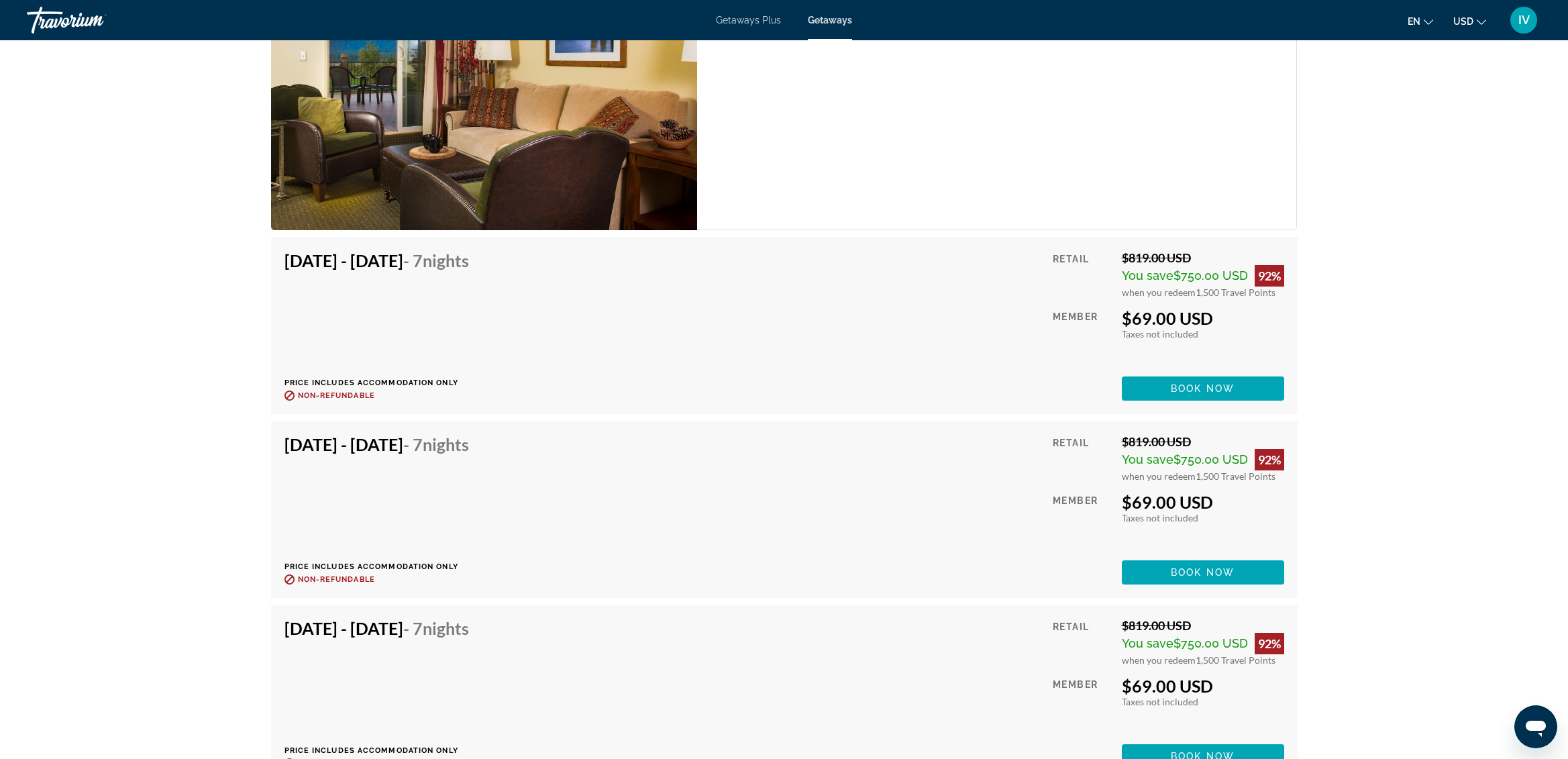
scroll to position [3331, 0]
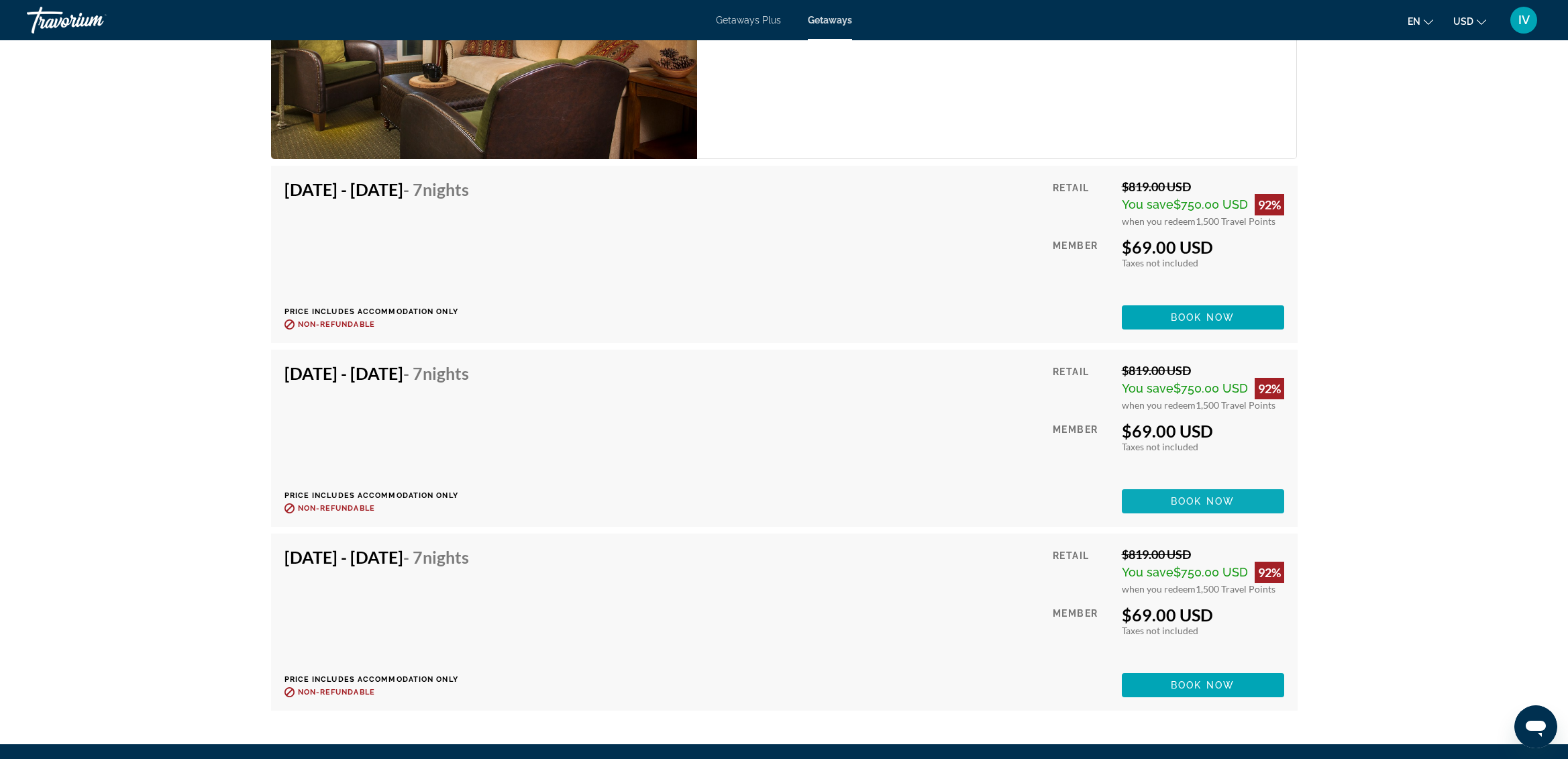
click at [1181, 496] on span "Book now" at bounding box center [1202, 501] width 63 height 11
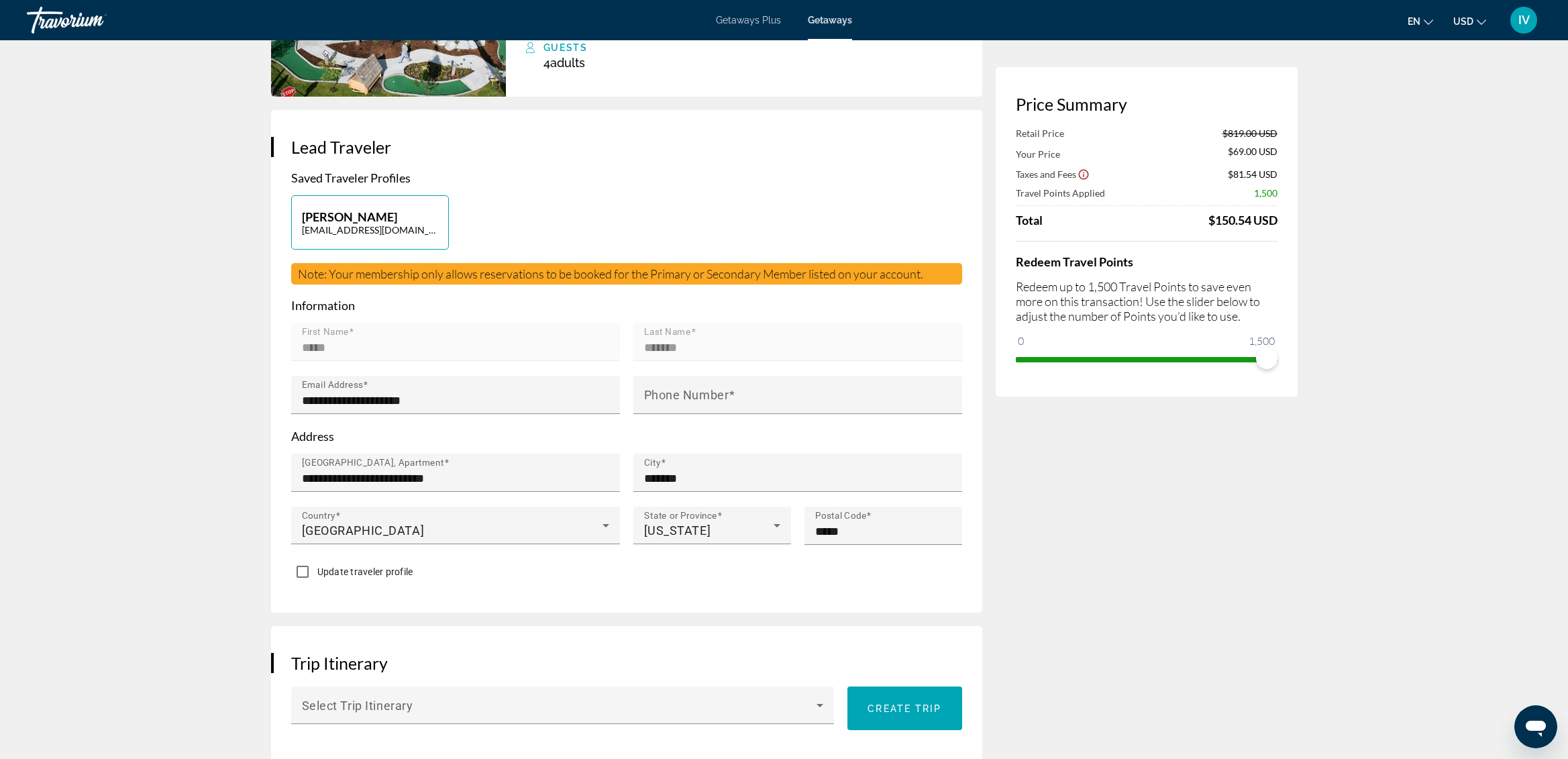
scroll to position [184, 0]
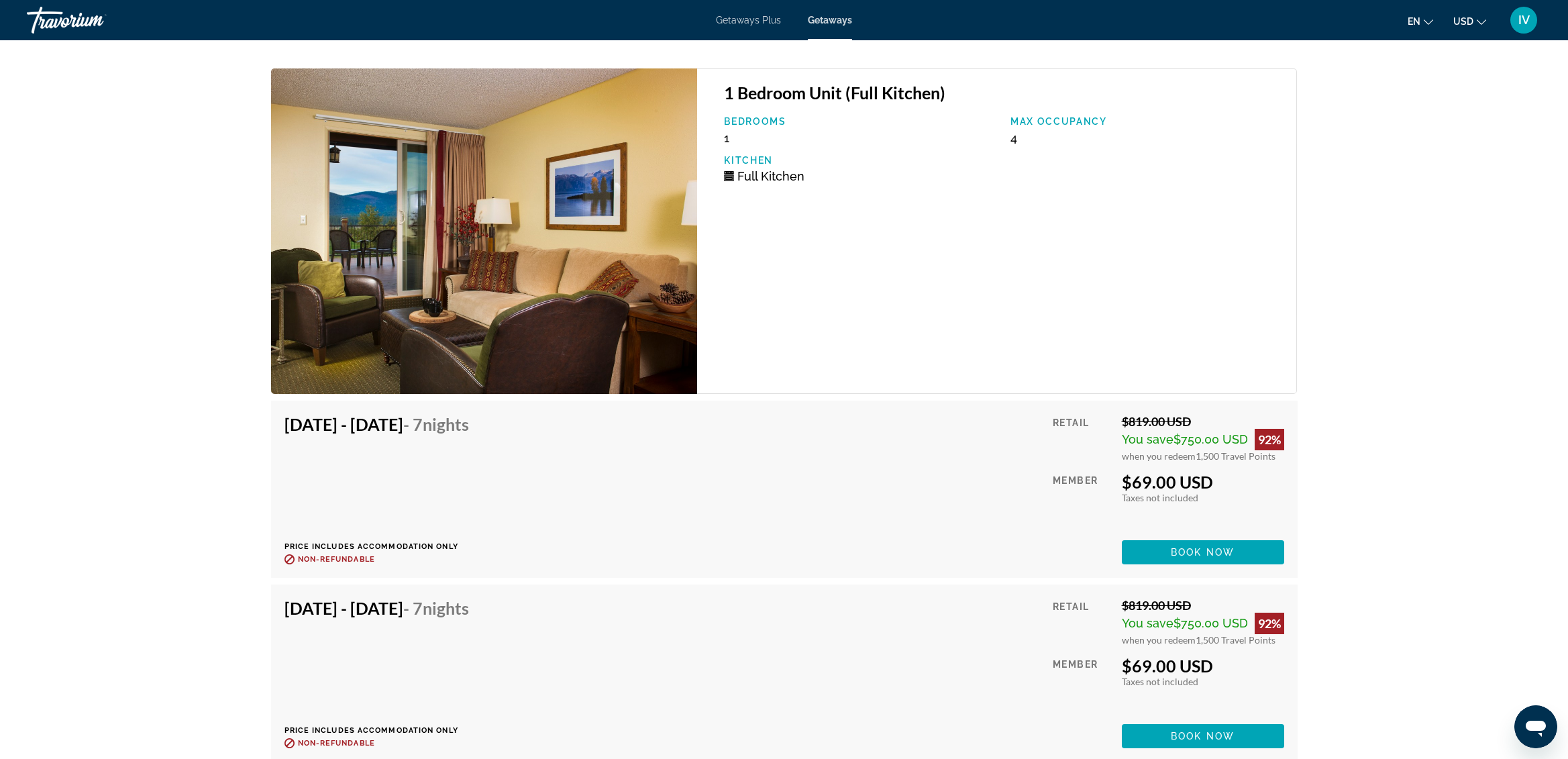
scroll to position [3101, 0]
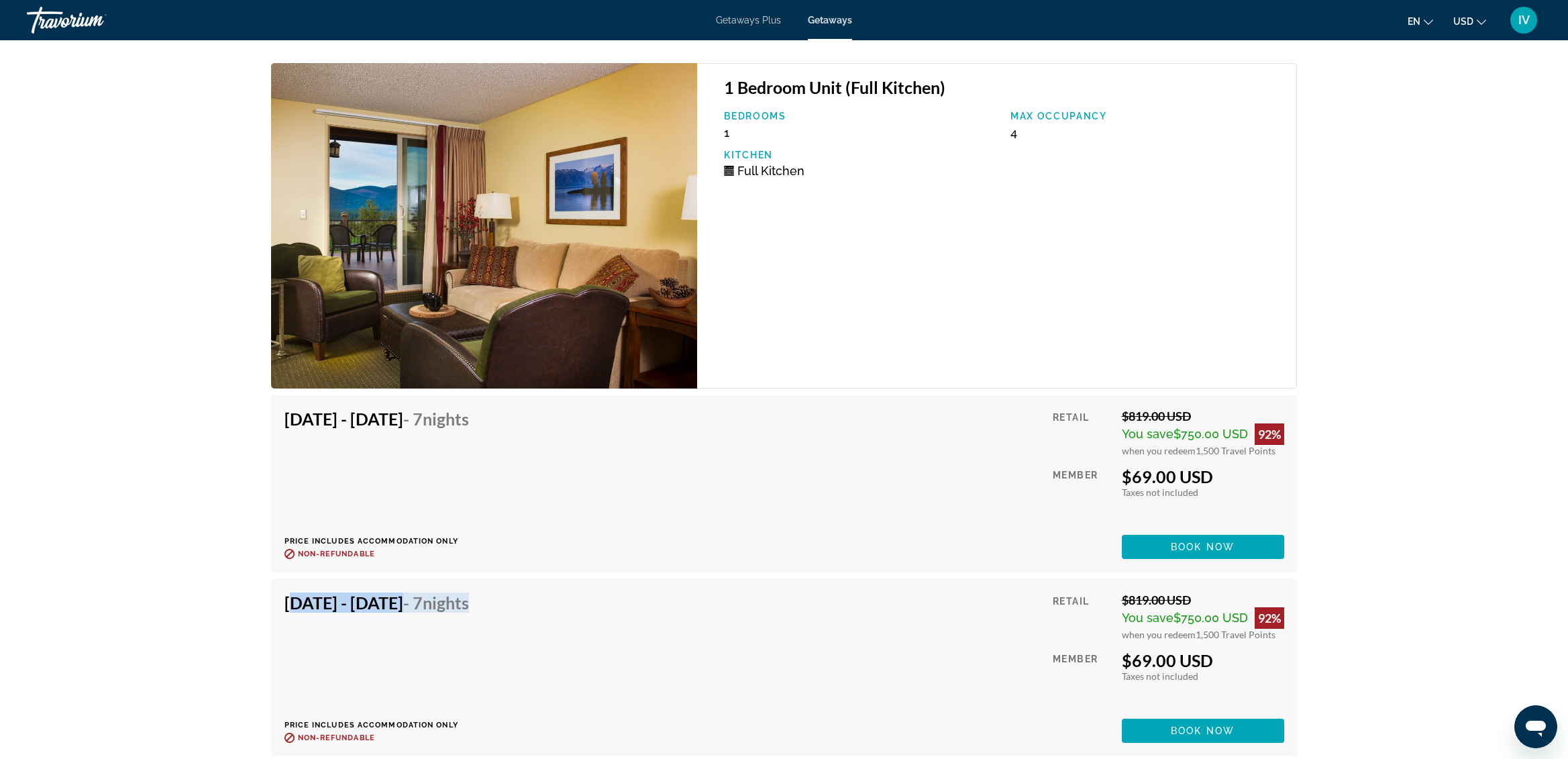
drag, startPoint x: 287, startPoint y: 587, endPoint x: 514, endPoint y: 611, distance: 228.3
click at [479, 611] on div "[DATE] - [DATE] - 7 Nights Price includes accommodation only Refundable until :…" at bounding box center [381, 668] width 194 height 151
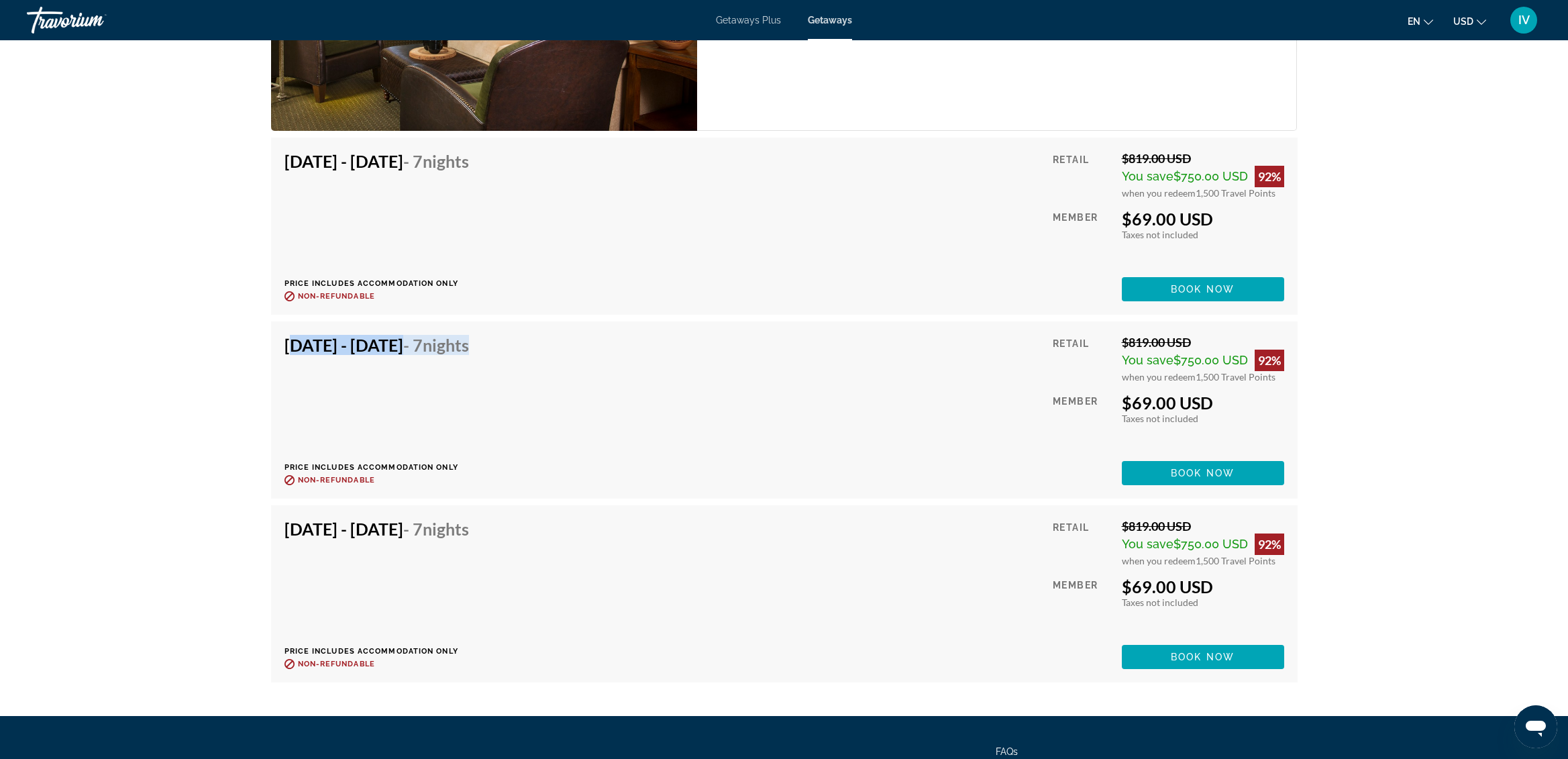
scroll to position [3337, 0]
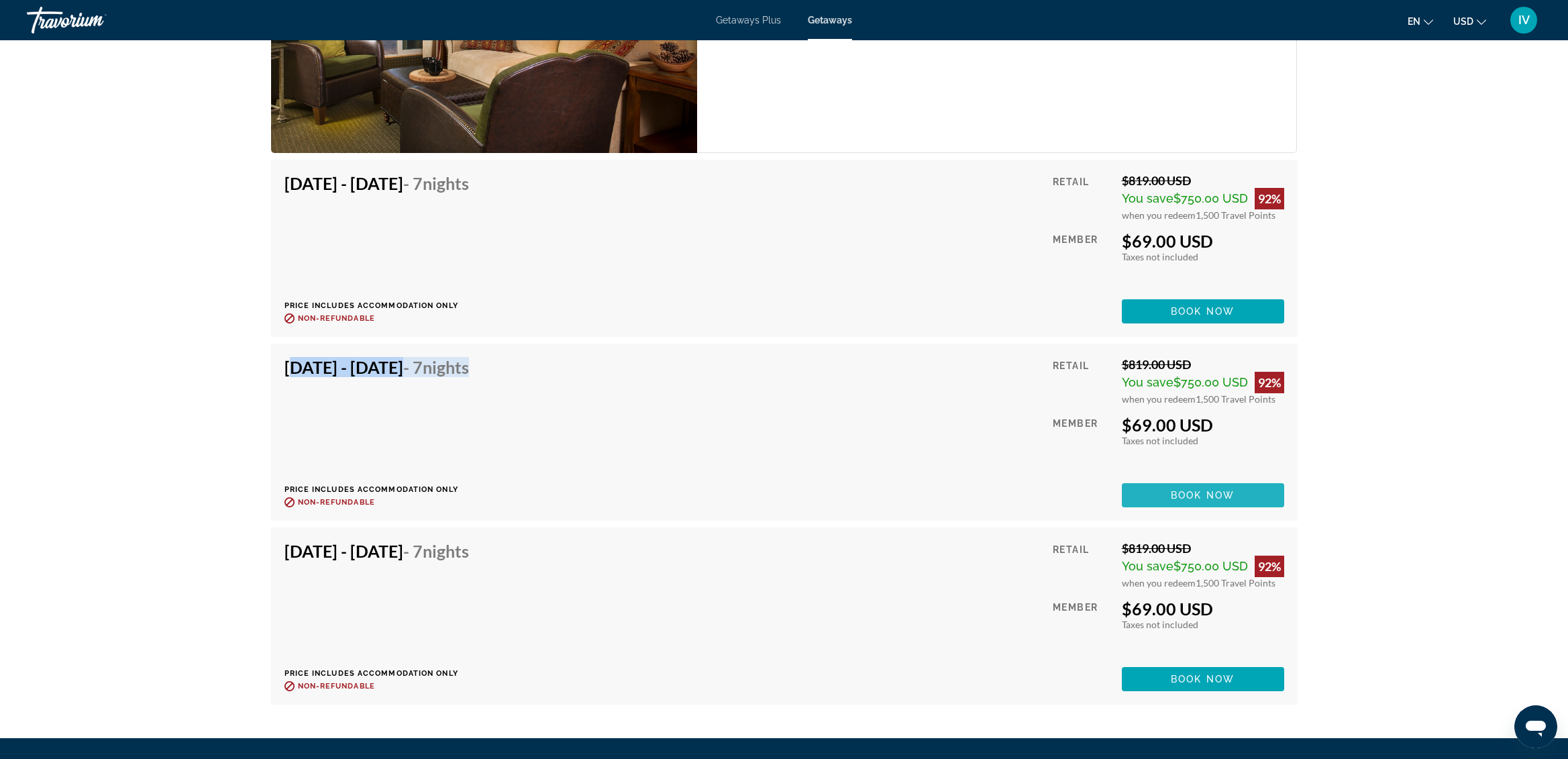
click at [1215, 490] on span "Book now" at bounding box center [1202, 495] width 63 height 11
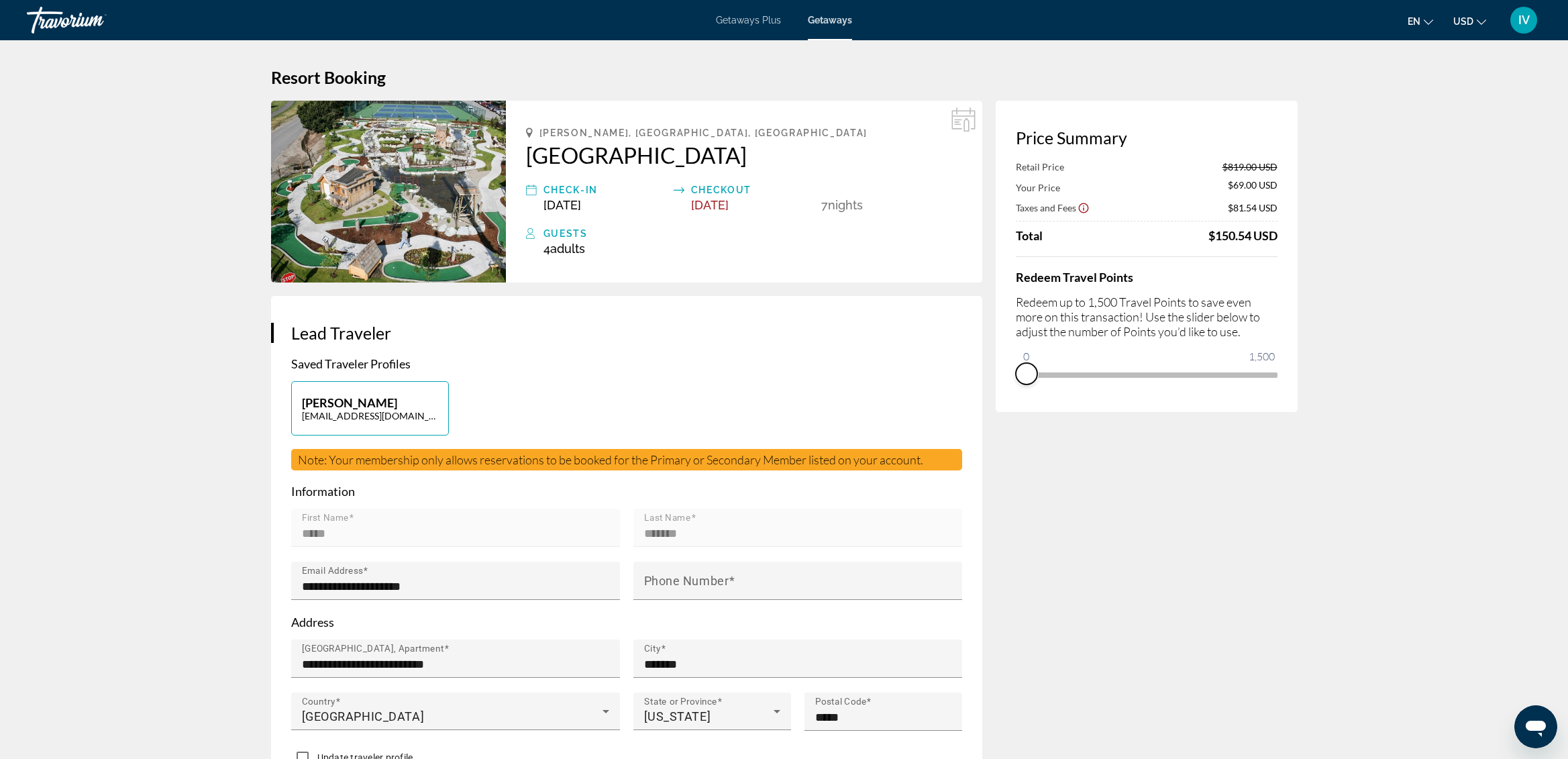
drag, startPoint x: 1268, startPoint y: 390, endPoint x: 958, endPoint y: 380, distance: 310.2
drag, startPoint x: 1035, startPoint y: 354, endPoint x: 1377, endPoint y: 359, distance: 342.0
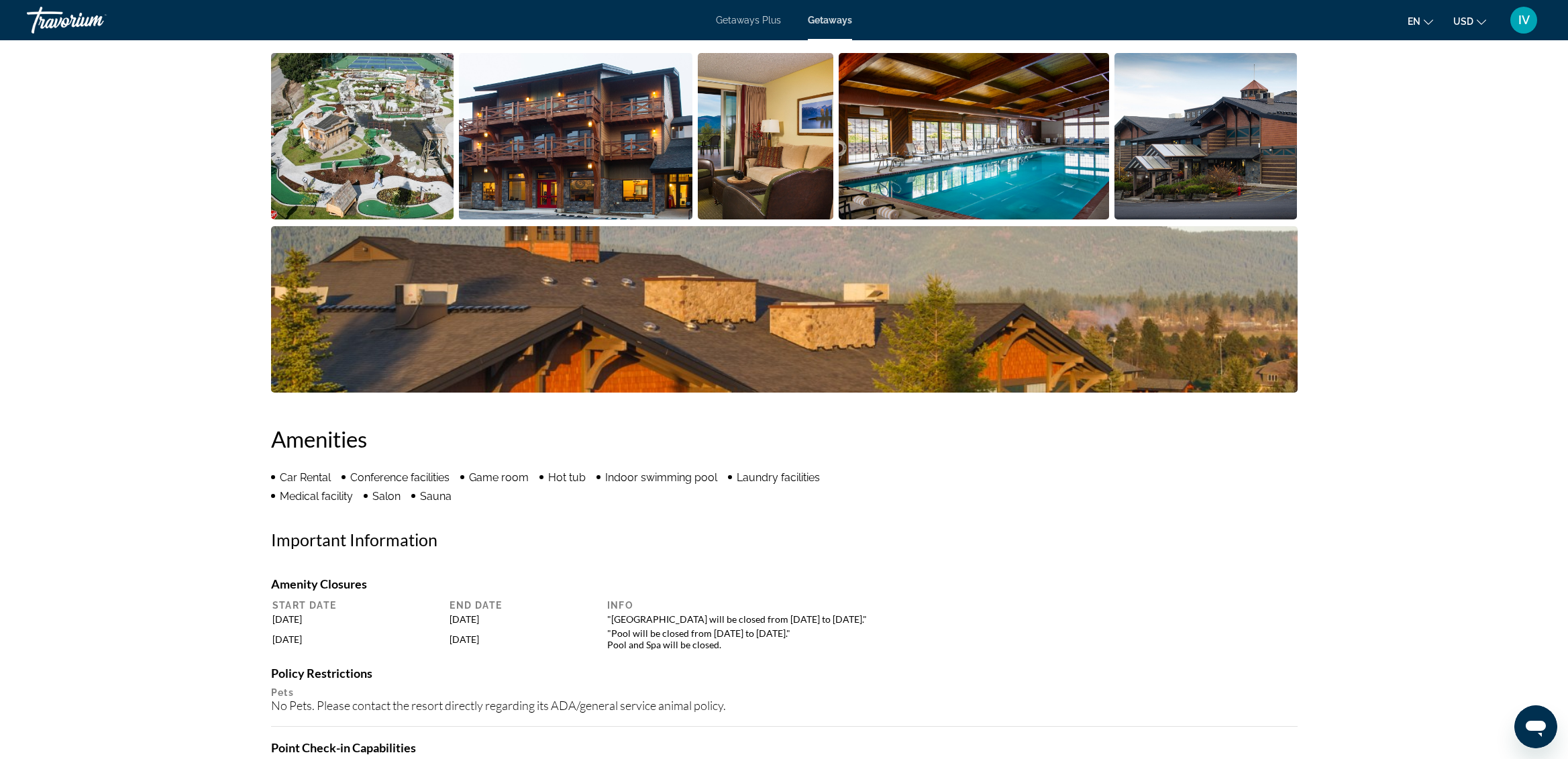
scroll to position [719, 0]
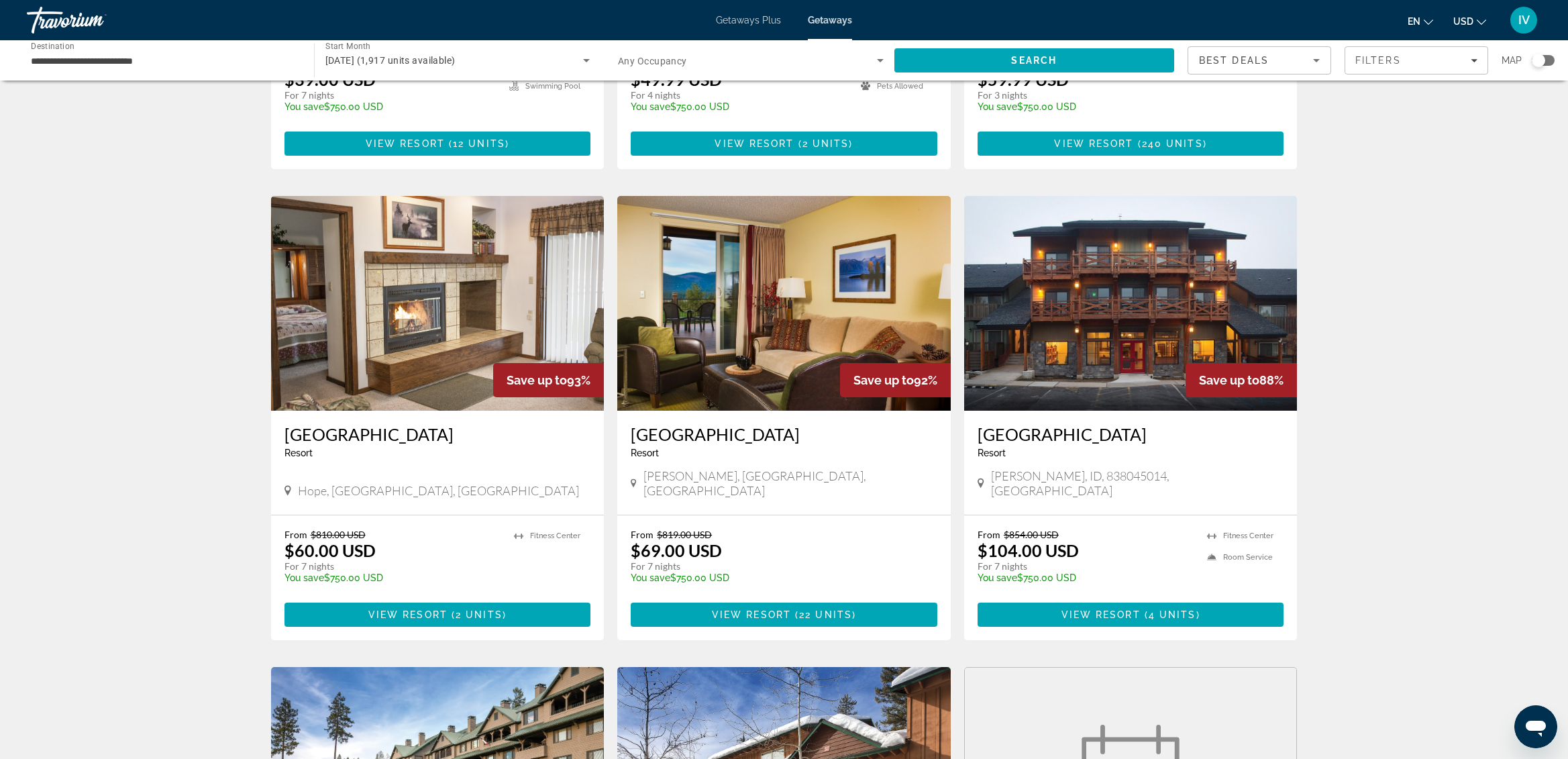
scroll to position [899, 0]
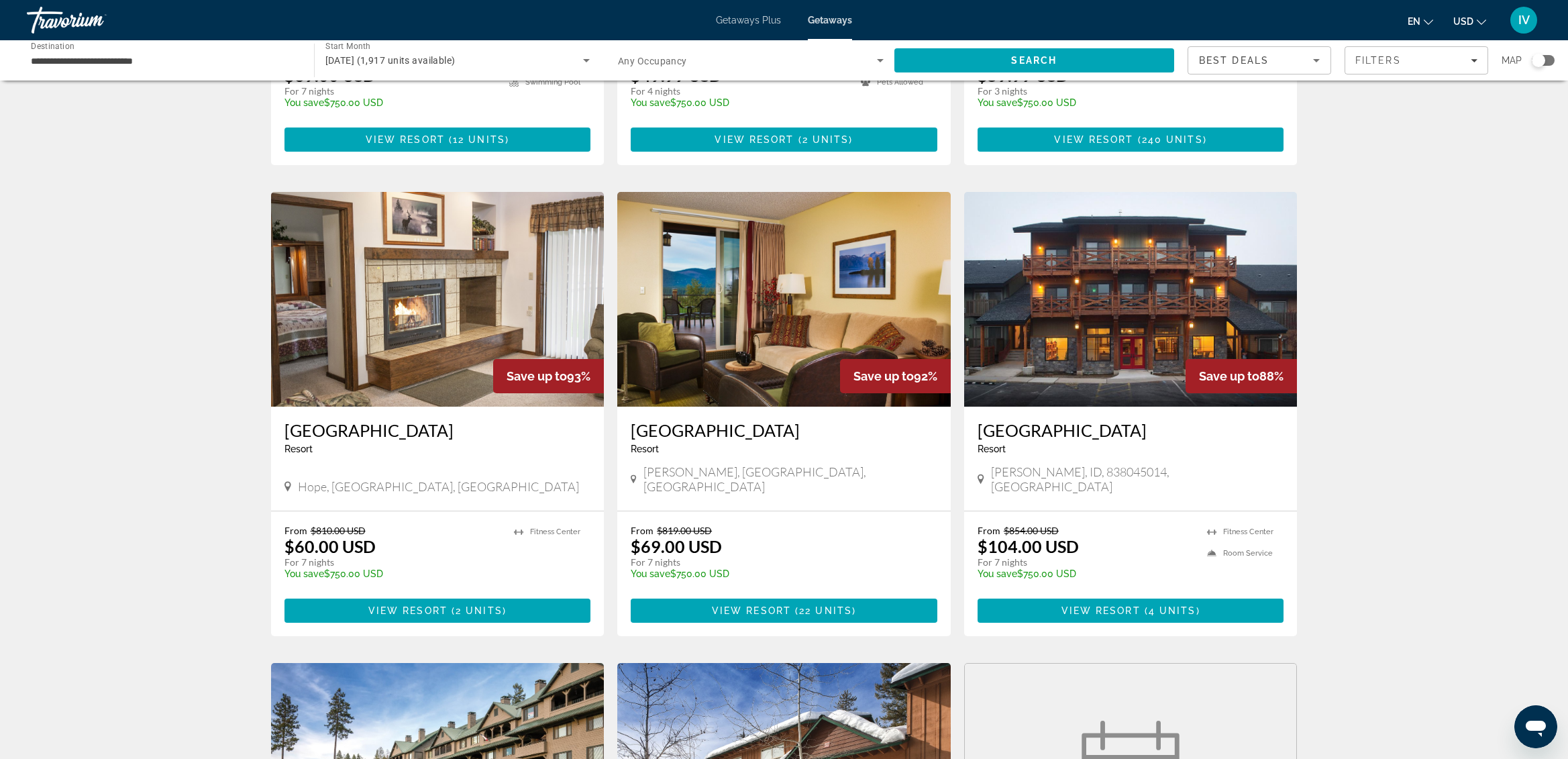
click at [1091, 268] on img "Main content" at bounding box center [1131, 299] width 334 height 215
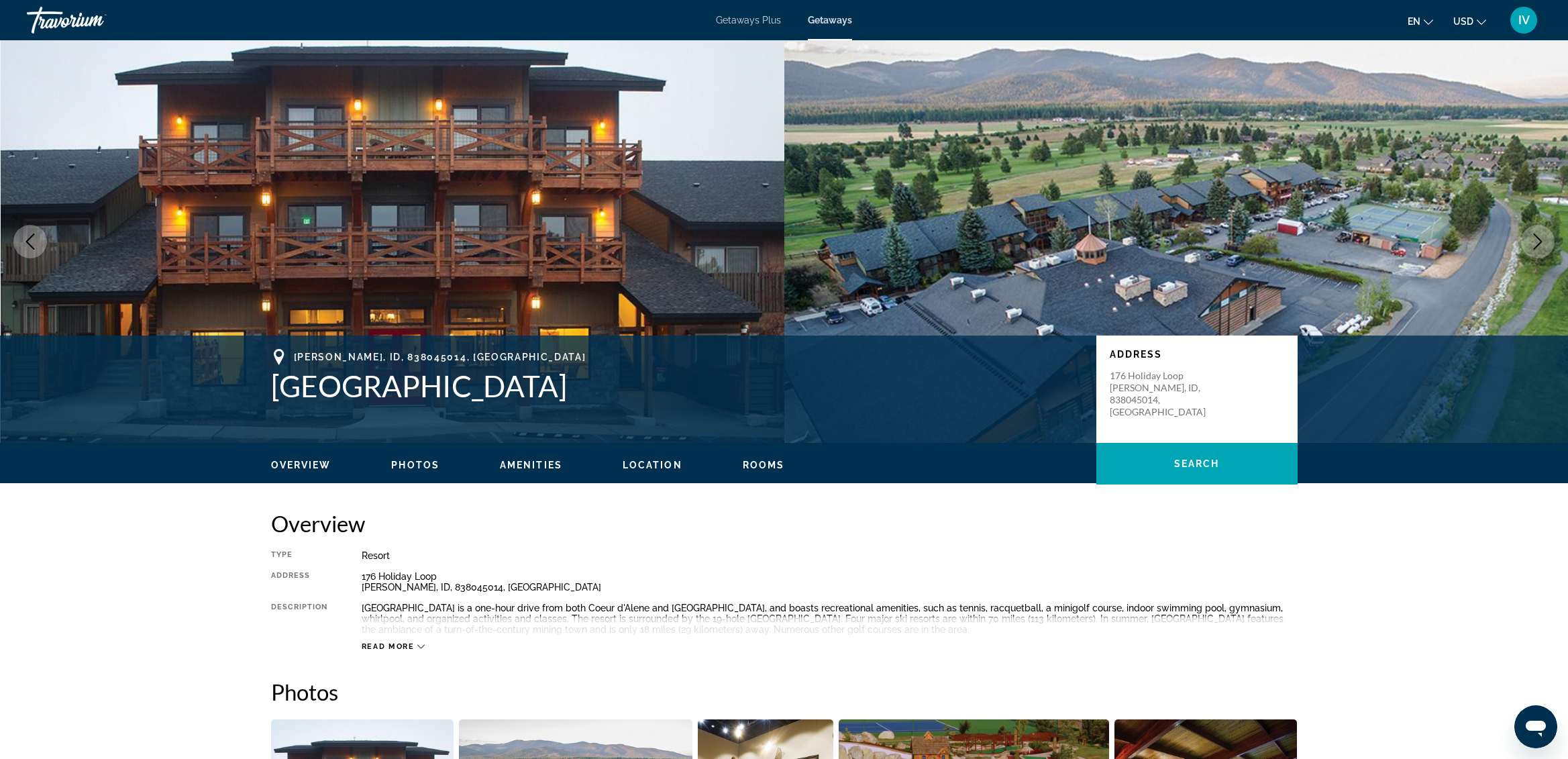
click at [776, 25] on span "Getaways Plus" at bounding box center [749, 20] width 65 height 11
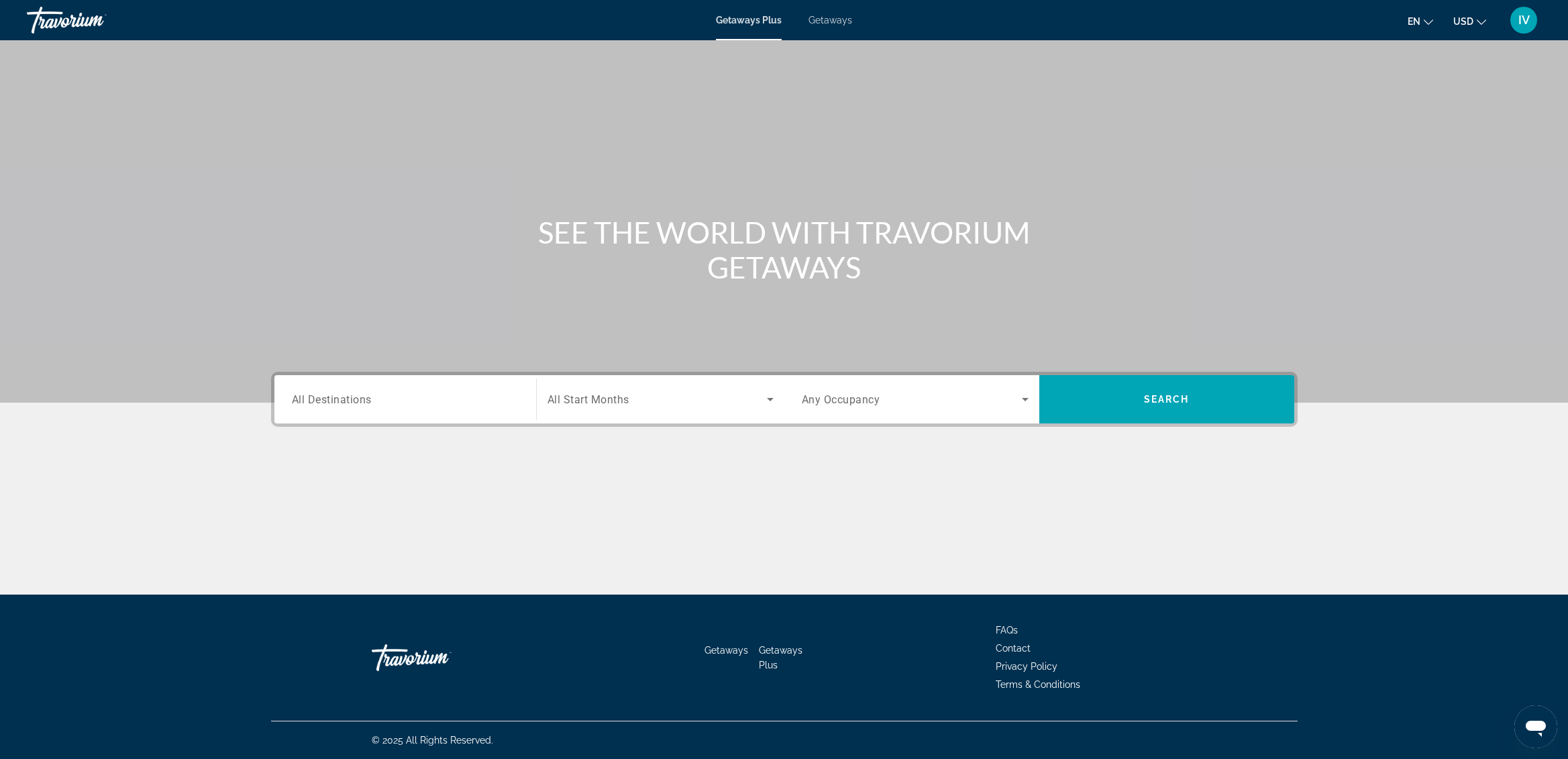
click at [344, 406] on input "Destination All Destinations" at bounding box center [405, 400] width 227 height 16
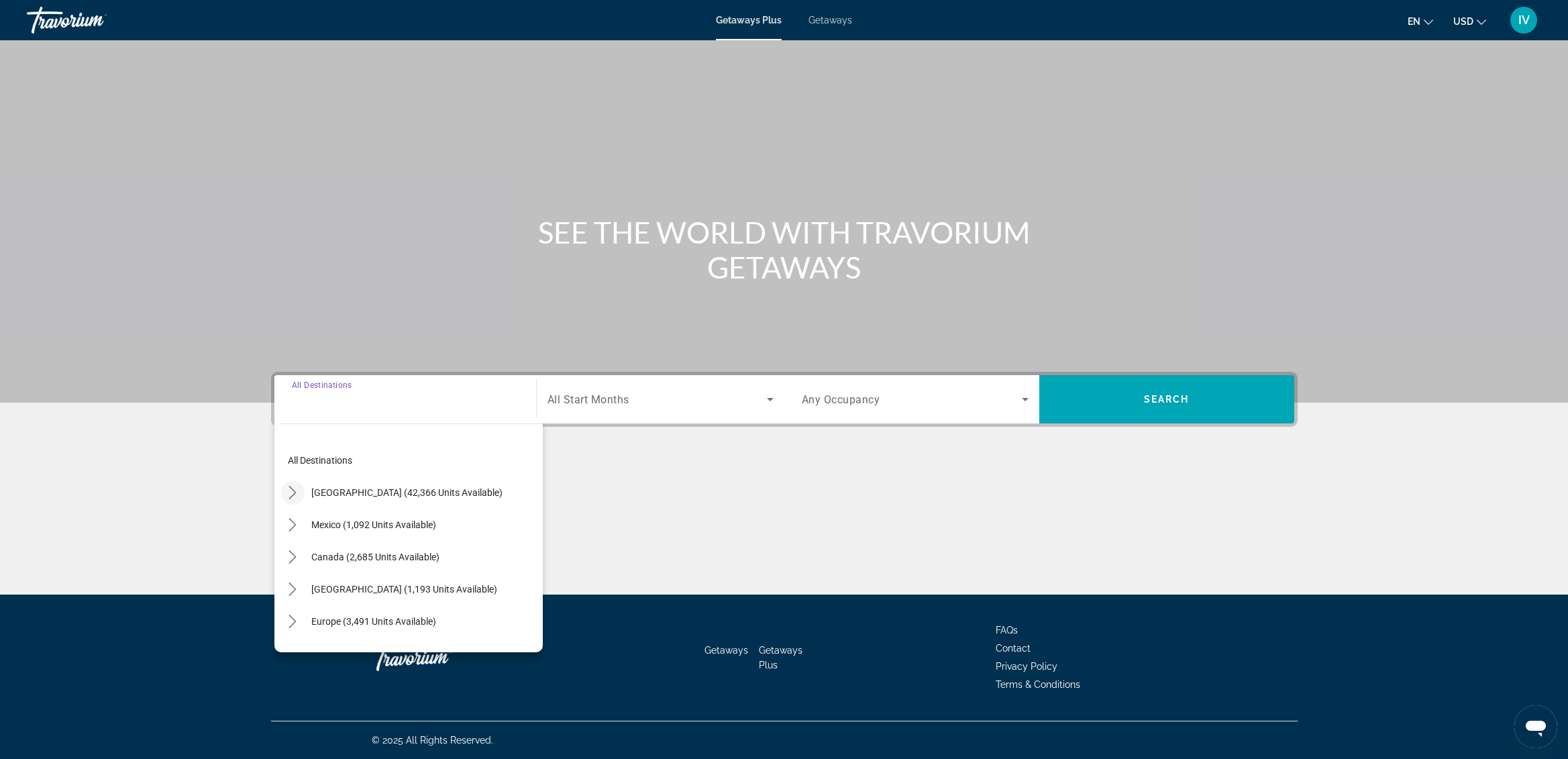
click at [298, 493] on icon "Toggle United States (42,366 units available) submenu" at bounding box center [293, 493] width 14 height 14
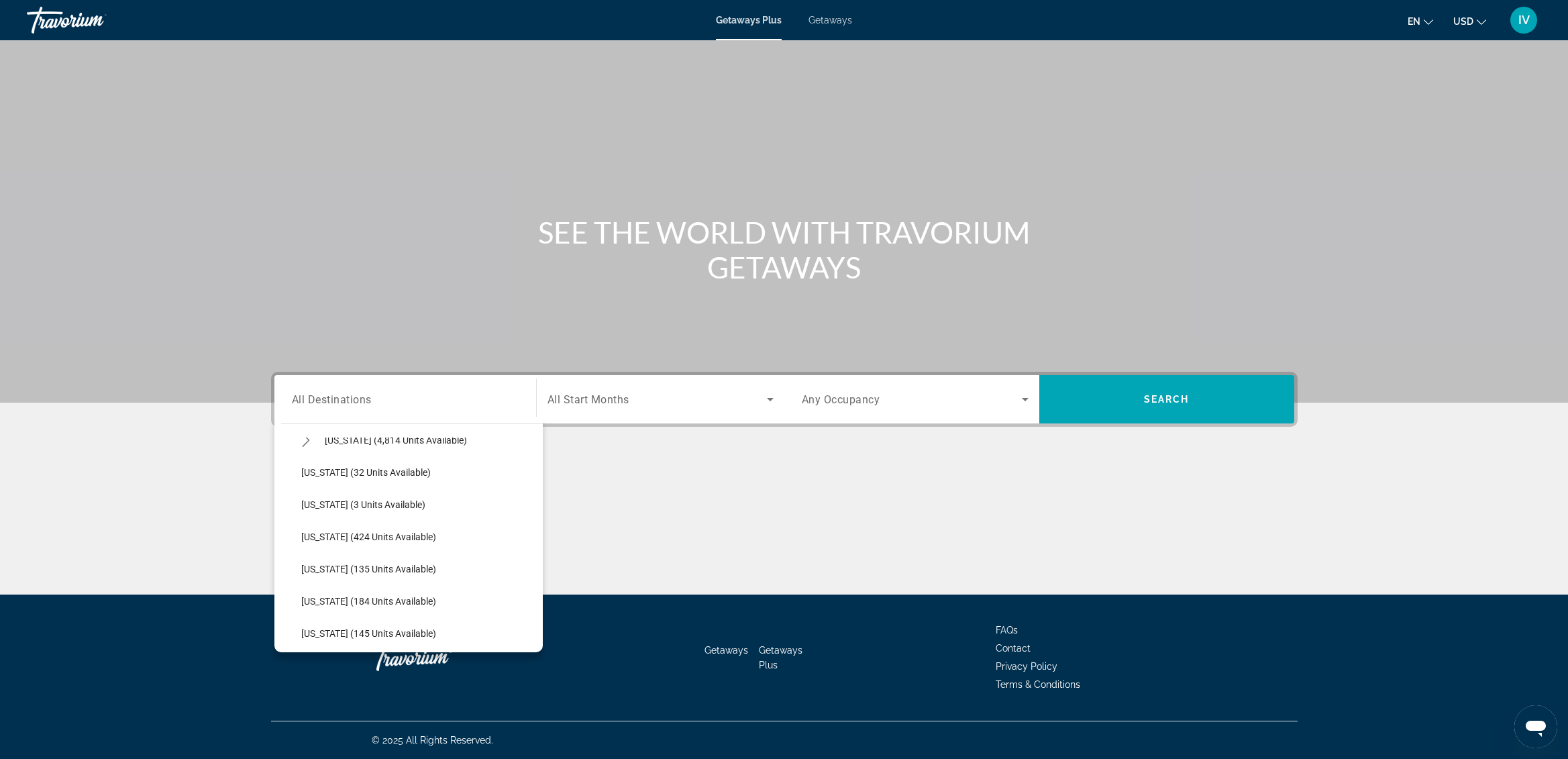
scroll to position [282, 0]
click at [404, 530] on span "[US_STATE] (424 units available)" at bounding box center [368, 533] width 135 height 11
type input "**********"
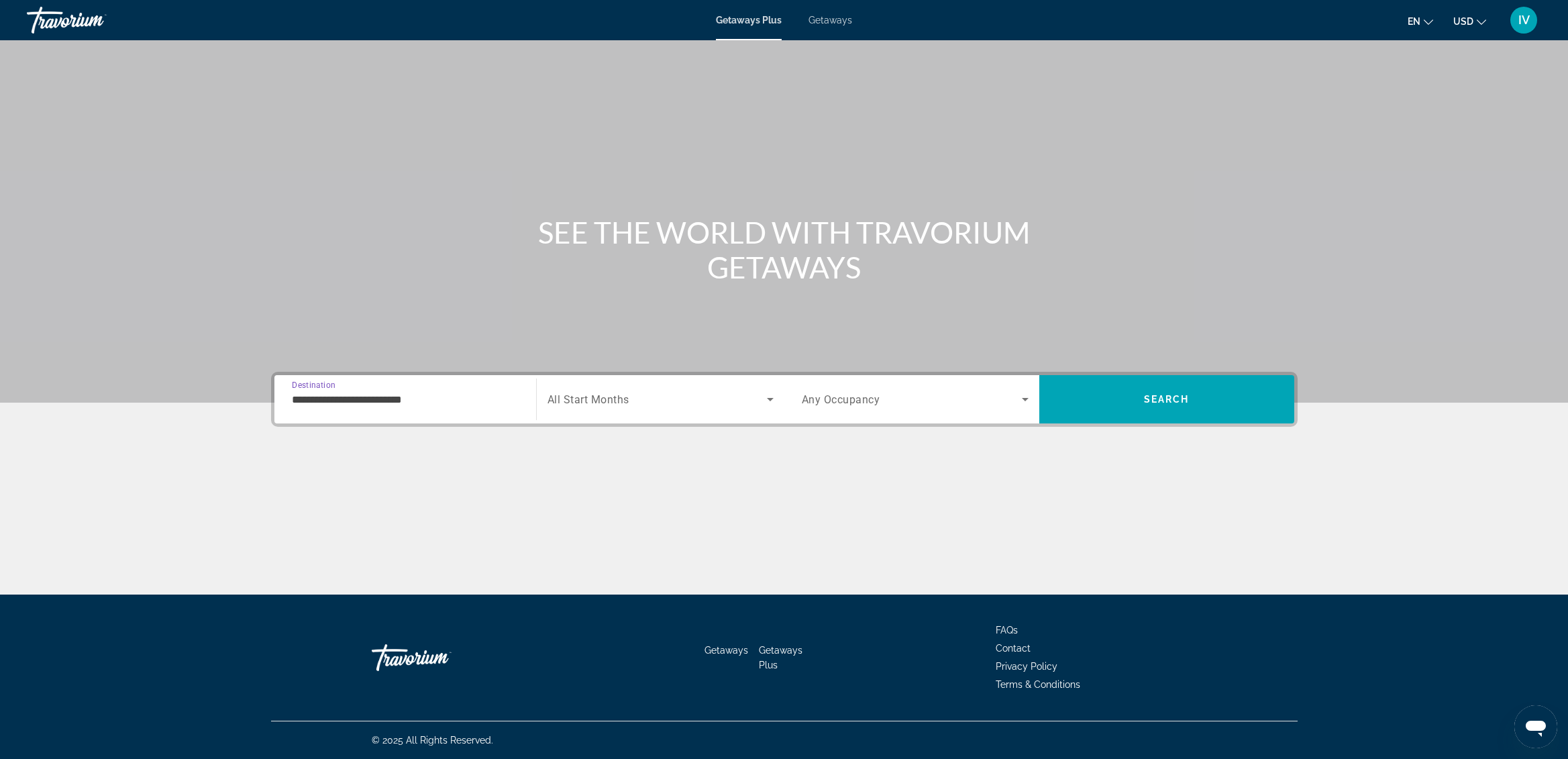
click at [702, 403] on span "Search widget" at bounding box center [658, 399] width 220 height 16
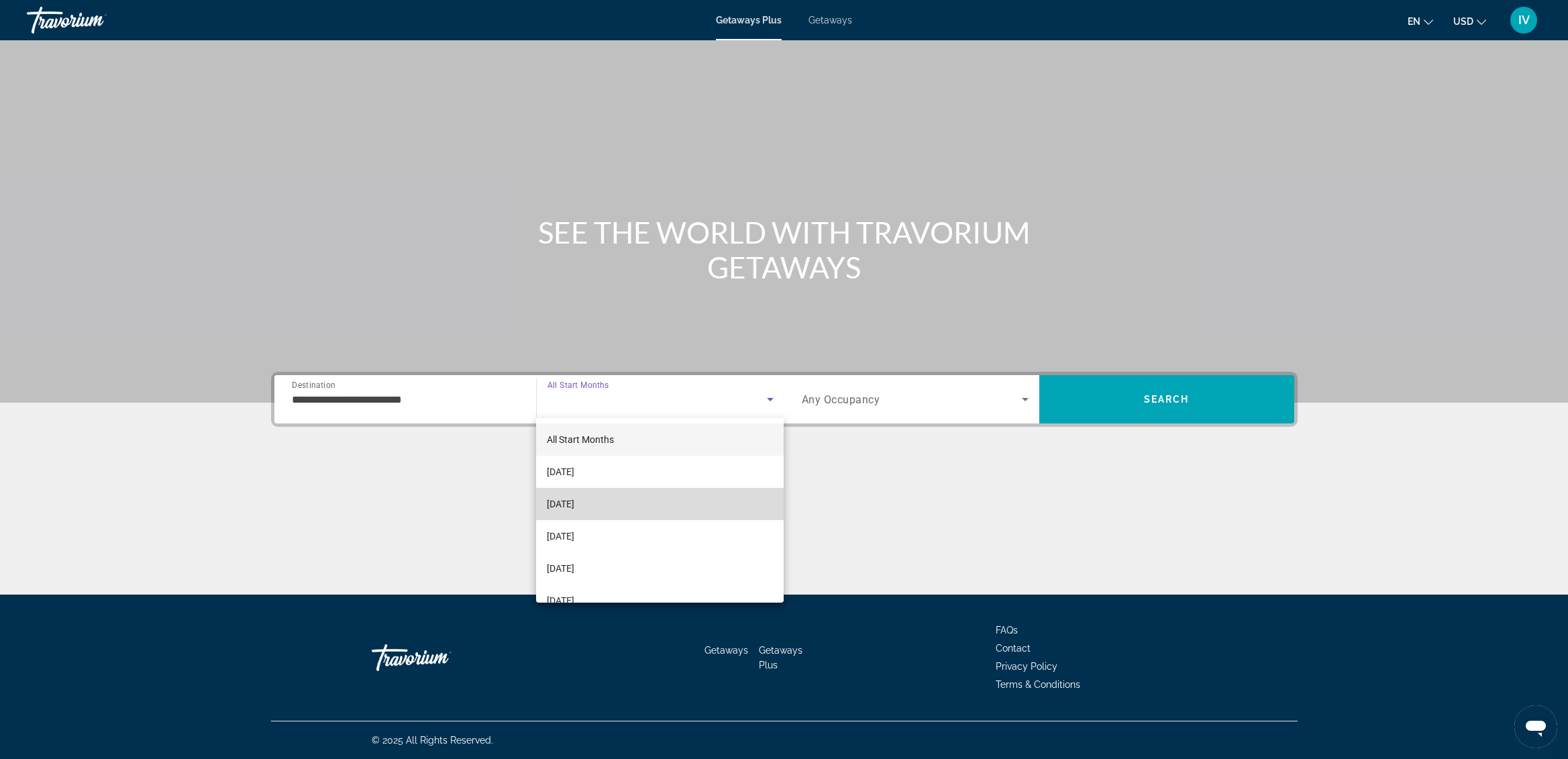
drag, startPoint x: 632, startPoint y: 509, endPoint x: 1054, endPoint y: 434, distance: 428.6
click at [632, 509] on mat-option "[DATE]" at bounding box center [660, 504] width 249 height 33
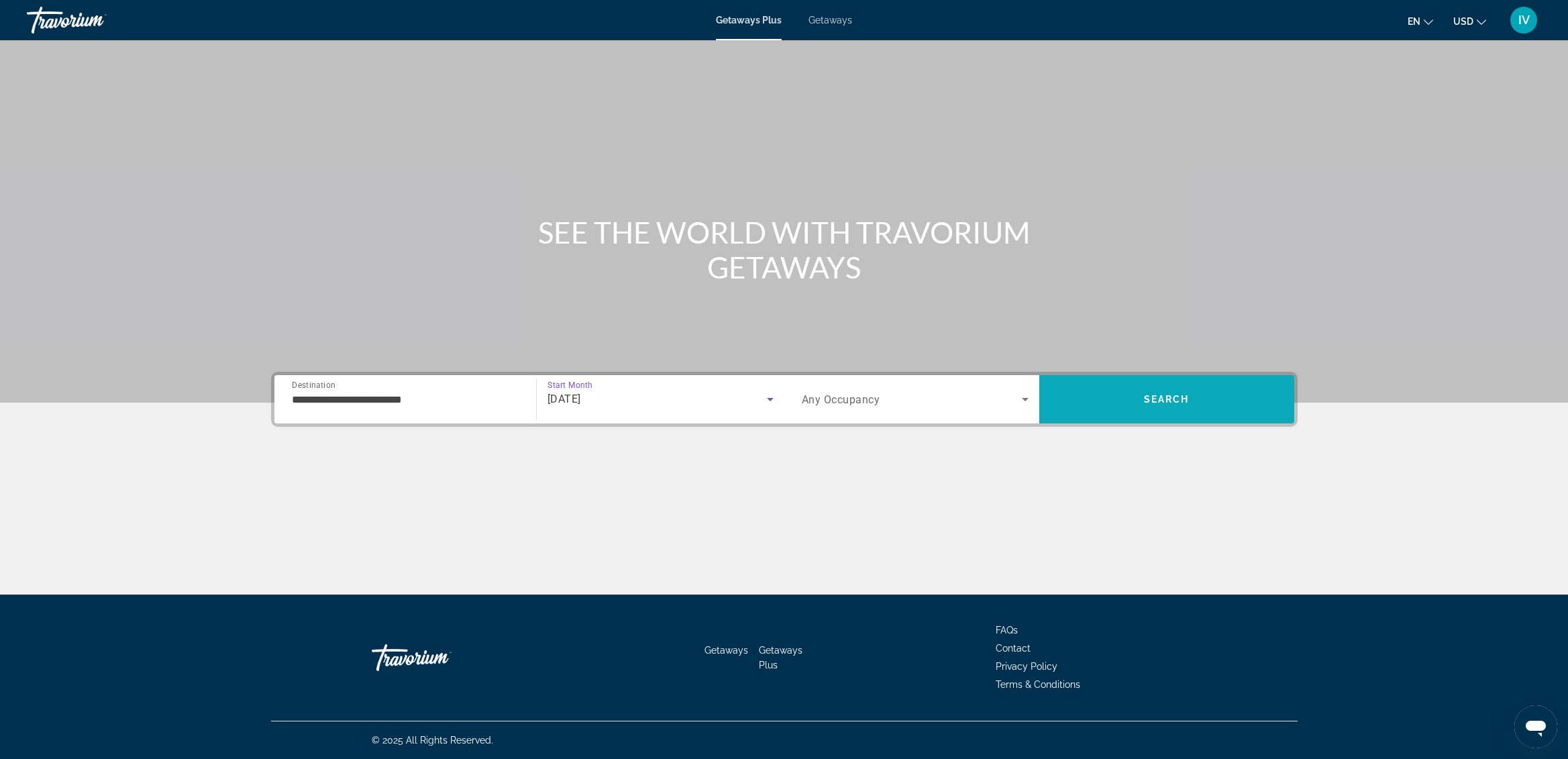
click at [1092, 402] on span "Search" at bounding box center [1167, 399] width 255 height 33
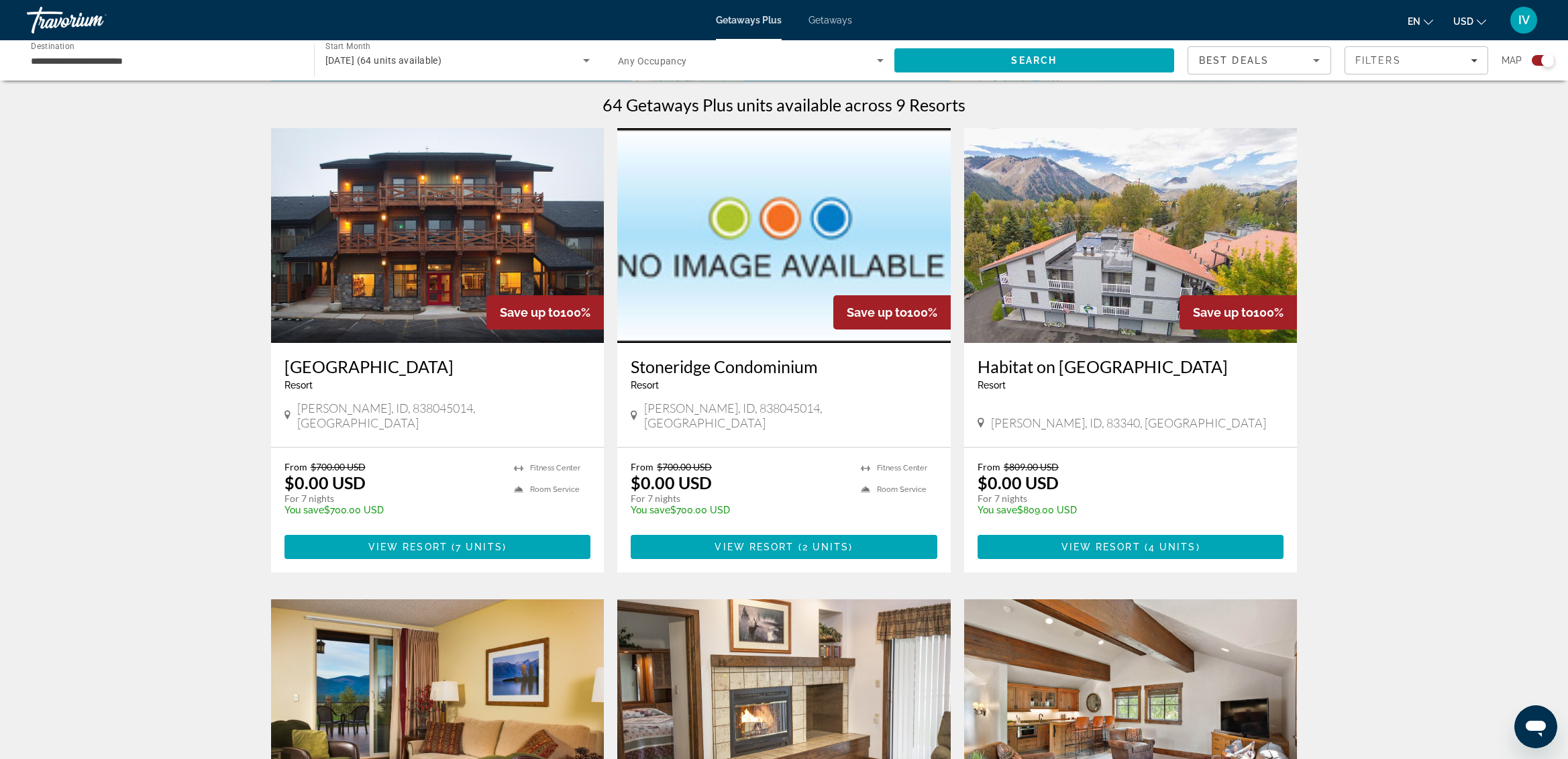
scroll to position [387, 0]
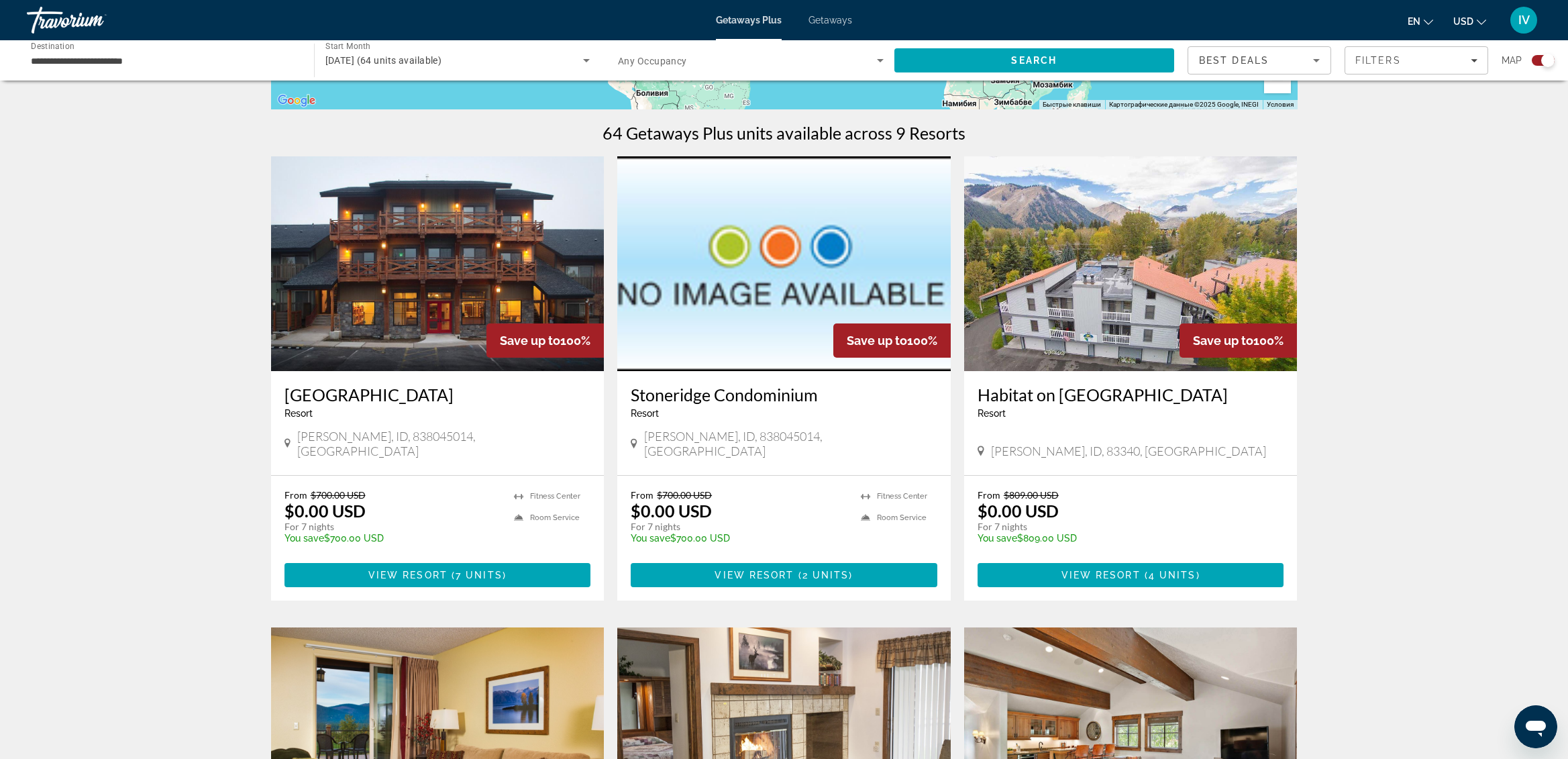
click at [475, 328] on img "Main content" at bounding box center [438, 264] width 334 height 215
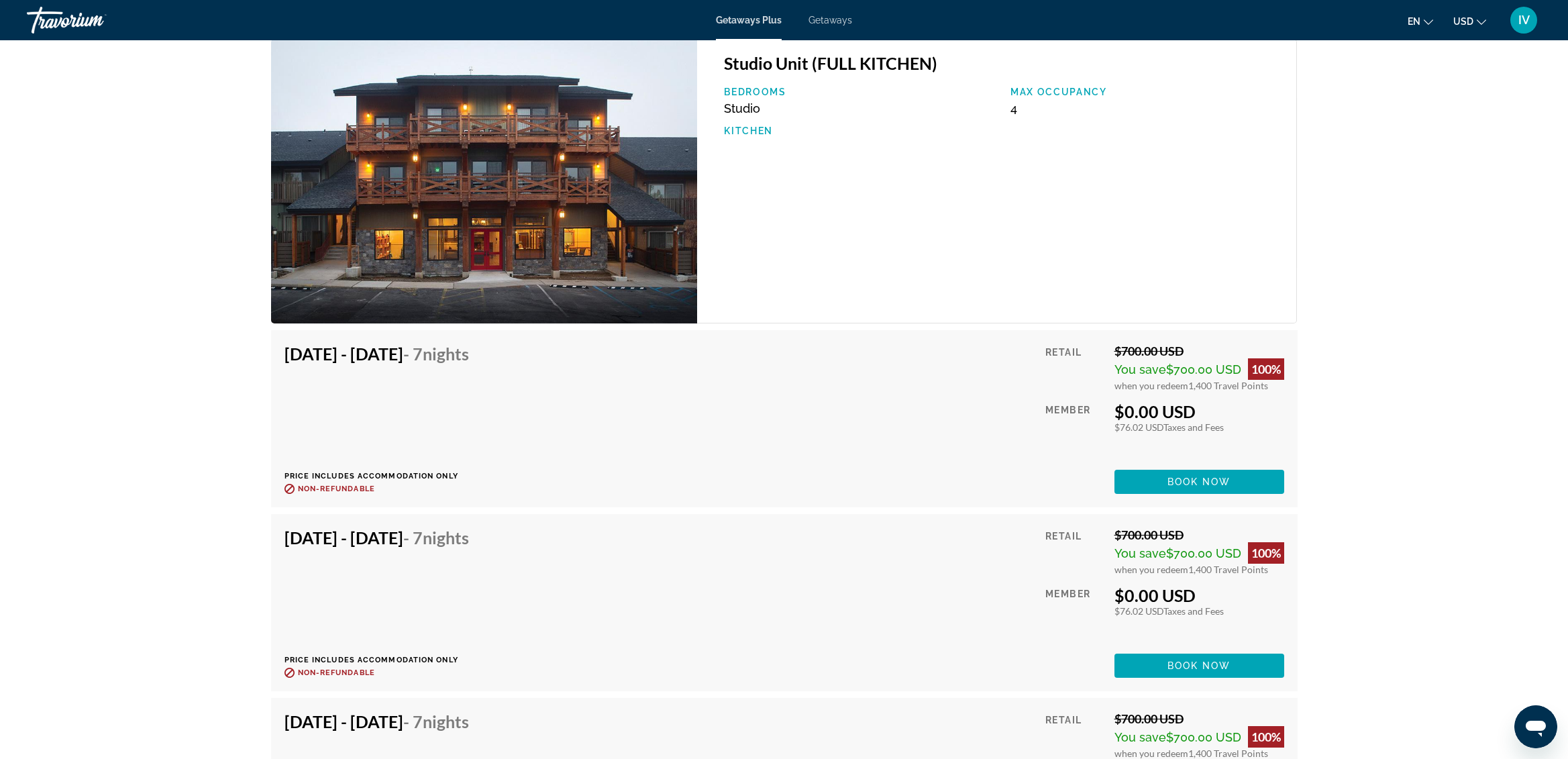
scroll to position [2116, 0]
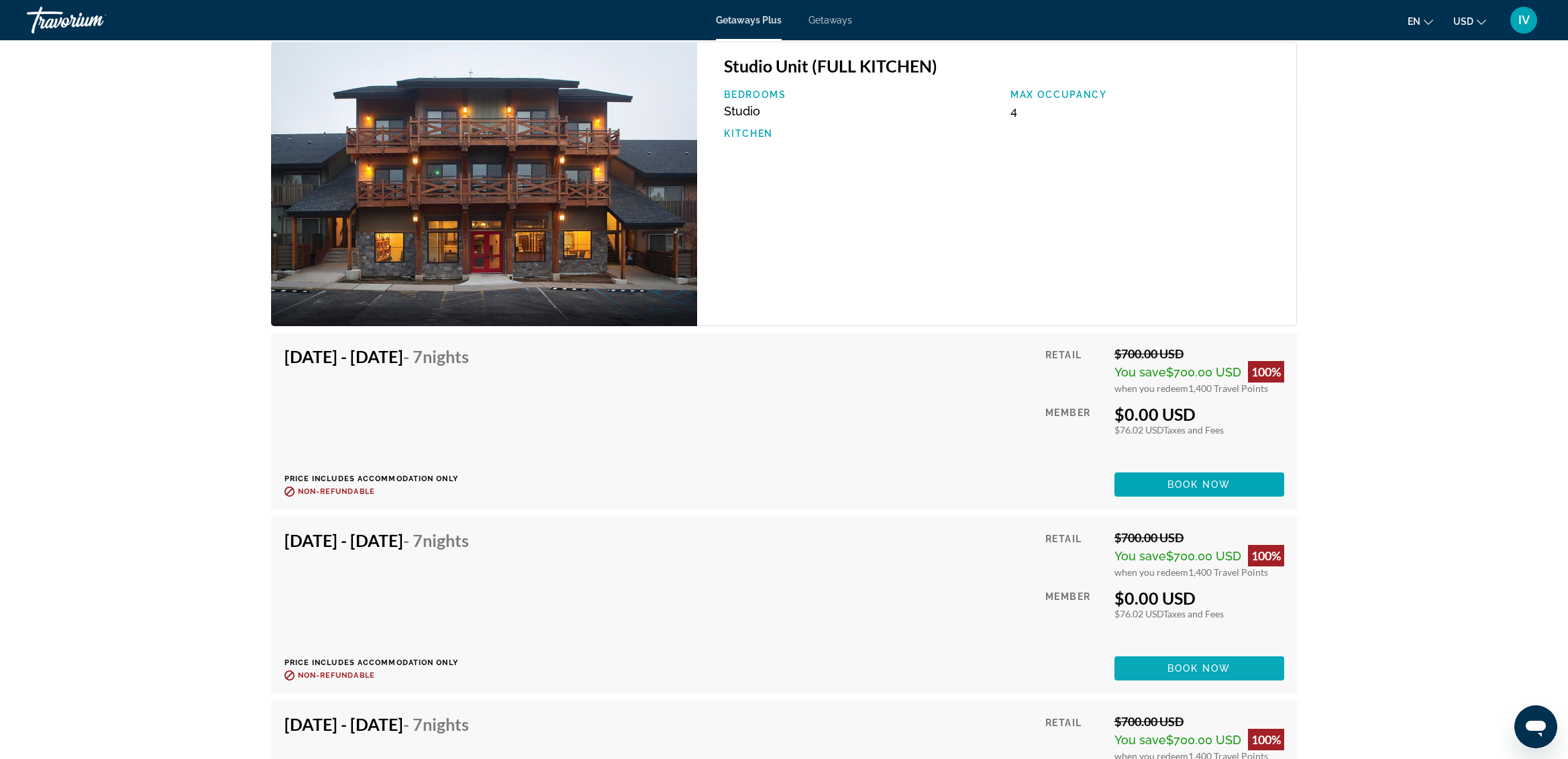
click at [1191, 674] on button "Book now" at bounding box center [1199, 669] width 169 height 24
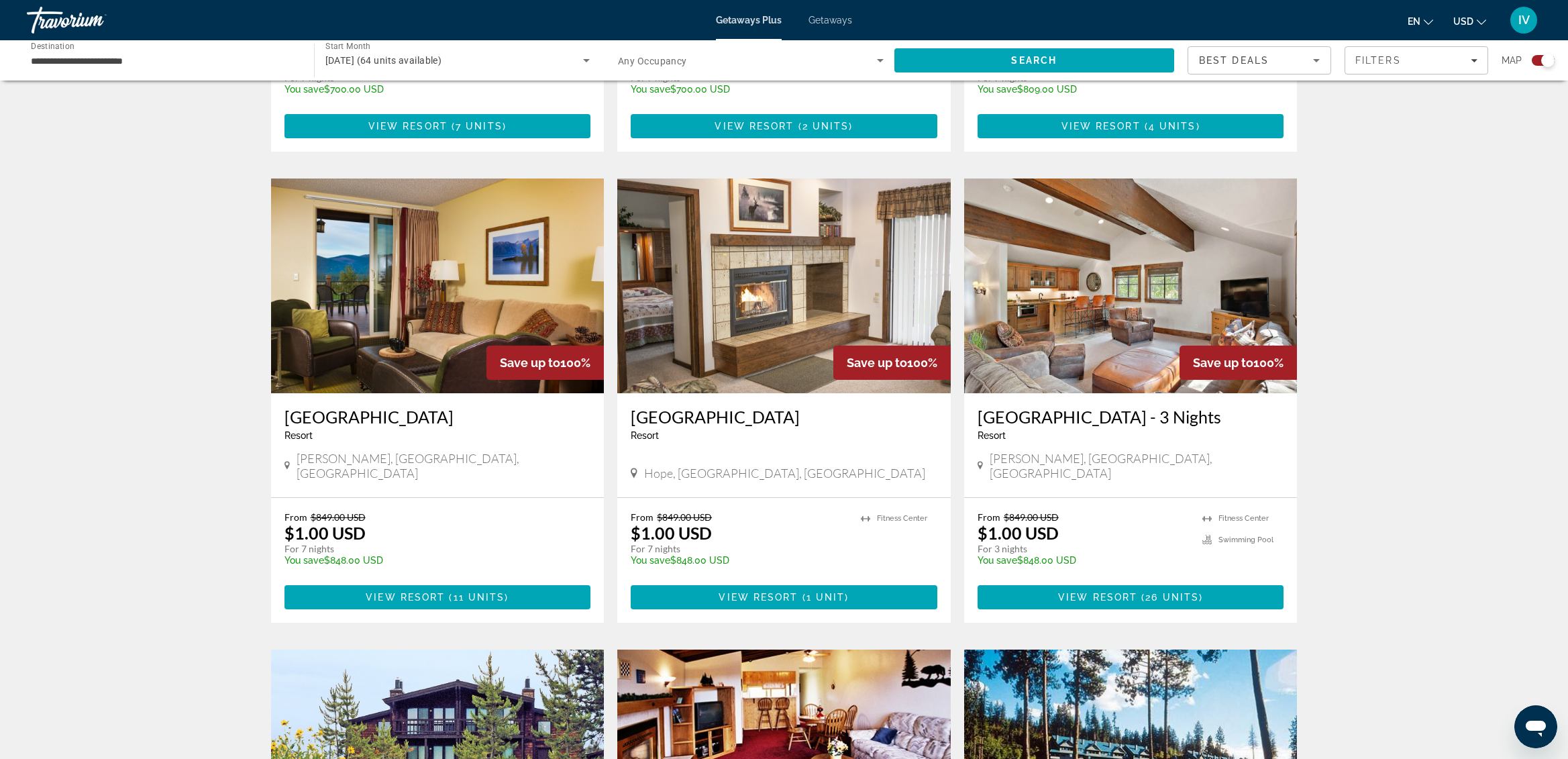
scroll to position [868, 0]
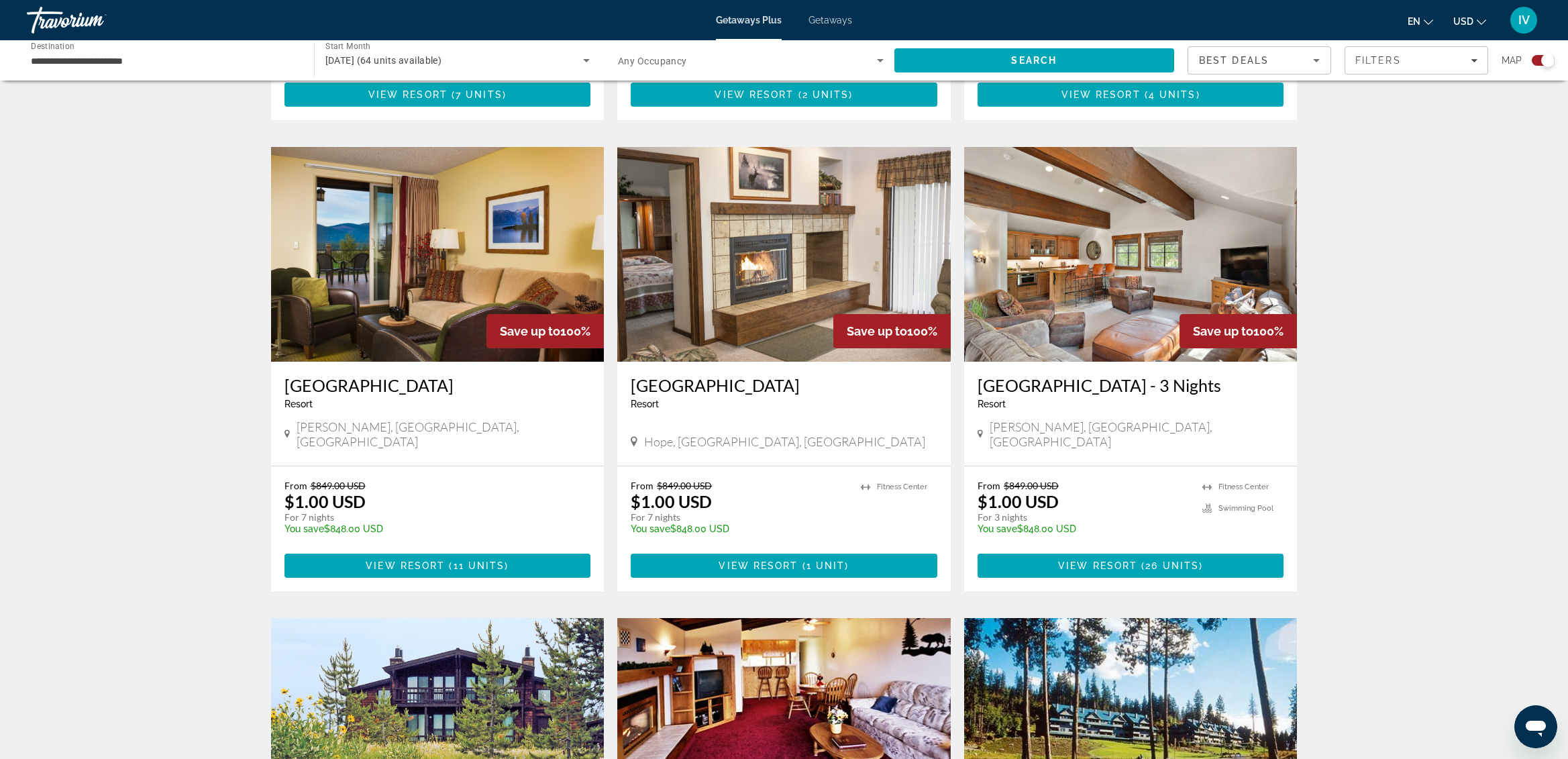
click at [428, 309] on img "Main content" at bounding box center [438, 254] width 334 height 215
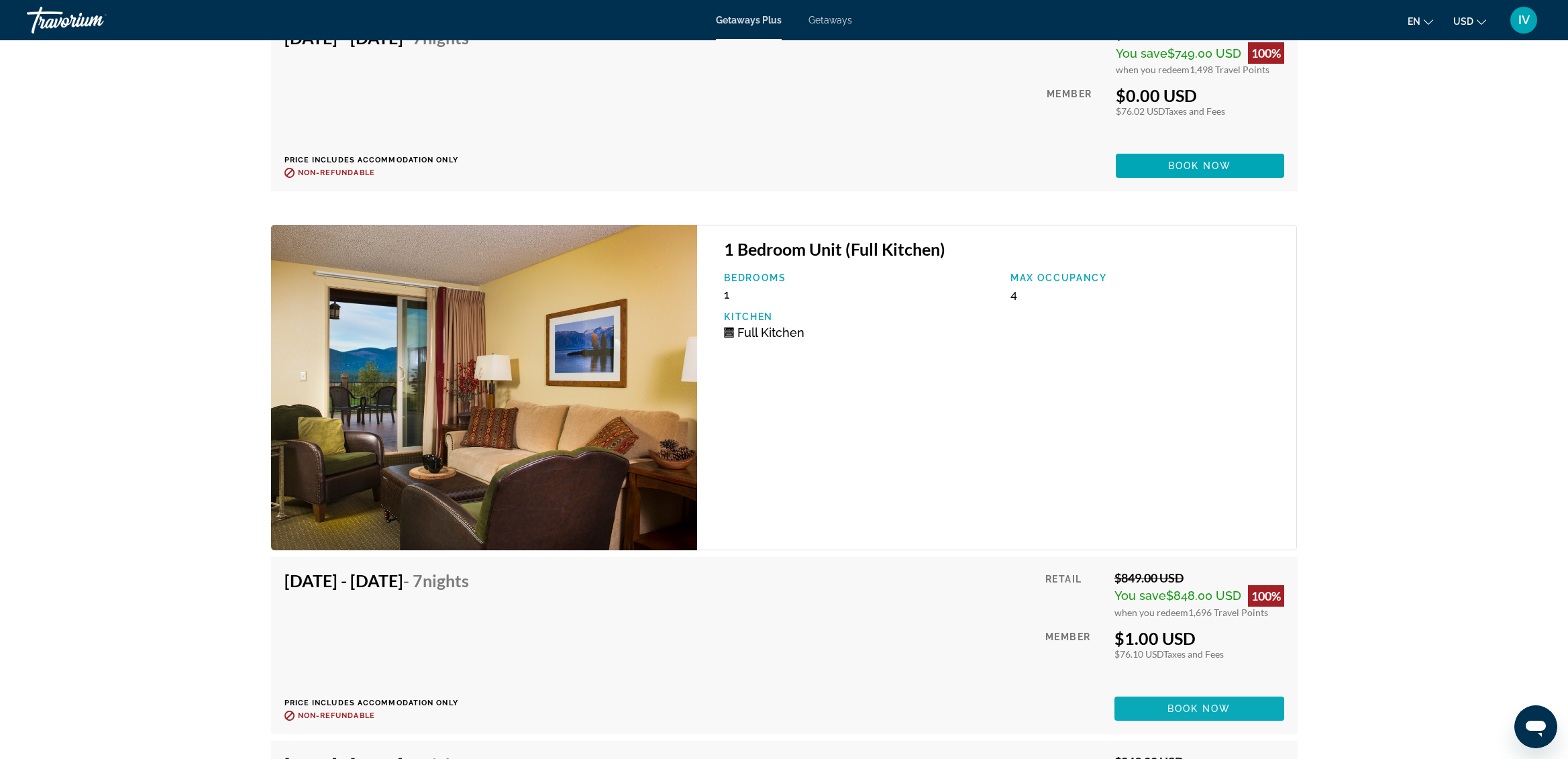
scroll to position [3116, 0]
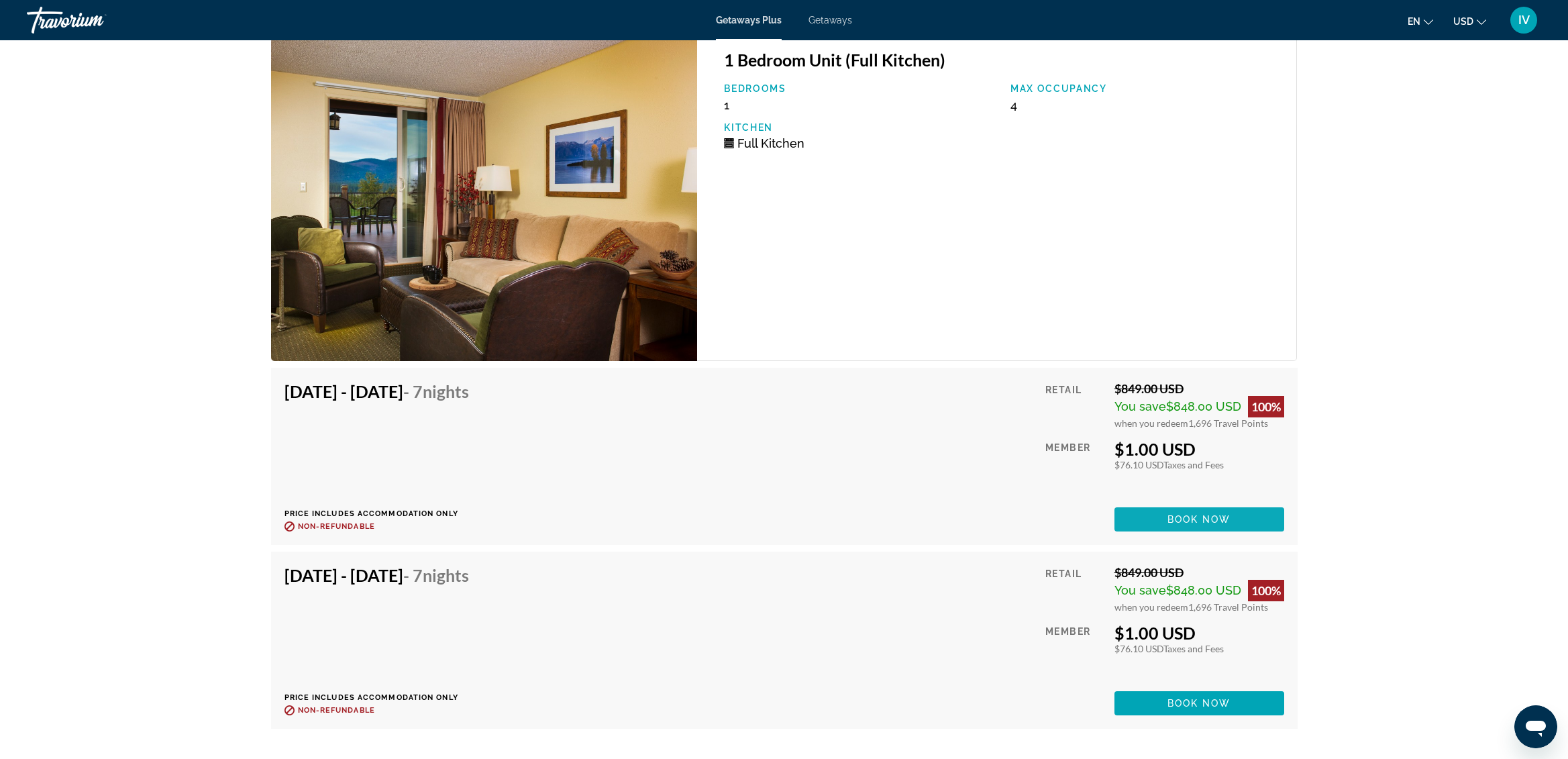
click at [1166, 503] on span "Main content" at bounding box center [1199, 519] width 169 height 33
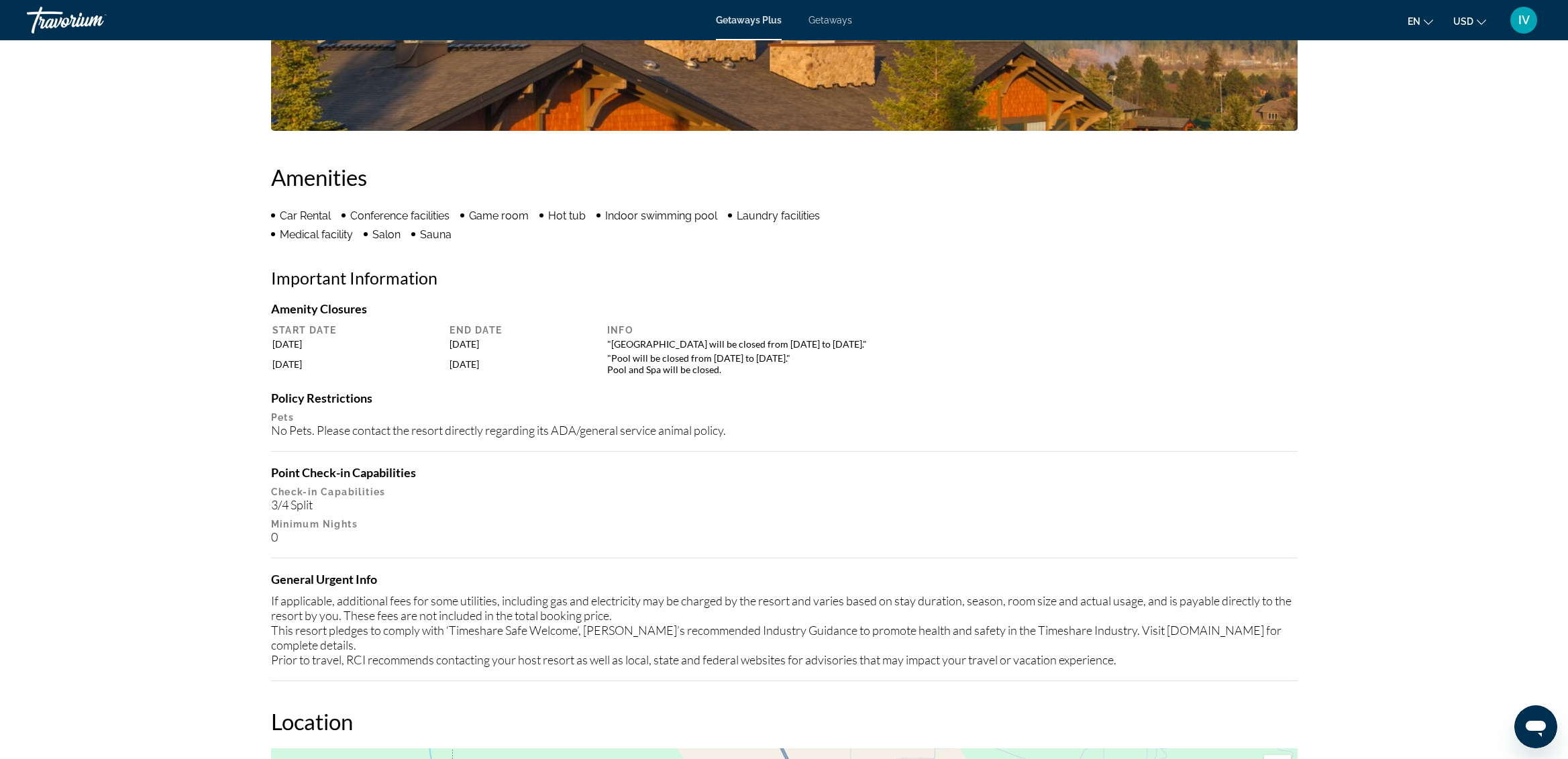
scroll to position [922, 0]
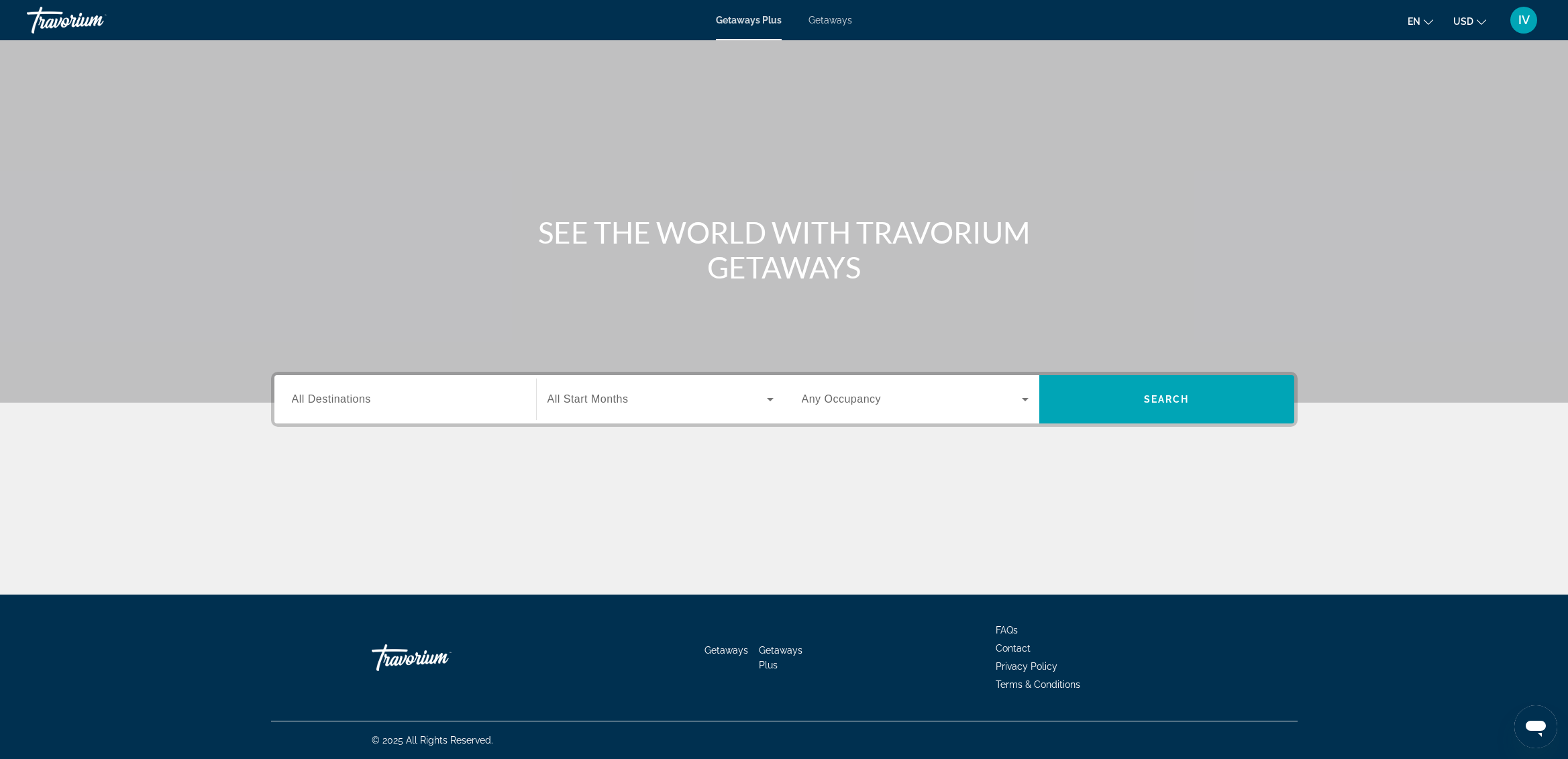
click at [440, 407] on input "Destination All Destinations" at bounding box center [405, 400] width 227 height 16
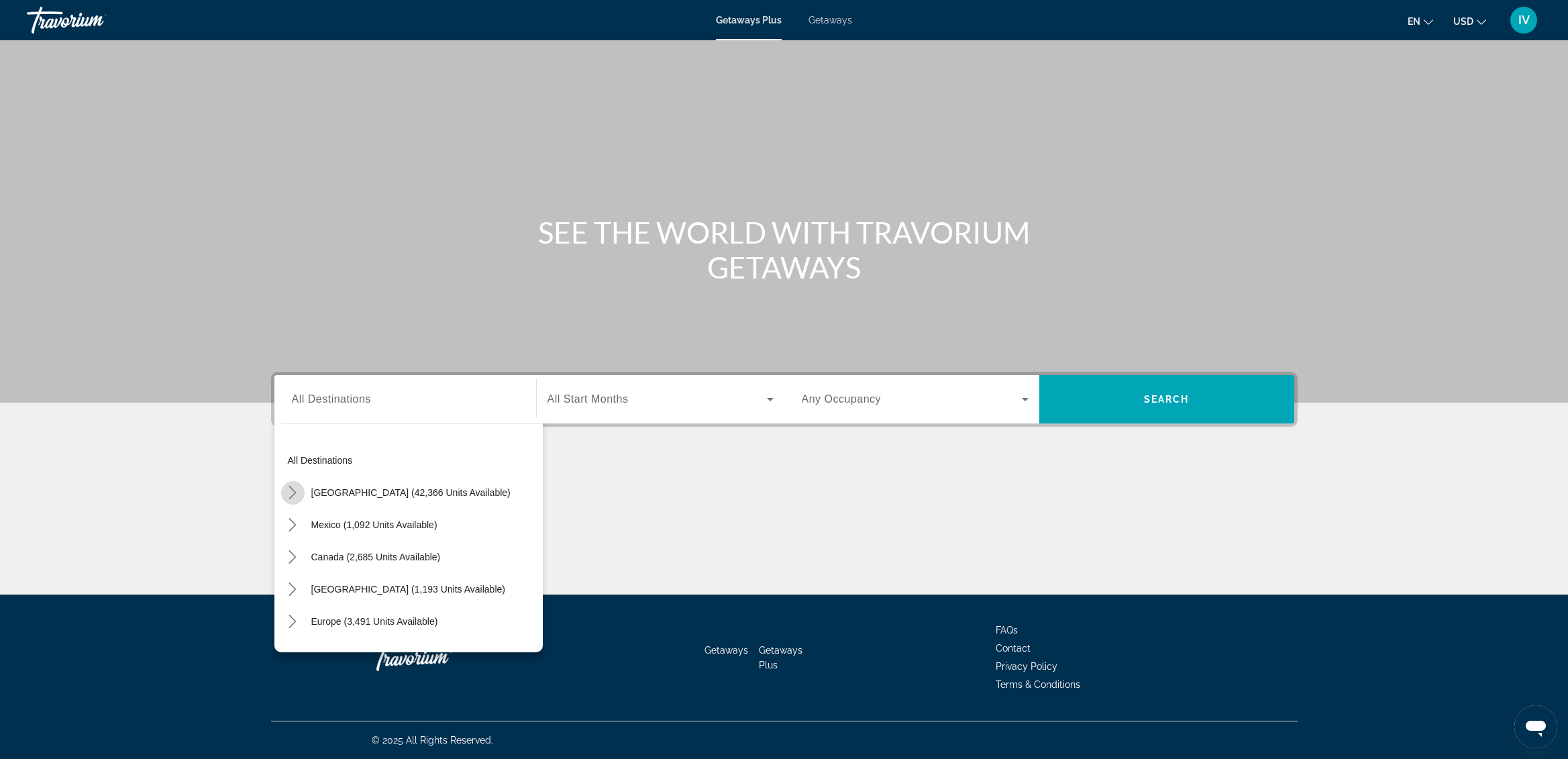
click at [299, 494] on icon "Toggle United States (42,366 units available) submenu" at bounding box center [293, 493] width 14 height 14
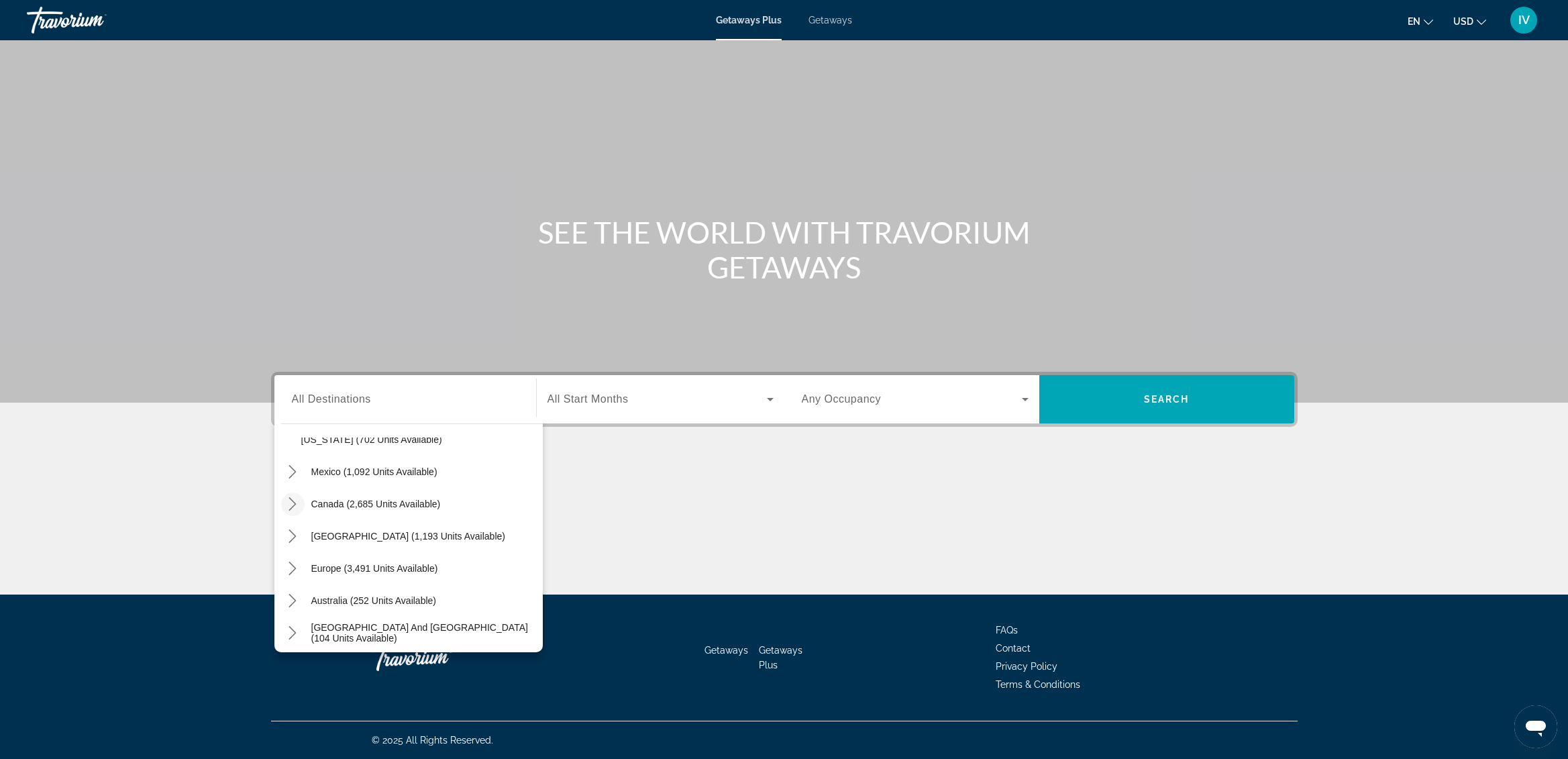
click at [294, 501] on icon "Toggle Canada (2,685 units available) submenu" at bounding box center [292, 504] width 7 height 14
click at [346, 536] on span "Eastern Canada (1,653 units available)" at bounding box center [383, 536] width 164 height 11
type input "**********"
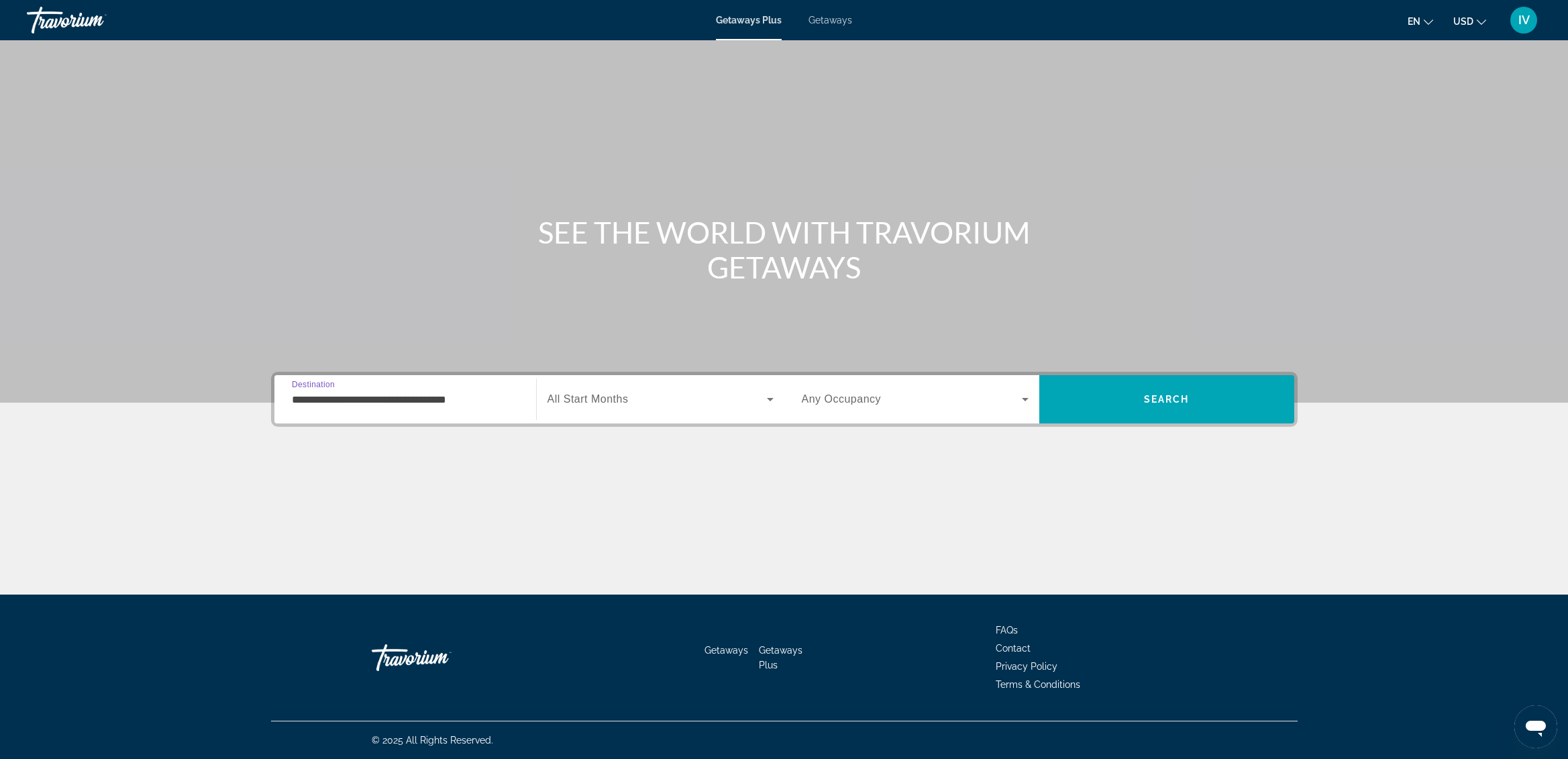
click at [680, 407] on div "Search widget" at bounding box center [661, 399] width 226 height 38
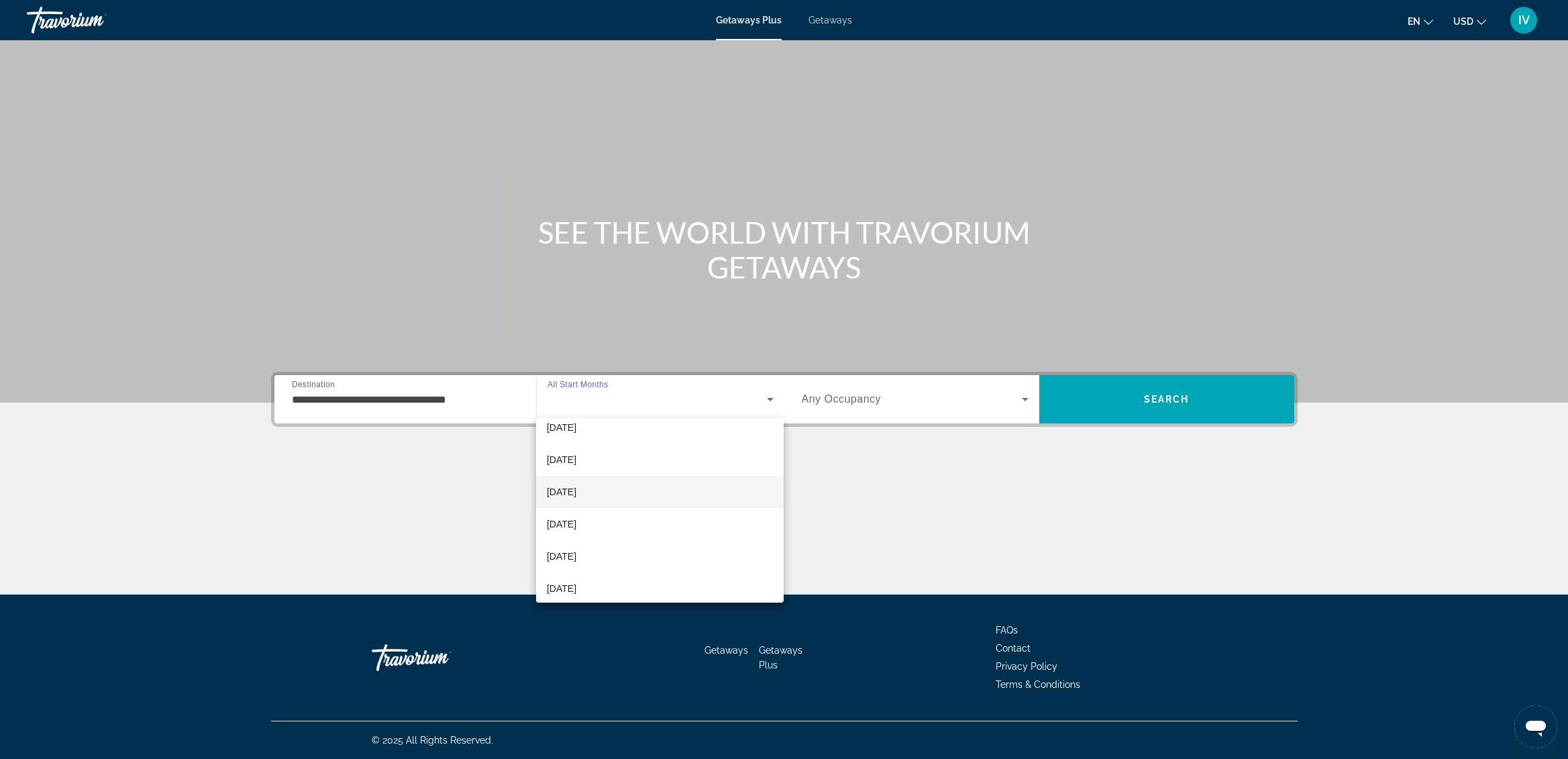
scroll to position [45, 0]
click at [616, 495] on mat-option "[DATE]" at bounding box center [660, 491] width 249 height 33
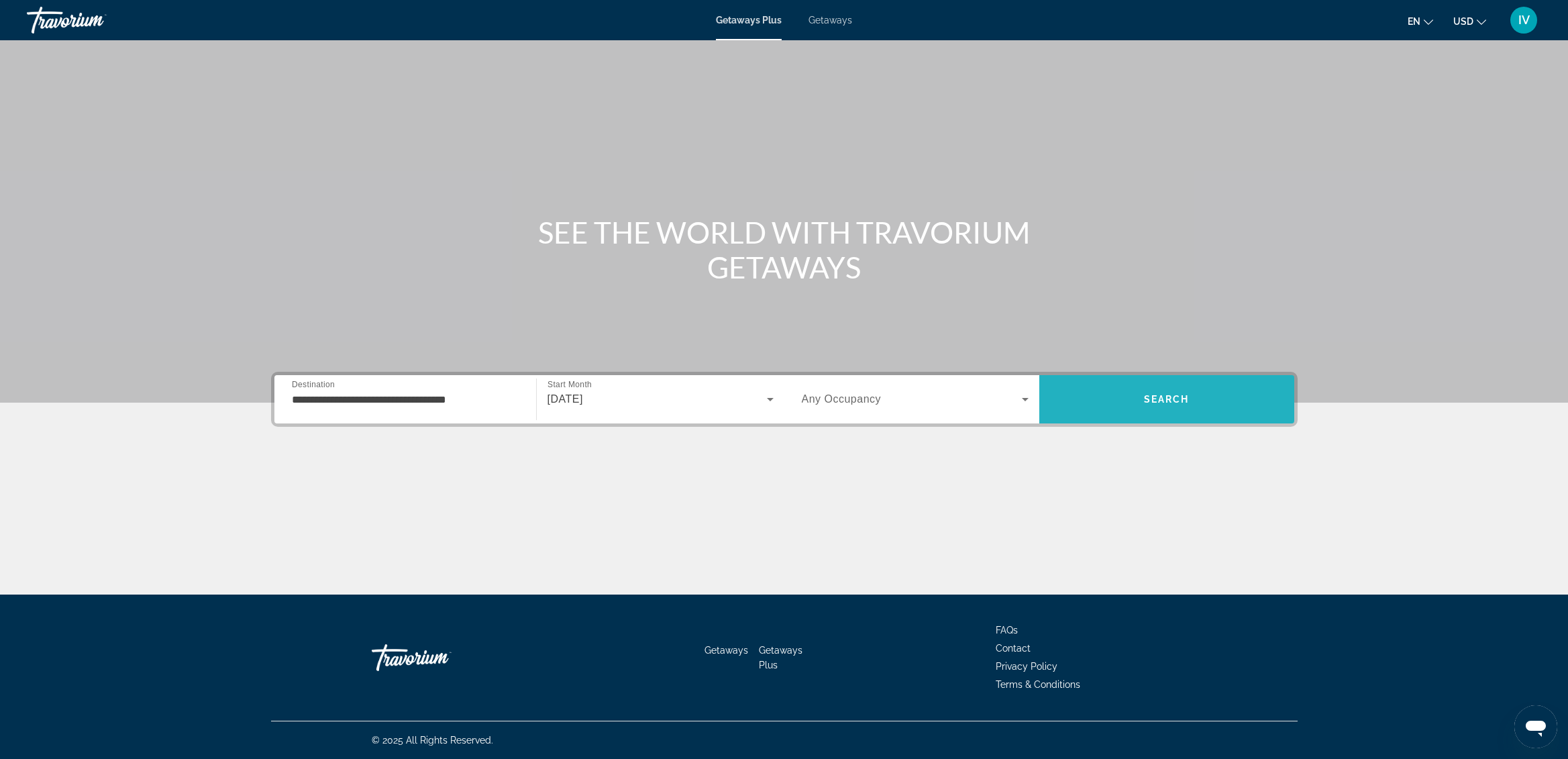
click at [1126, 403] on span "Search" at bounding box center [1167, 399] width 255 height 33
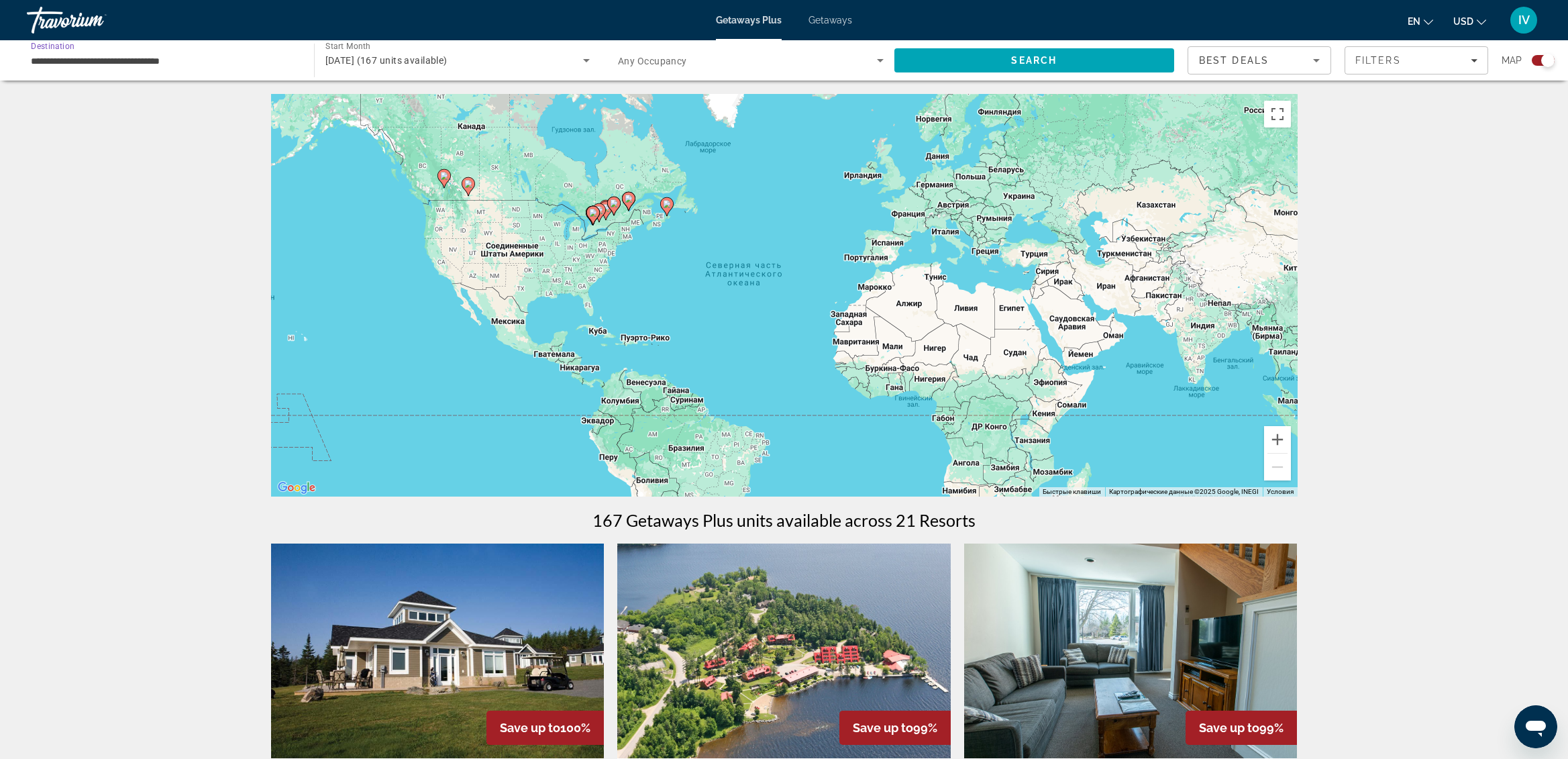
click at [190, 61] on input "**********" at bounding box center [163, 61] width 265 height 16
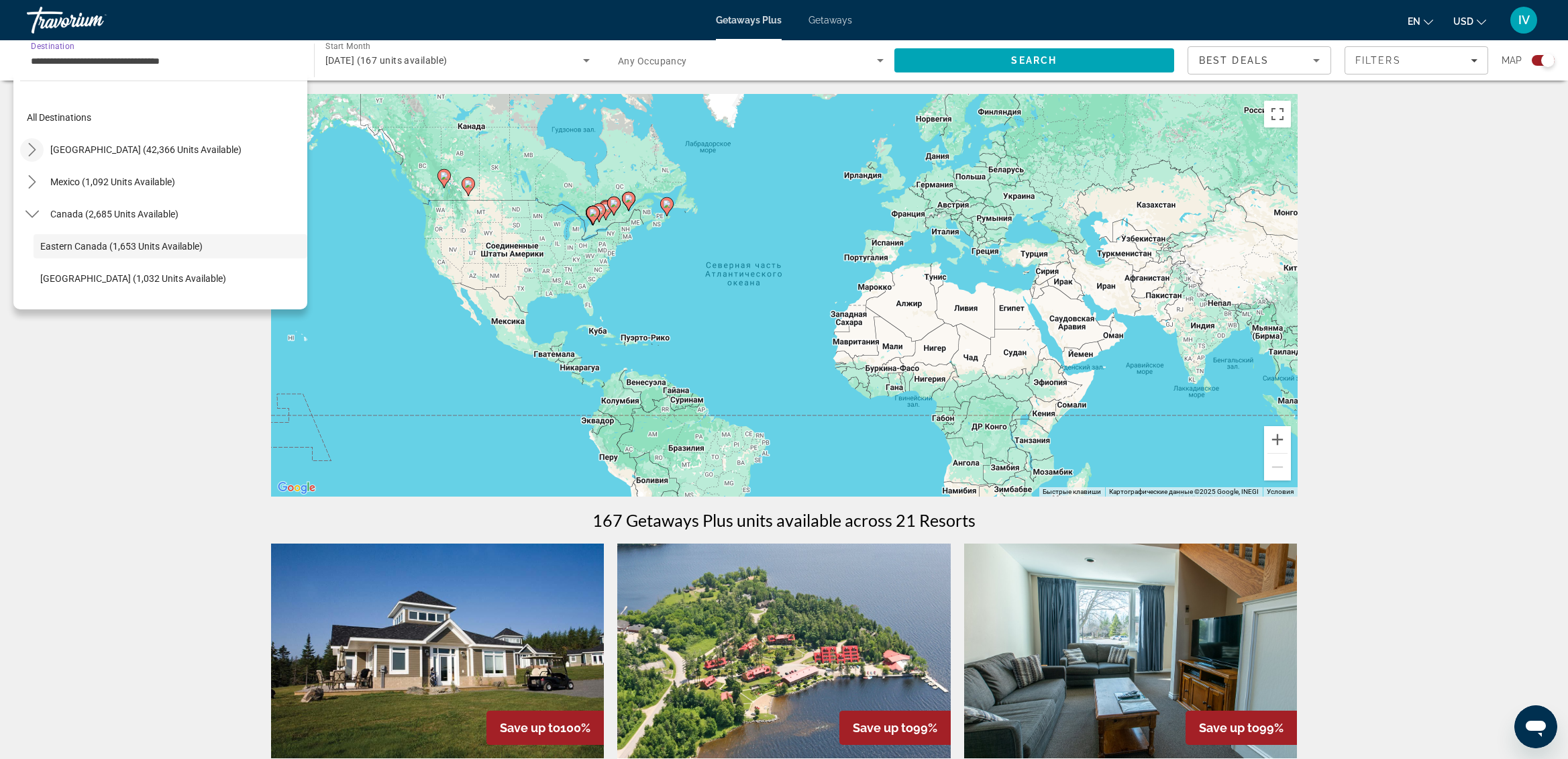
click at [37, 152] on icon "Toggle United States (42,366 units available) submenu" at bounding box center [33, 150] width 14 height 14
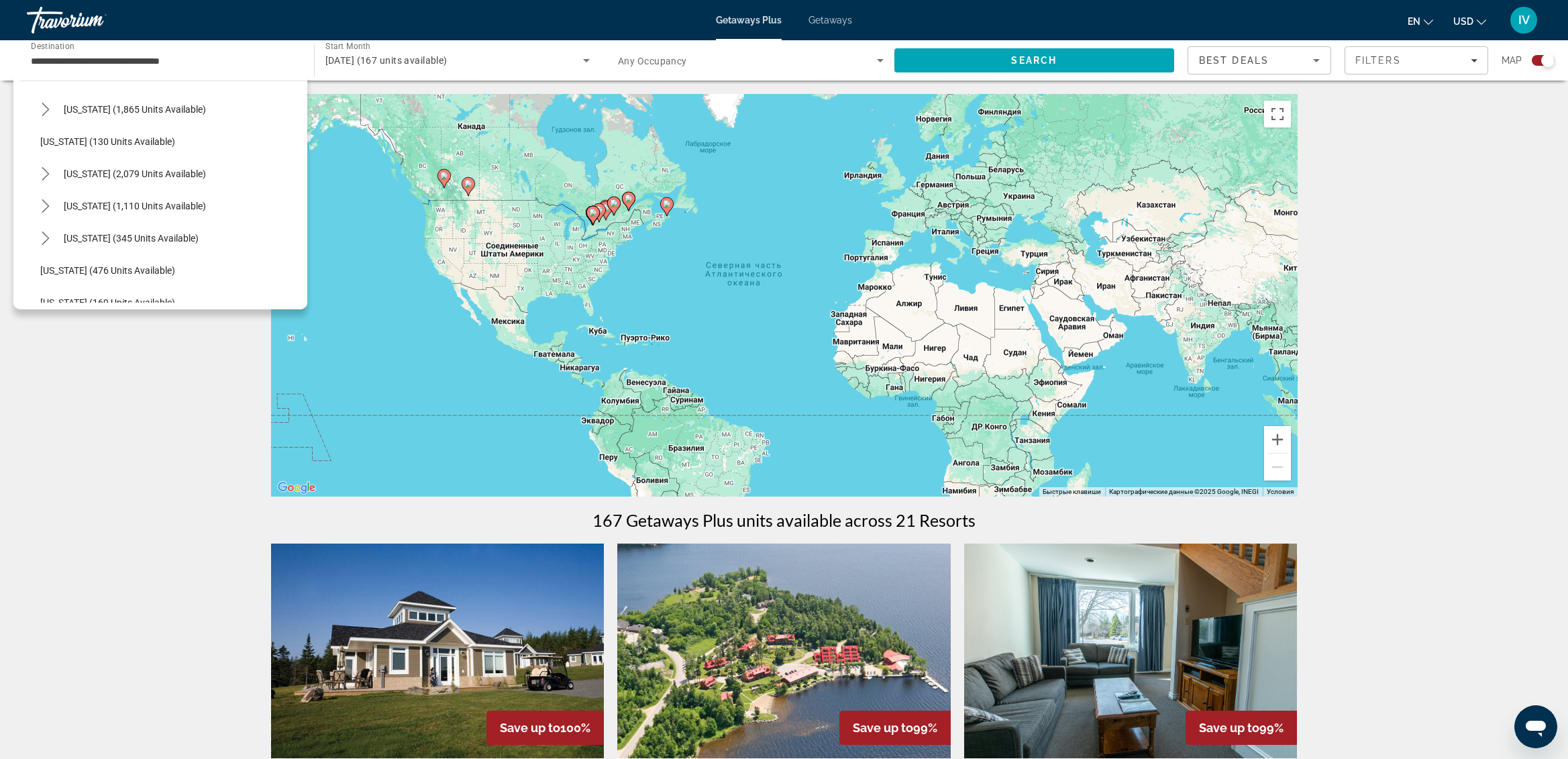
scroll to position [1051, 0]
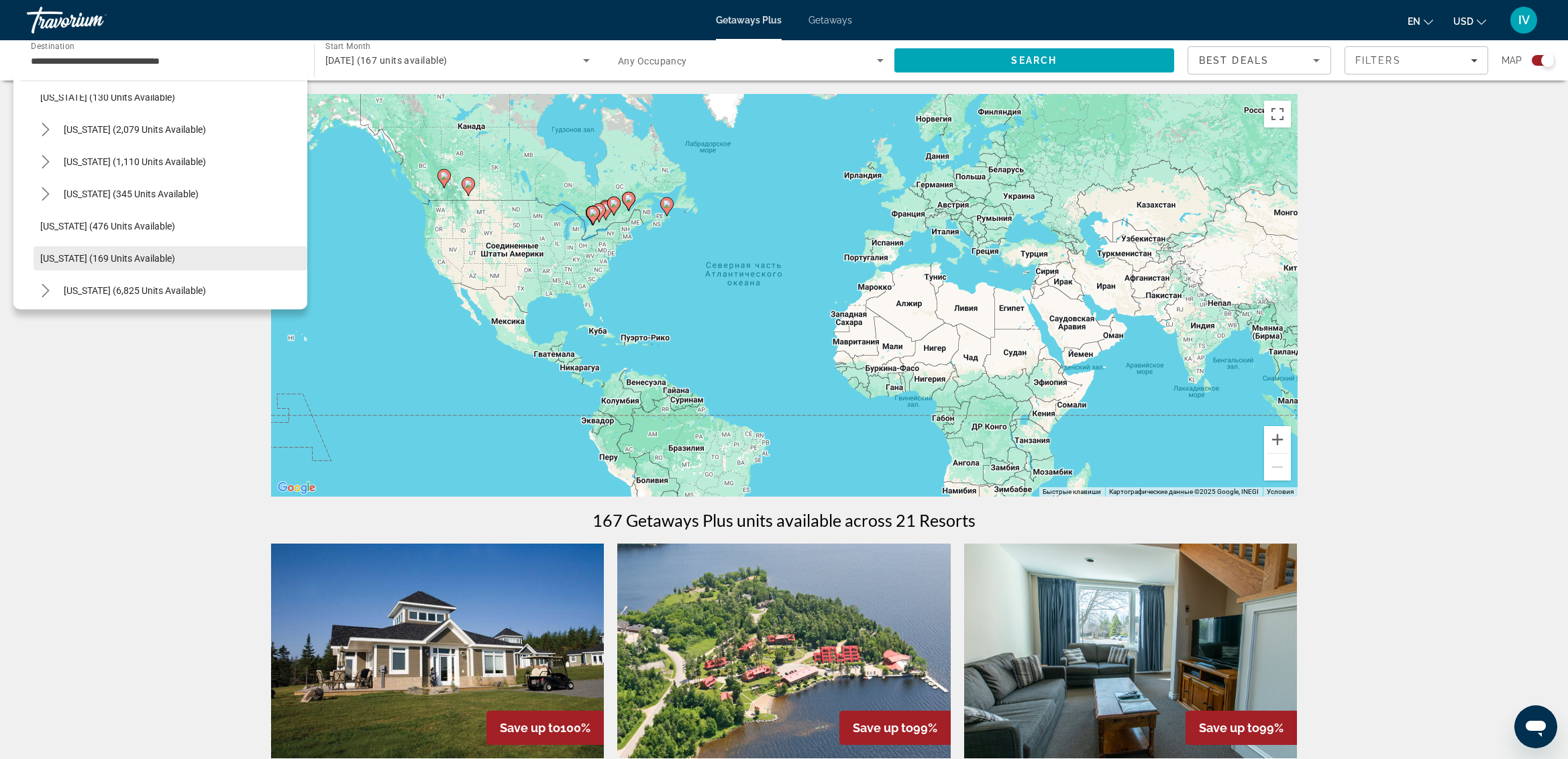
click at [122, 262] on span "[US_STATE] (169 units available)" at bounding box center [108, 258] width 135 height 11
type input "**********"
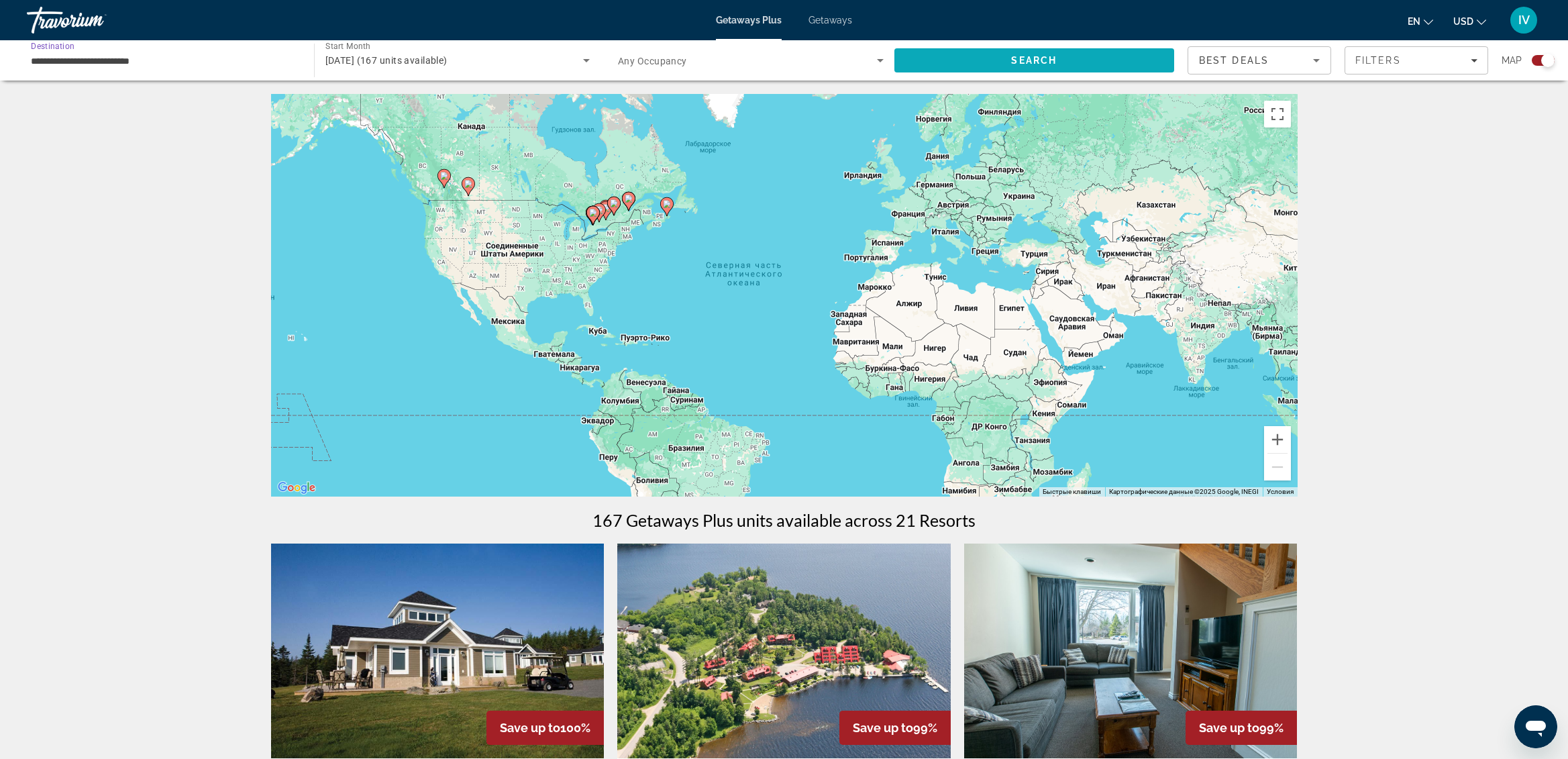
click at [946, 58] on span "Search" at bounding box center [1034, 60] width 280 height 33
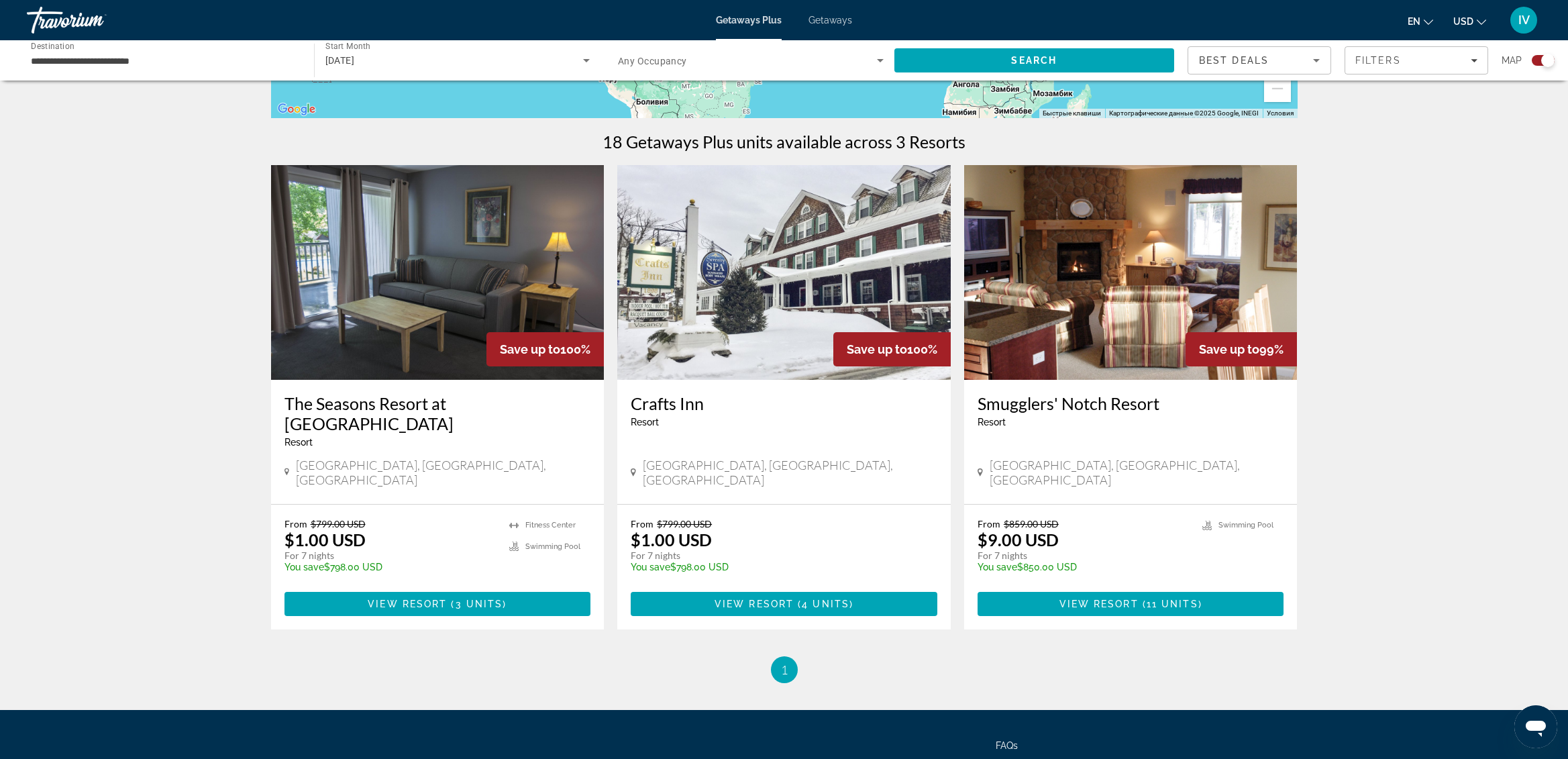
scroll to position [382, 0]
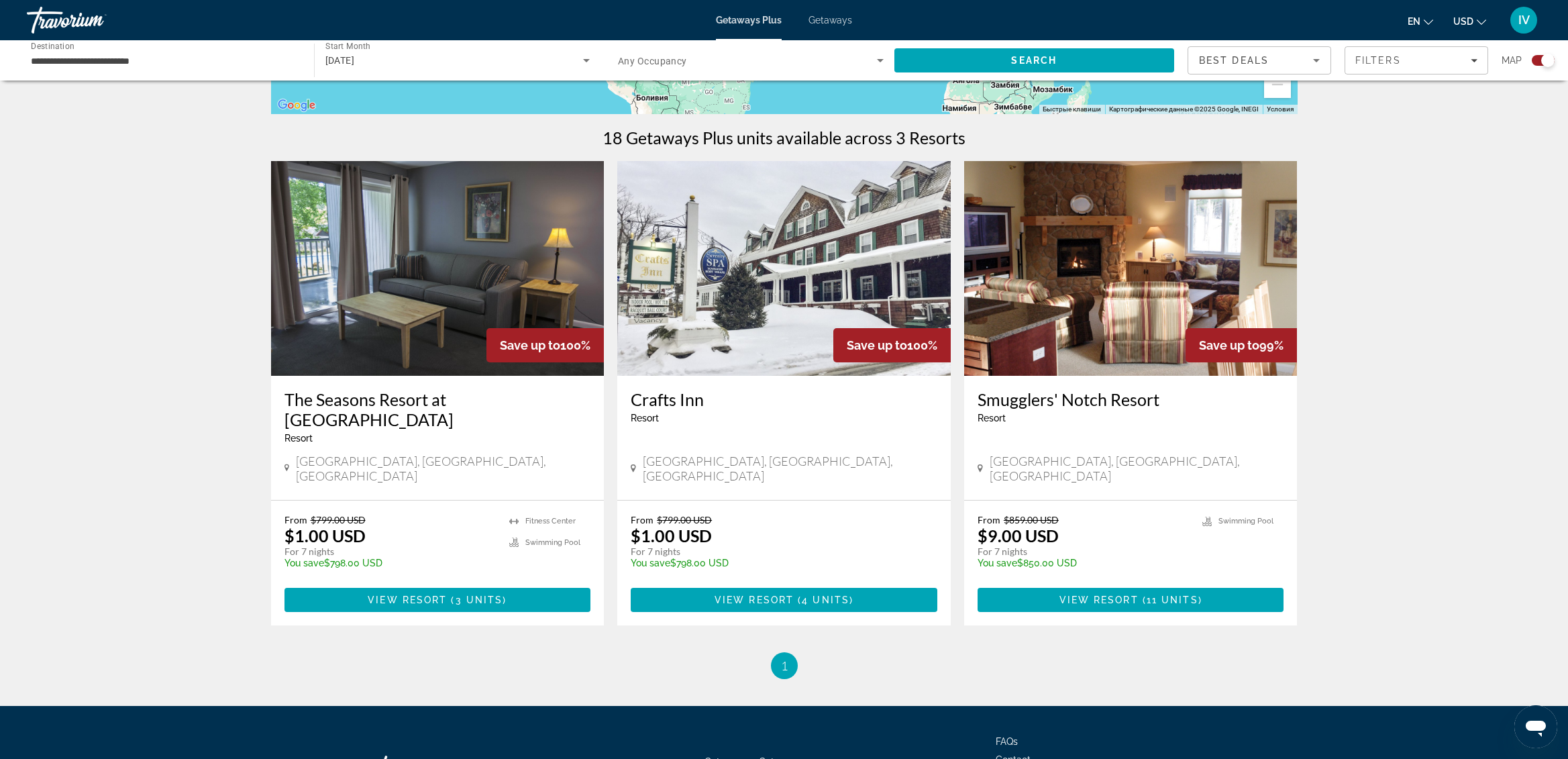
click at [475, 311] on img "Main content" at bounding box center [438, 269] width 334 height 215
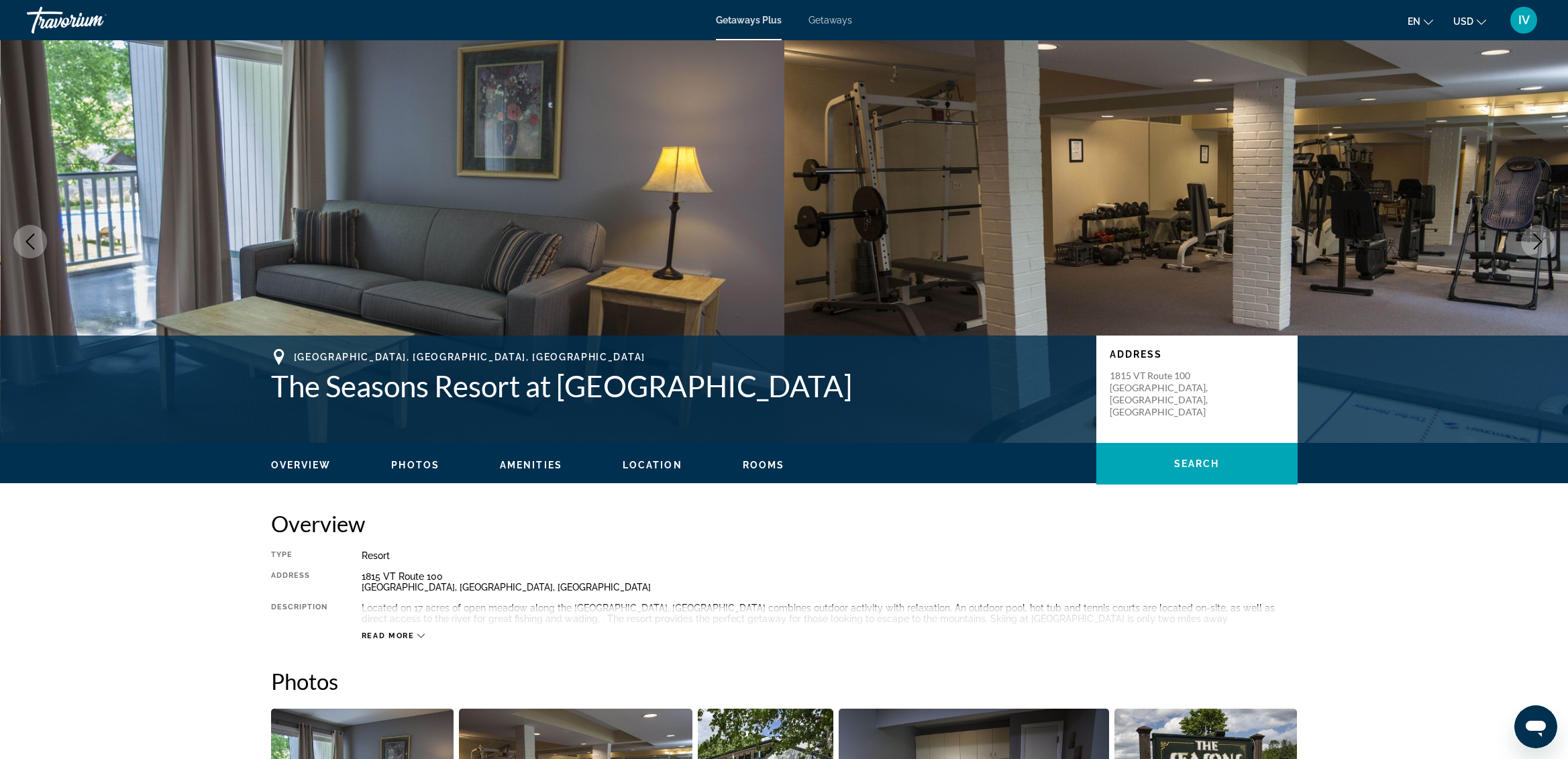
click at [1528, 247] on button "Next image" at bounding box center [1538, 242] width 34 height 34
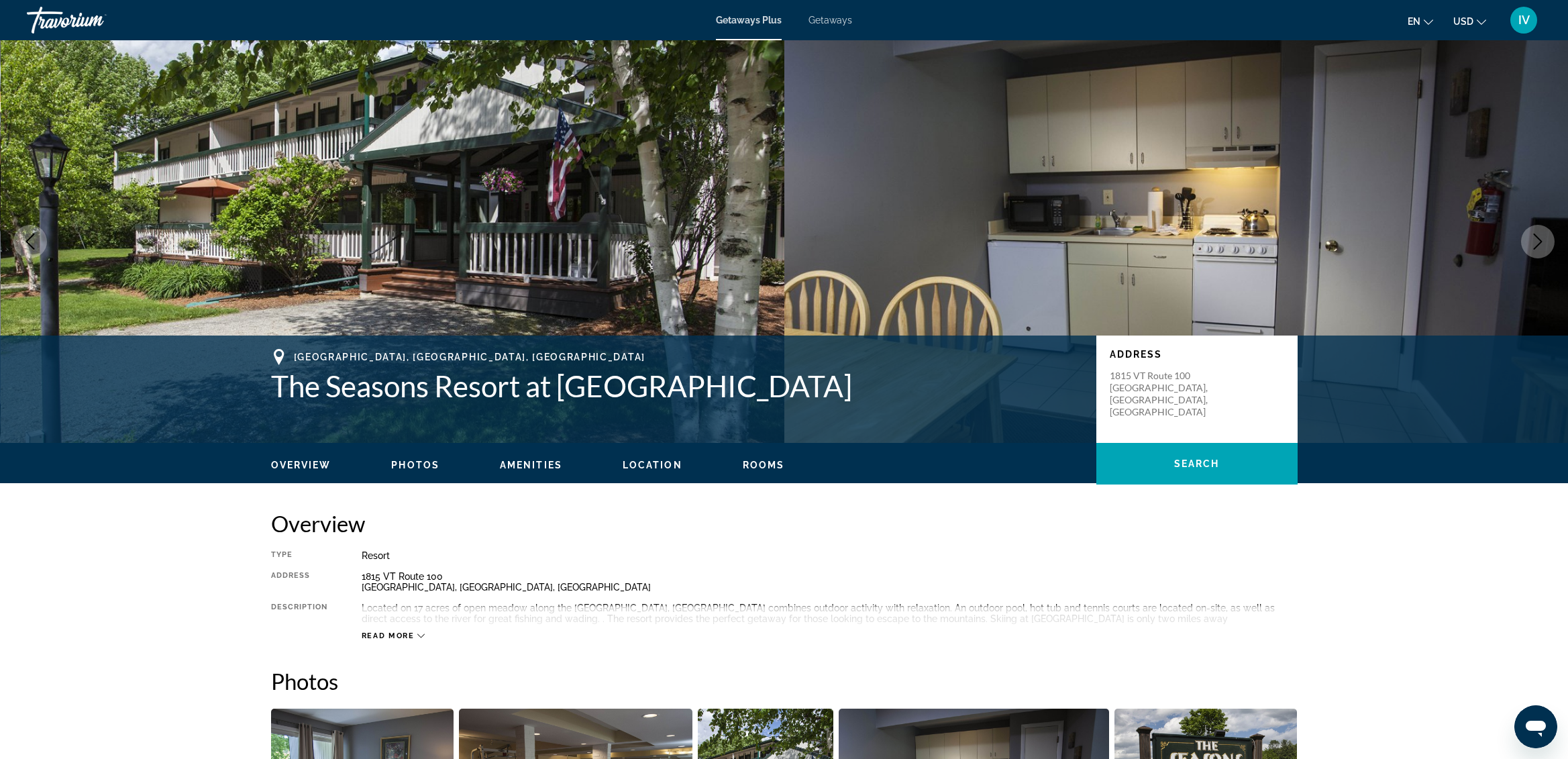
click at [1528, 247] on button "Next image" at bounding box center [1538, 242] width 34 height 34
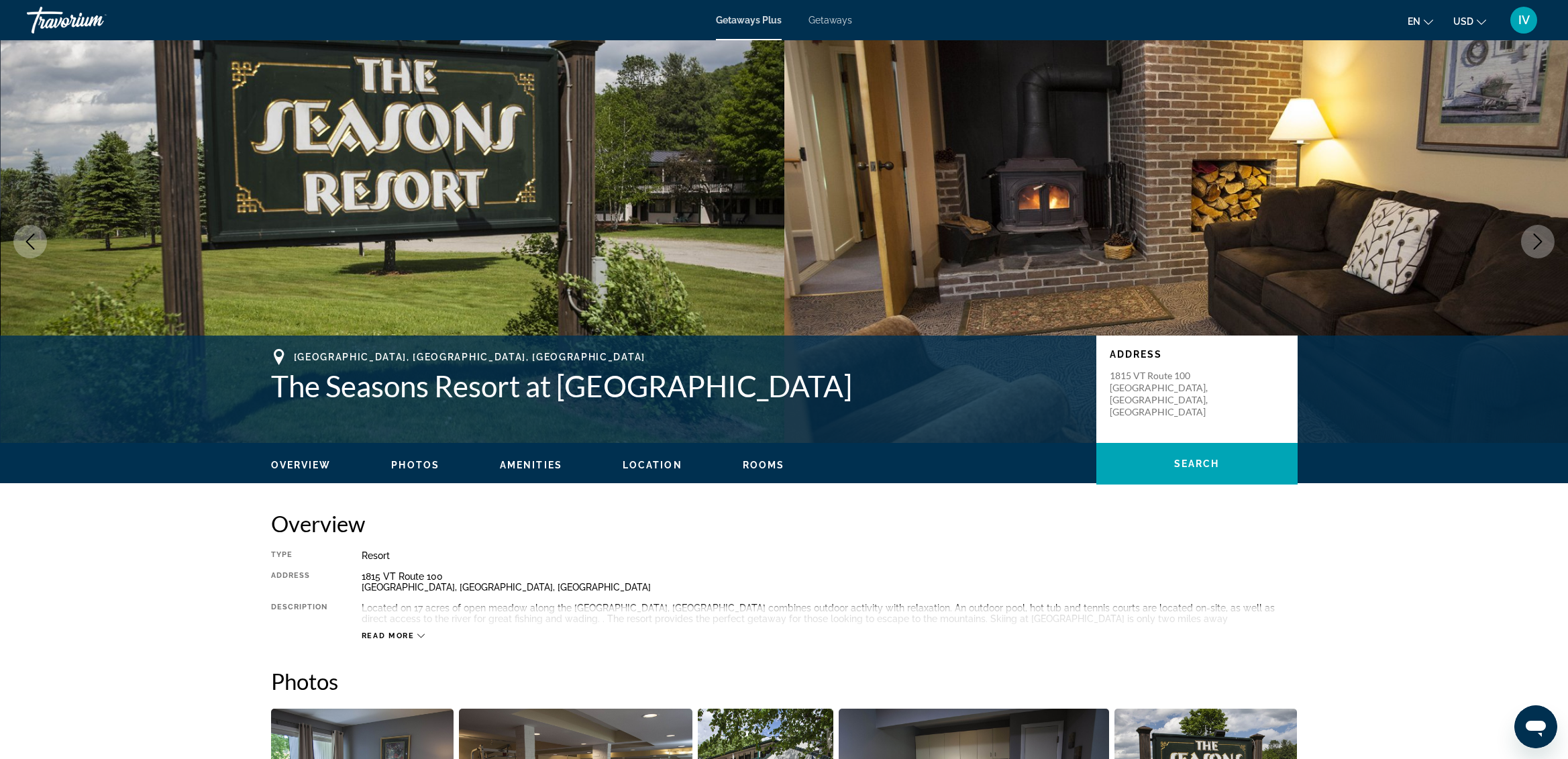
click at [1528, 247] on button "Next image" at bounding box center [1538, 242] width 34 height 34
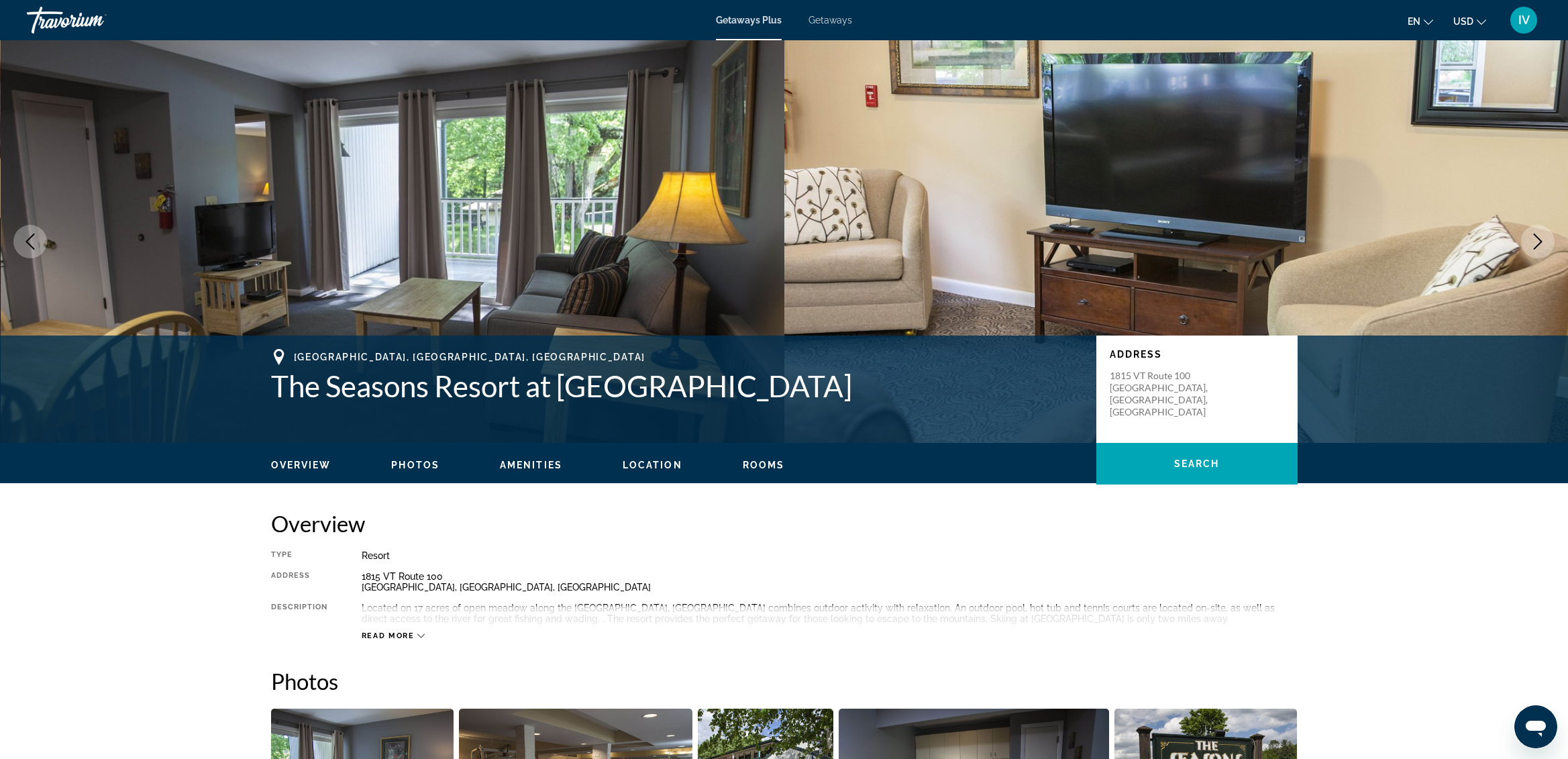
click at [1528, 247] on button "Next image" at bounding box center [1538, 242] width 34 height 34
